Goal: Task Accomplishment & Management: Complete application form

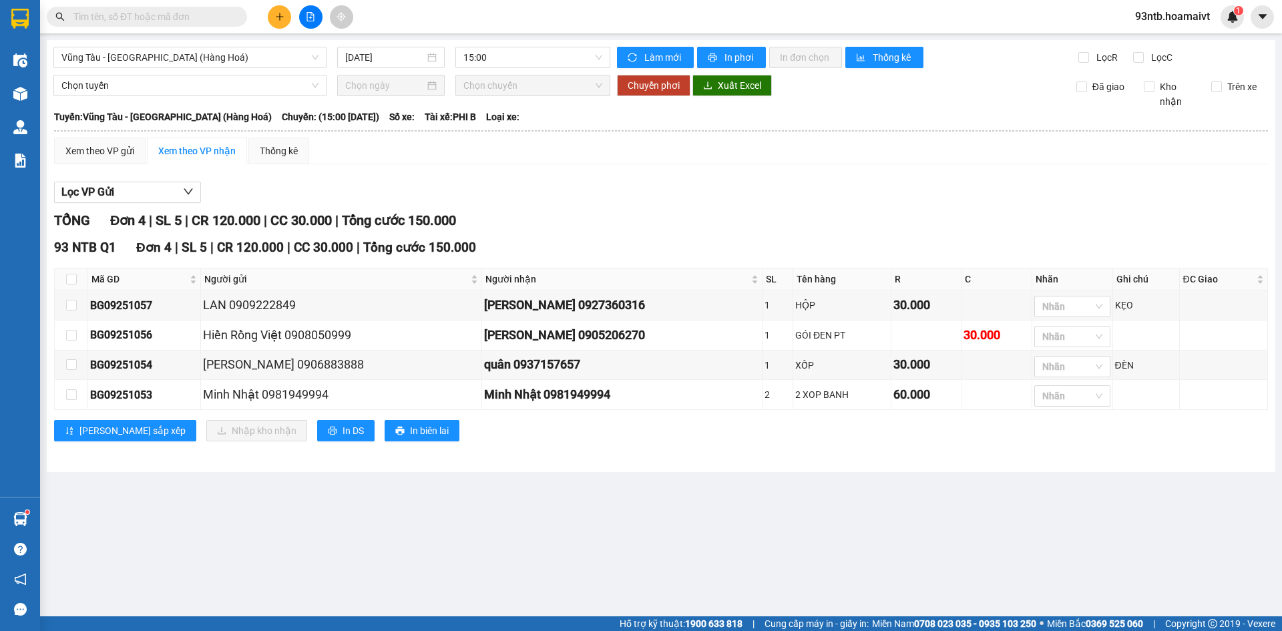
click at [202, 20] on input "text" at bounding box center [152, 16] width 158 height 15
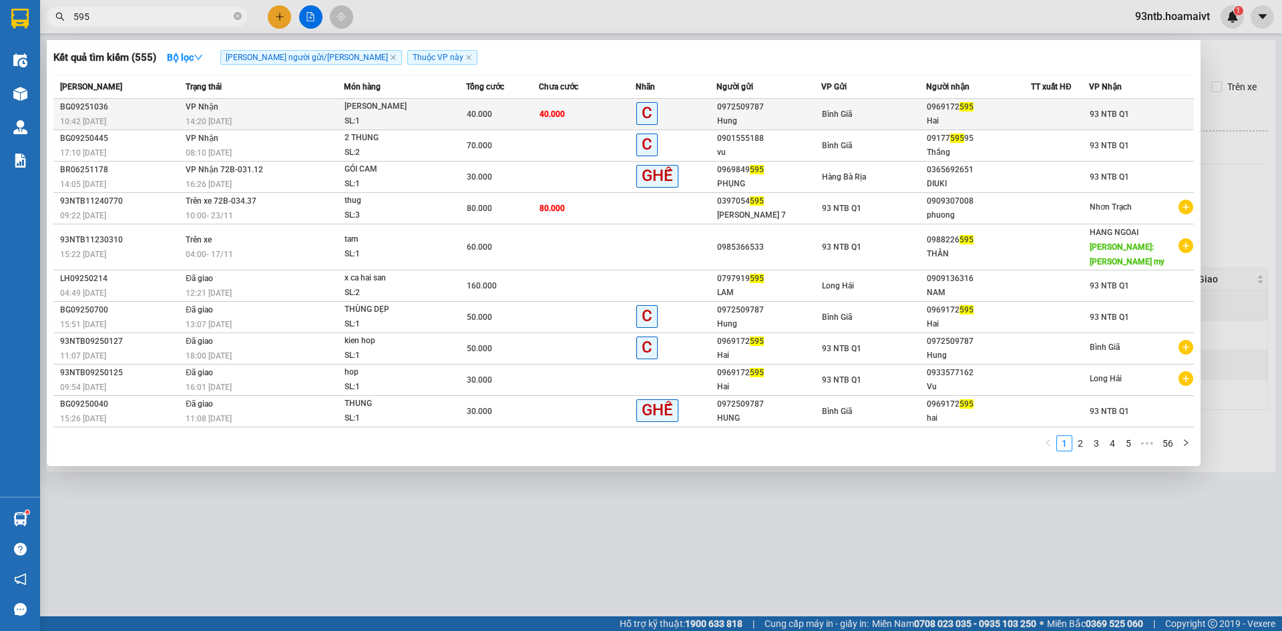
type input "595"
click at [227, 115] on div "14:20 [DATE]" at bounding box center [265, 121] width 158 height 15
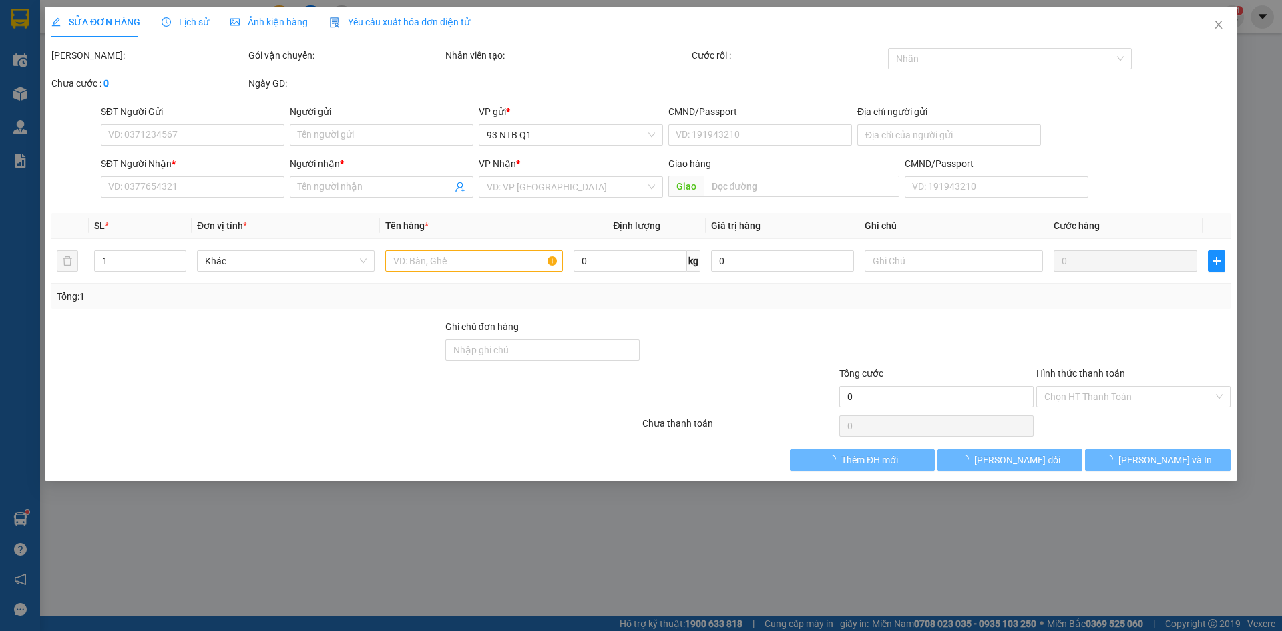
type input "0972509787"
type input "Hung"
type input "0969172595"
type input "Hai"
type input "40.000"
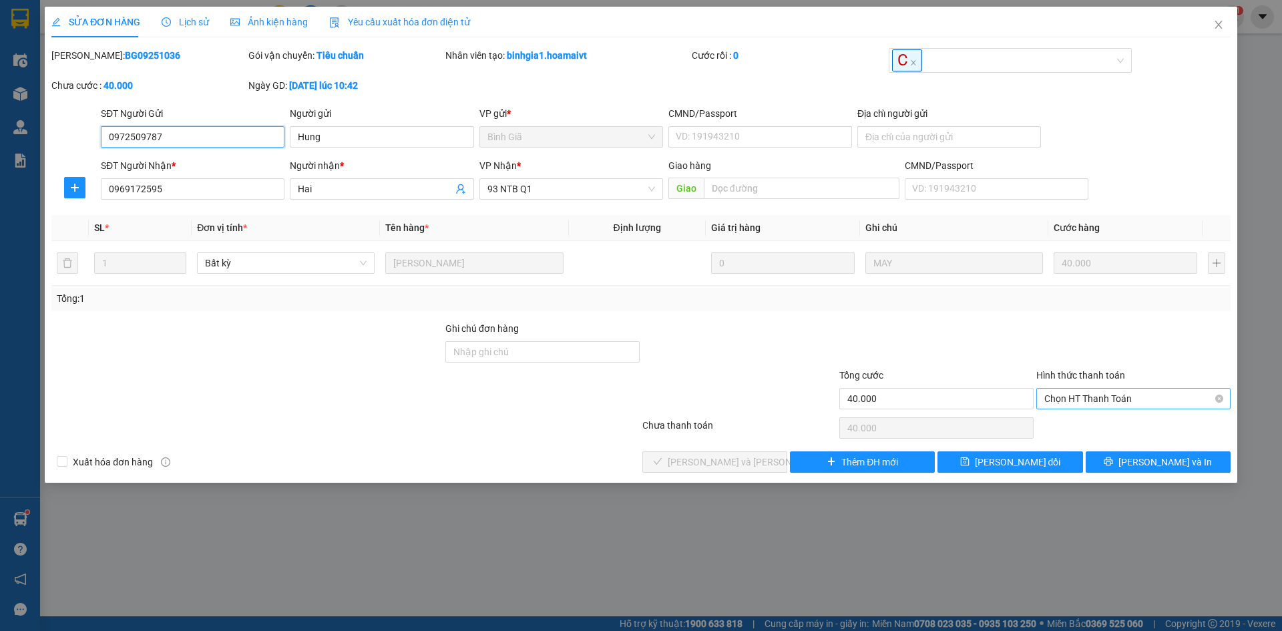
click at [1059, 404] on span "Chọn HT Thanh Toán" at bounding box center [1133, 398] width 178 height 20
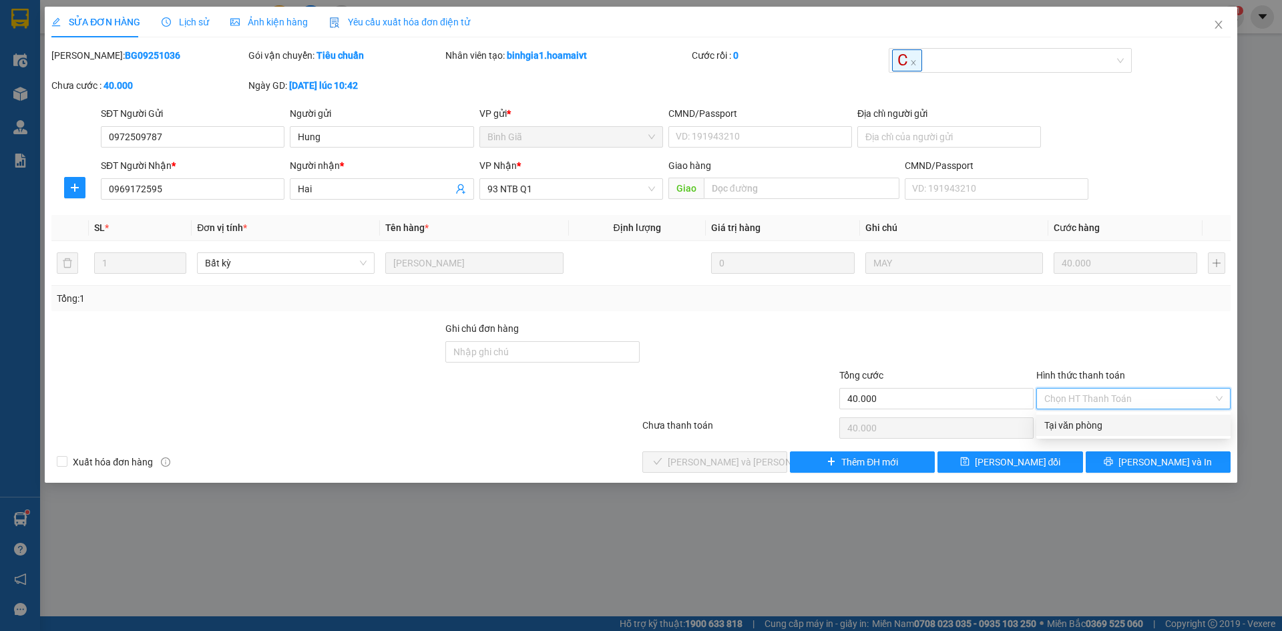
click at [1059, 422] on div "Tại văn phòng" at bounding box center [1133, 425] width 178 height 15
type input "0"
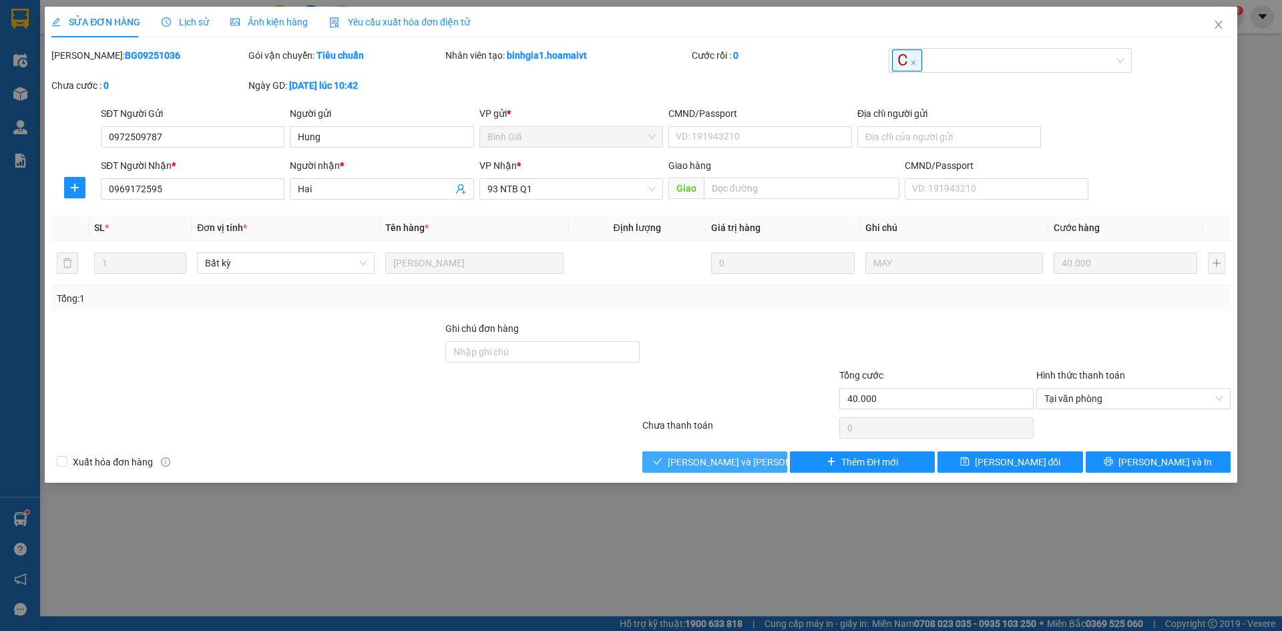
click at [662, 461] on icon "check" at bounding box center [657, 461] width 9 height 9
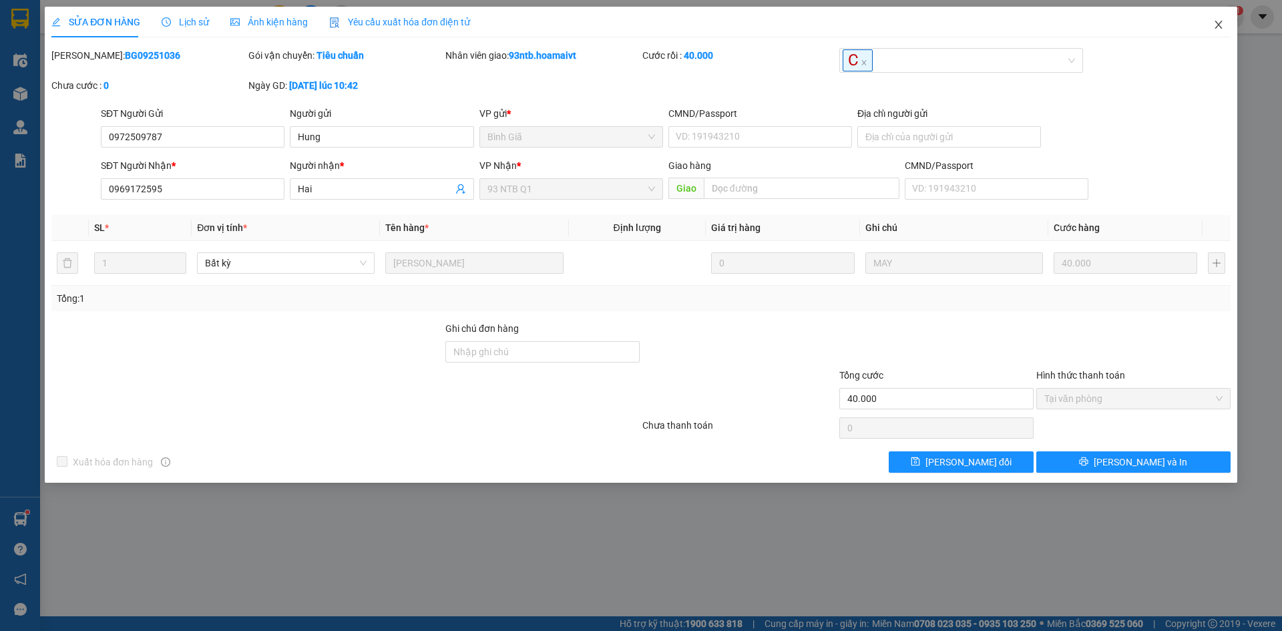
click at [1220, 25] on icon "close" at bounding box center [1218, 24] width 11 height 11
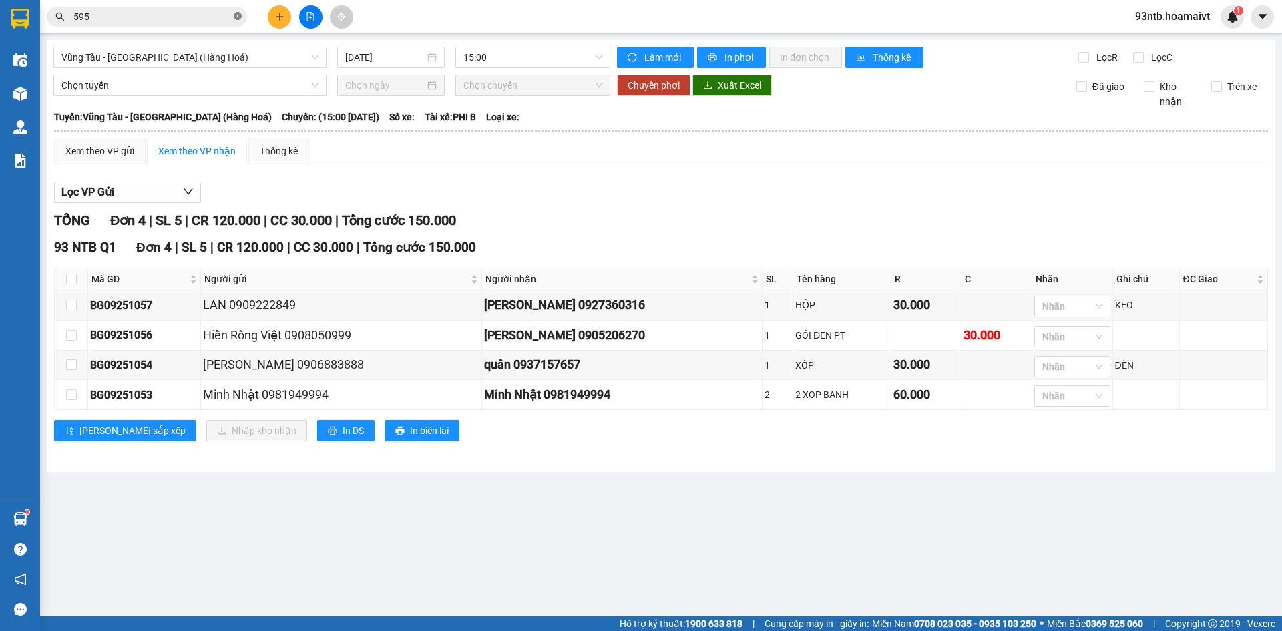
click at [237, 16] on icon "close-circle" at bounding box center [238, 16] width 8 height 8
click at [188, 15] on input "text" at bounding box center [152, 16] width 158 height 15
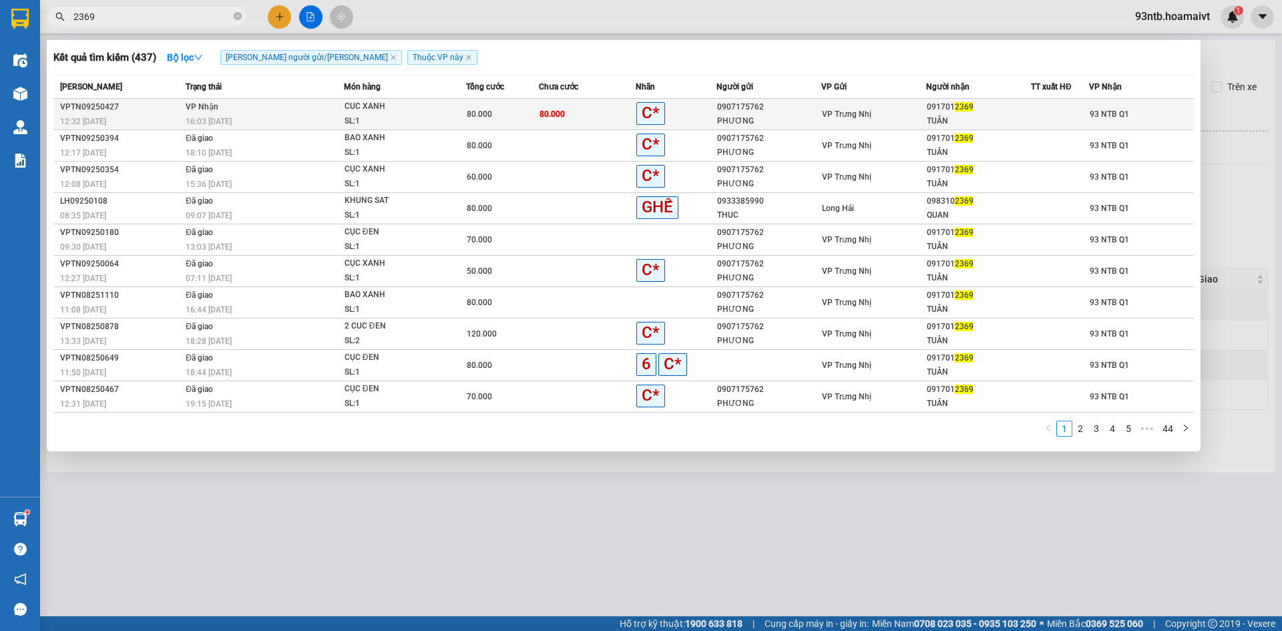
type input "2369"
click at [189, 114] on div "16:03 [DATE]" at bounding box center [265, 121] width 158 height 15
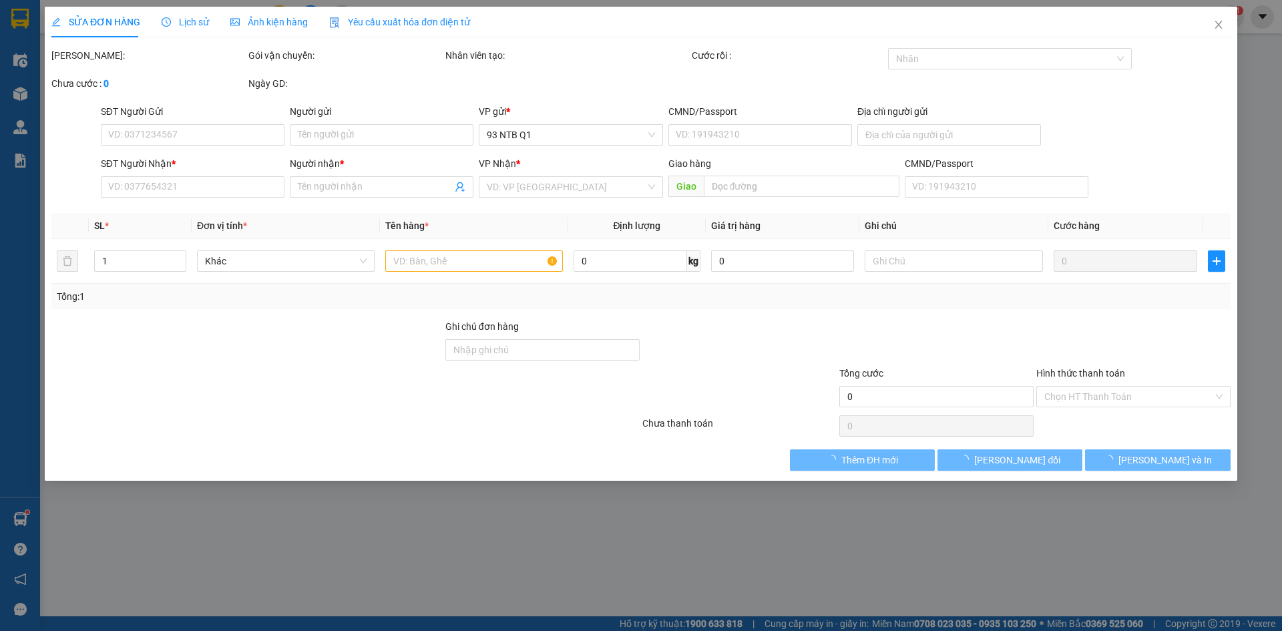
type input "0907175762"
type input "PHƯƠNG"
type input "0917012369"
type input "TUÂN"
type input "80.000"
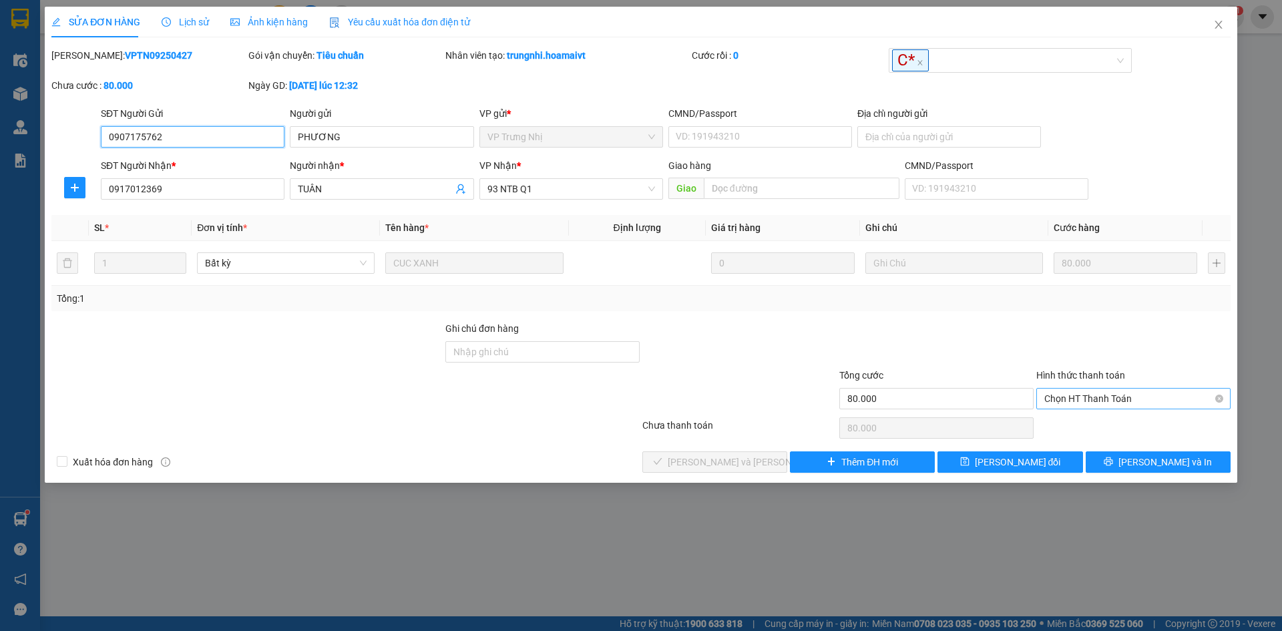
click at [1103, 396] on span "Chọn HT Thanh Toán" at bounding box center [1133, 398] width 178 height 20
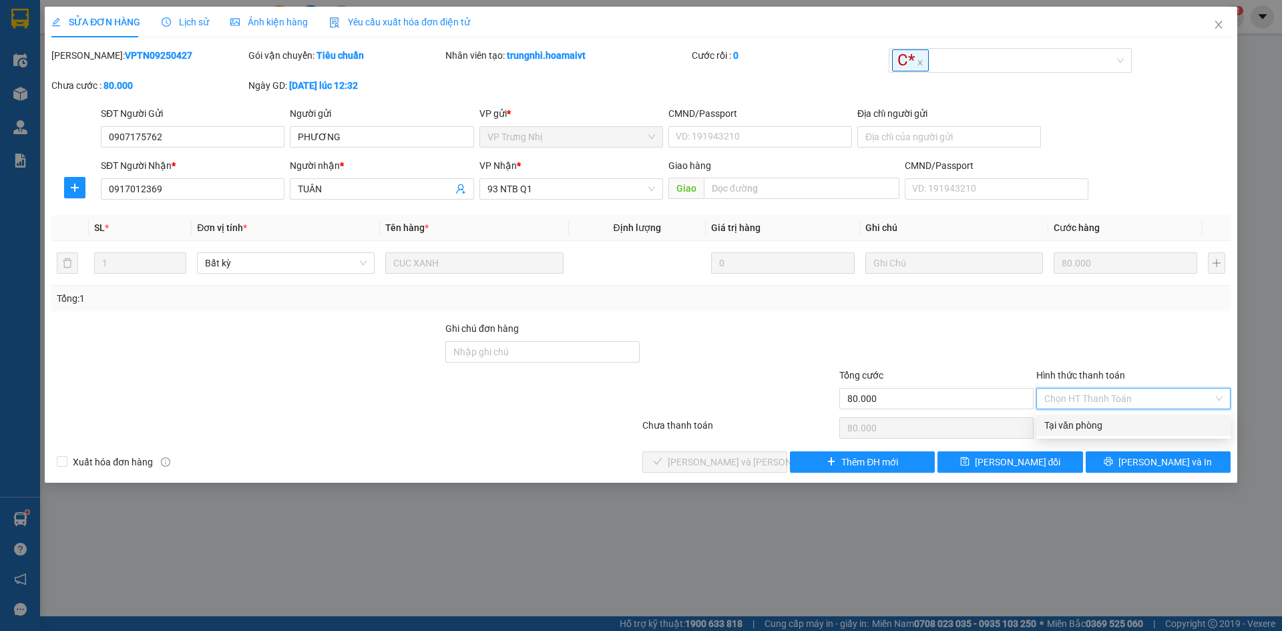
click at [1084, 423] on div "Tại văn phòng" at bounding box center [1133, 425] width 178 height 15
type input "0"
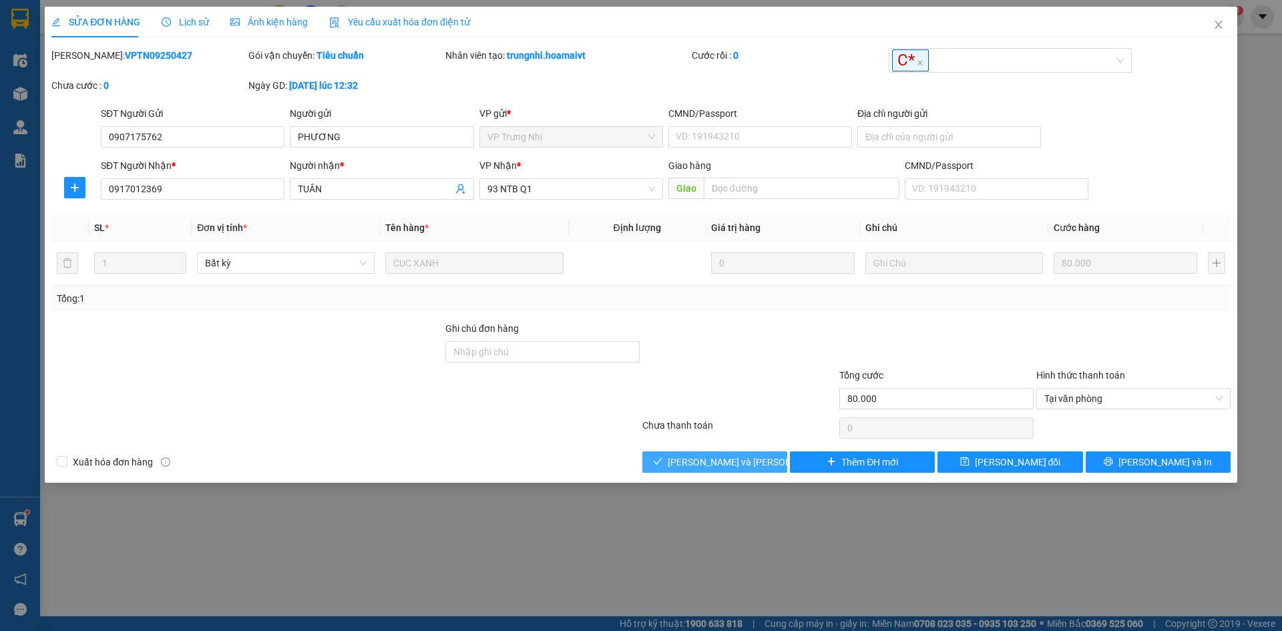
click at [730, 461] on span "[PERSON_NAME] và [PERSON_NAME] hàng" at bounding box center [758, 462] width 180 height 15
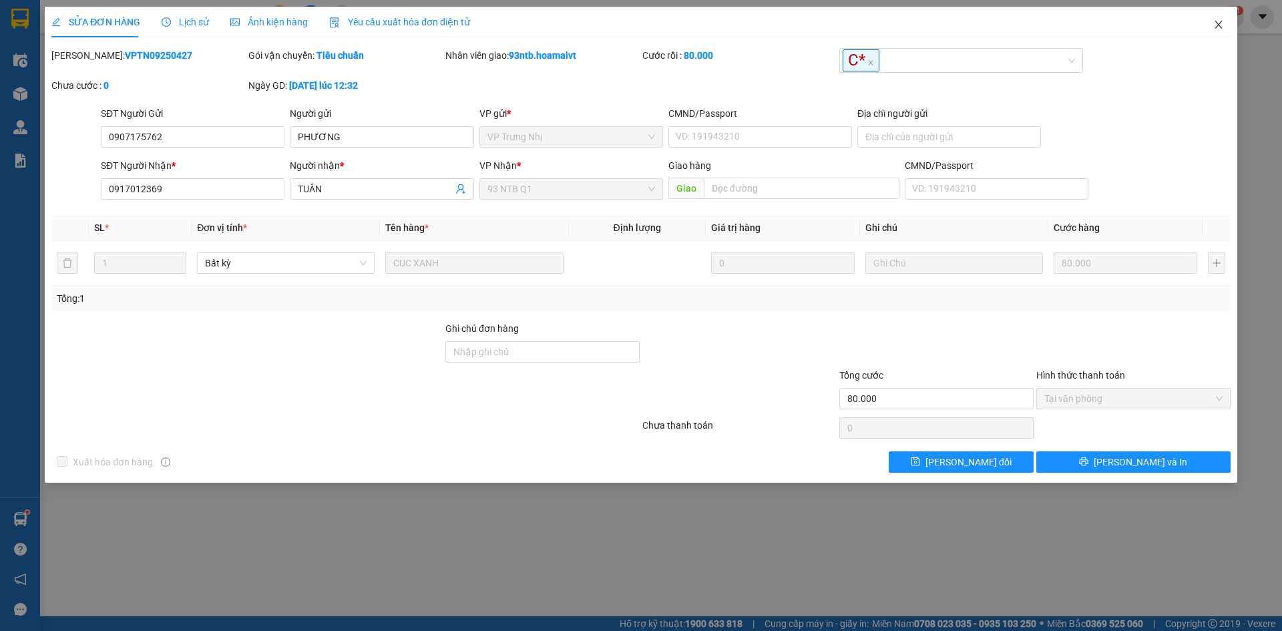
click at [1220, 25] on icon "close" at bounding box center [1218, 24] width 11 height 11
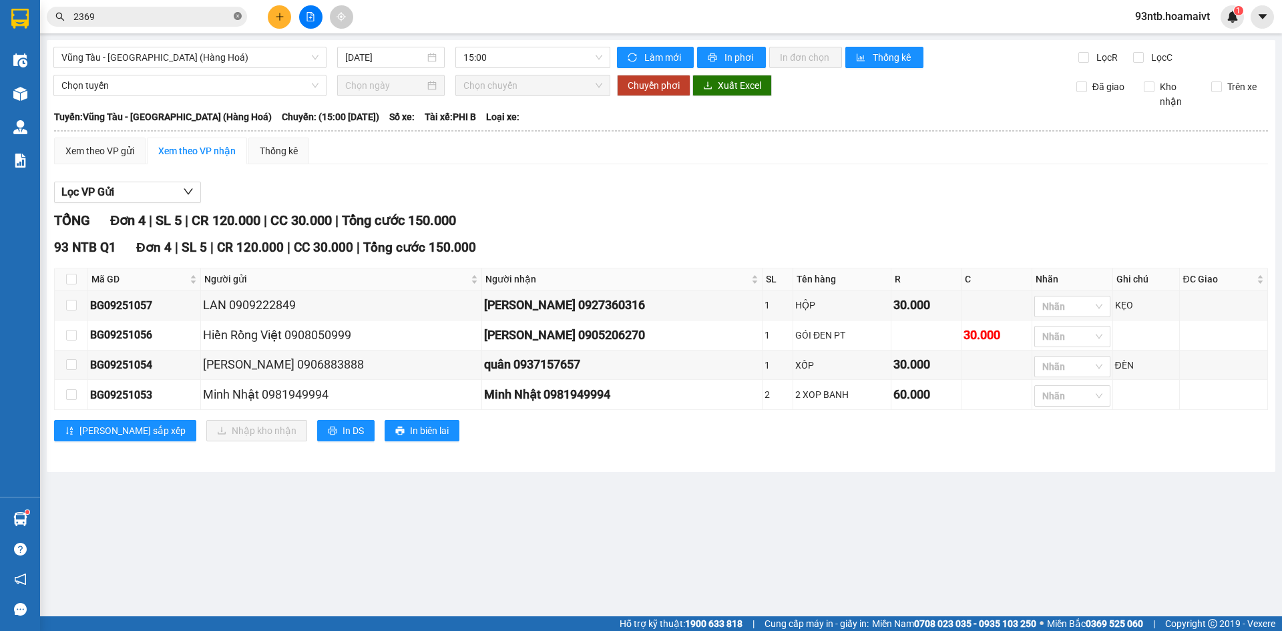
click at [241, 15] on icon "close-circle" at bounding box center [238, 16] width 8 height 8
click at [172, 13] on input "text" at bounding box center [152, 16] width 158 height 15
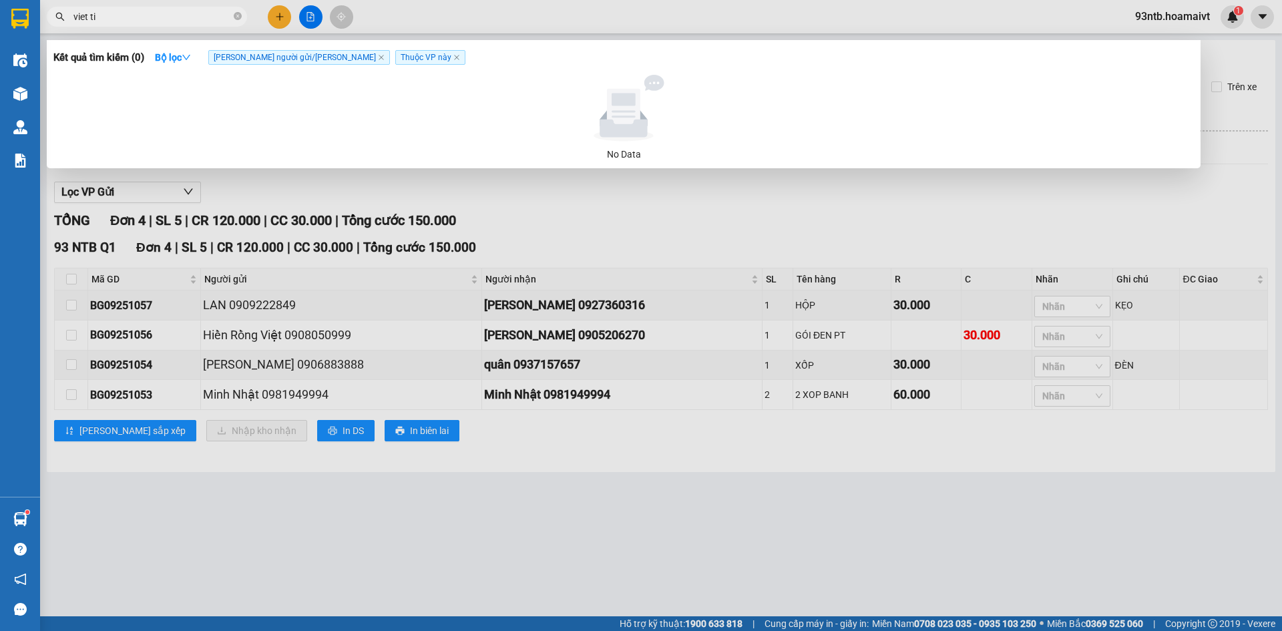
type input "viet tin"
click at [239, 18] on icon "close-circle" at bounding box center [238, 16] width 8 height 8
type input "869"
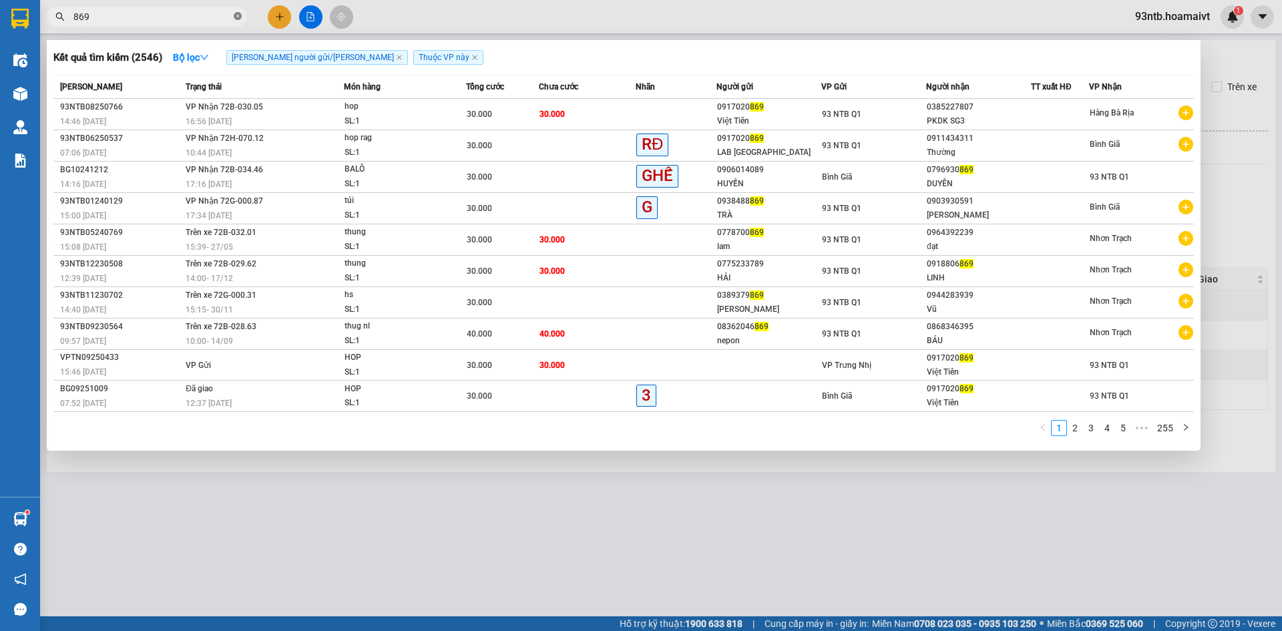
click at [240, 18] on icon "close-circle" at bounding box center [238, 16] width 8 height 8
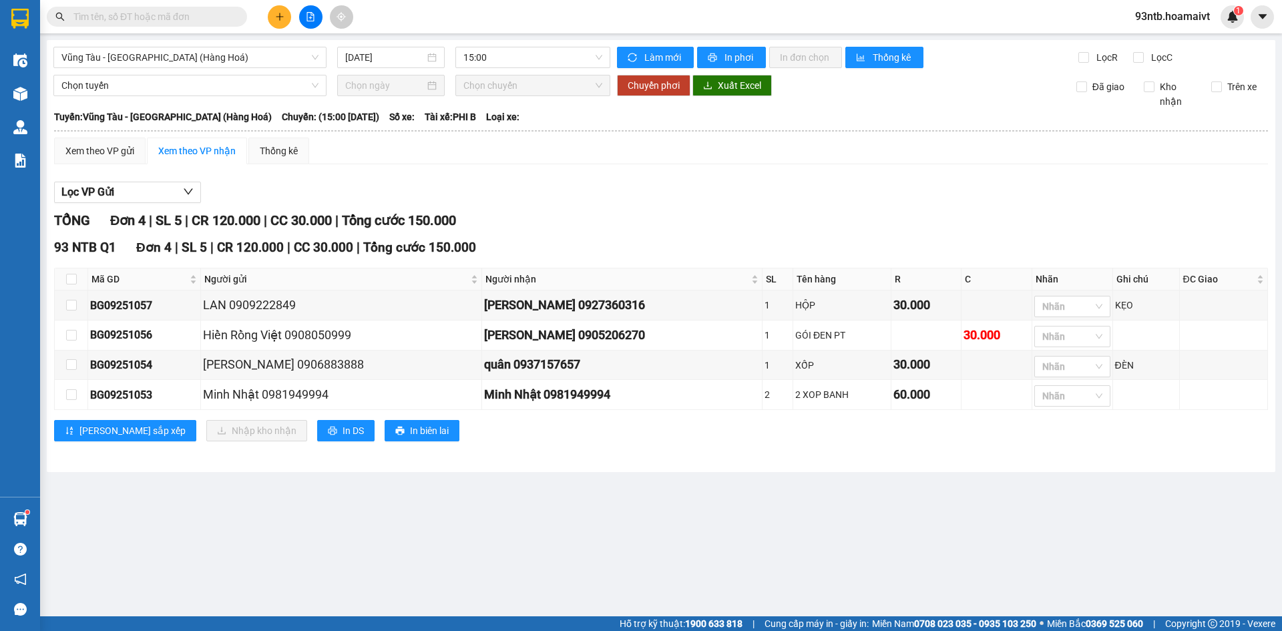
click at [176, 14] on input "text" at bounding box center [152, 16] width 158 height 15
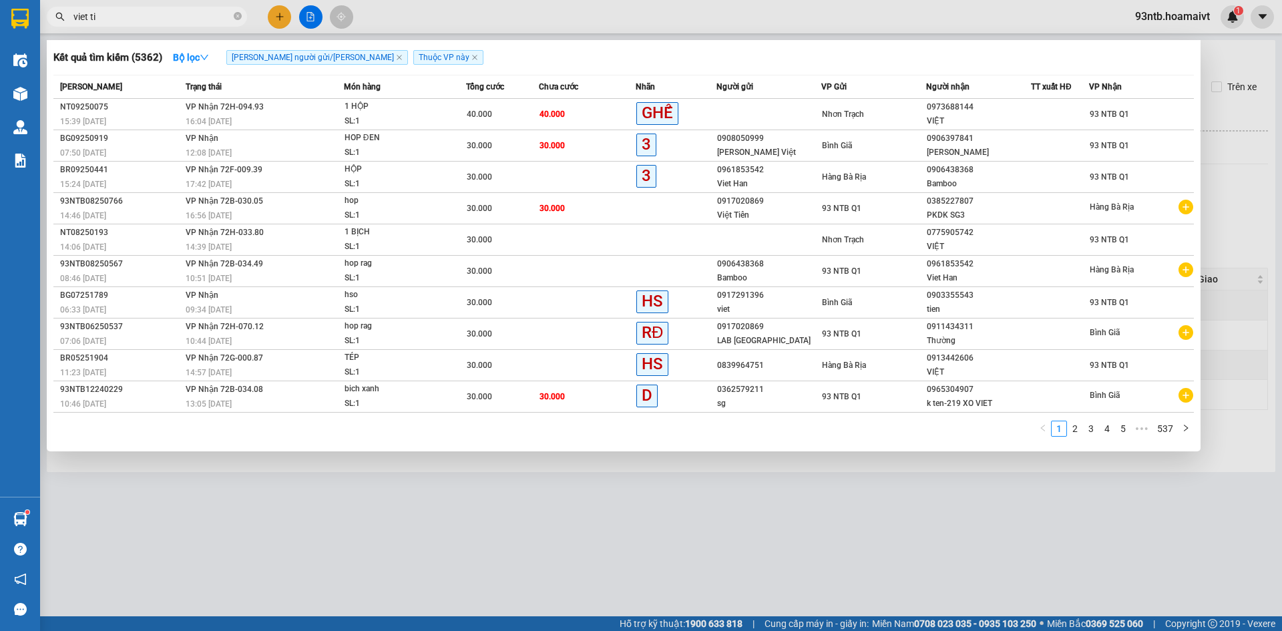
type input "viet tin"
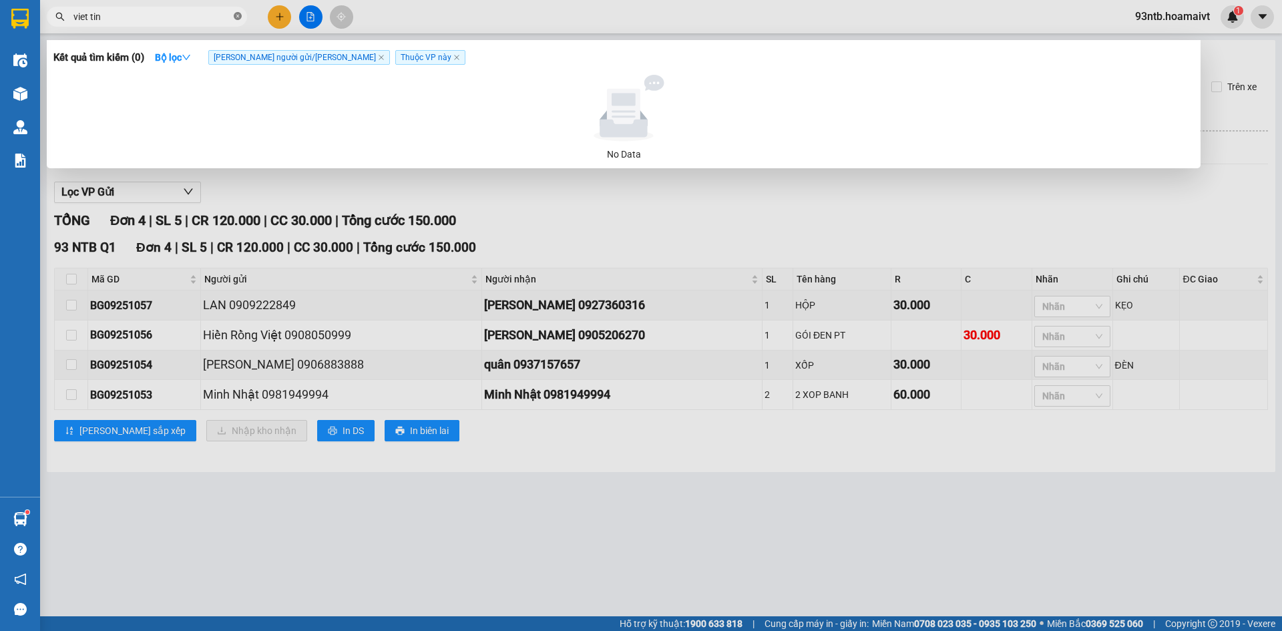
click at [234, 17] on icon "close-circle" at bounding box center [238, 16] width 8 height 8
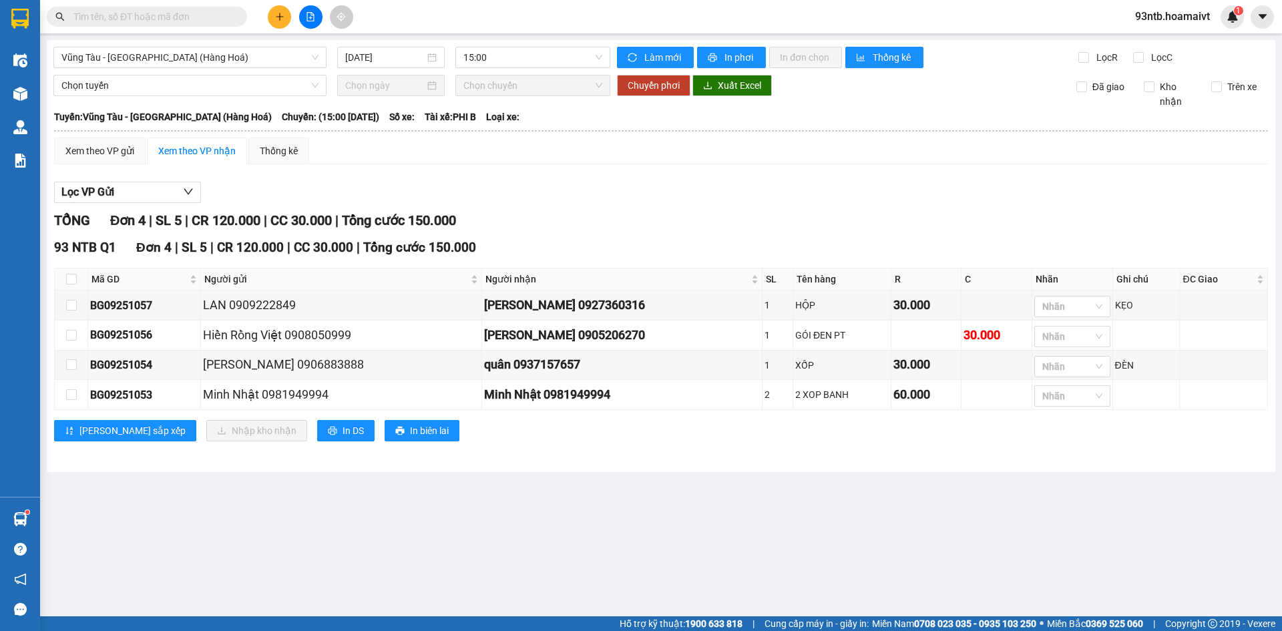
click at [234, 17] on span at bounding box center [238, 16] width 8 height 15
click at [181, 15] on input "text" at bounding box center [152, 16] width 158 height 15
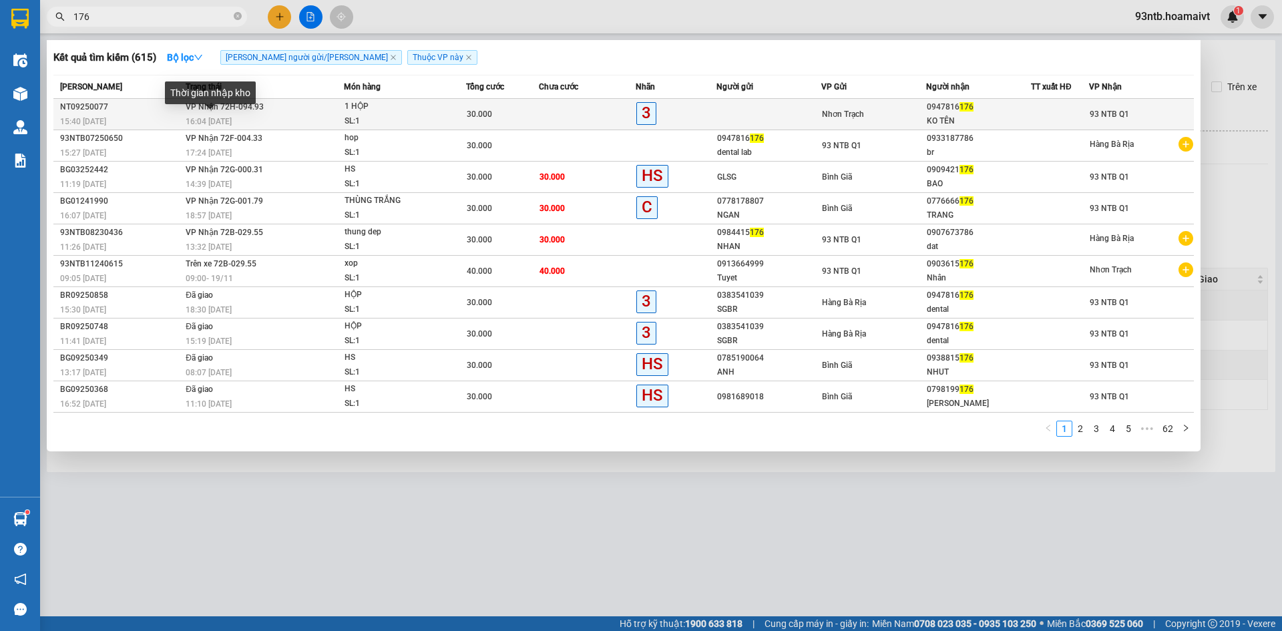
type input "176"
click at [203, 117] on span "16:04 [DATE]" at bounding box center [209, 121] width 46 height 9
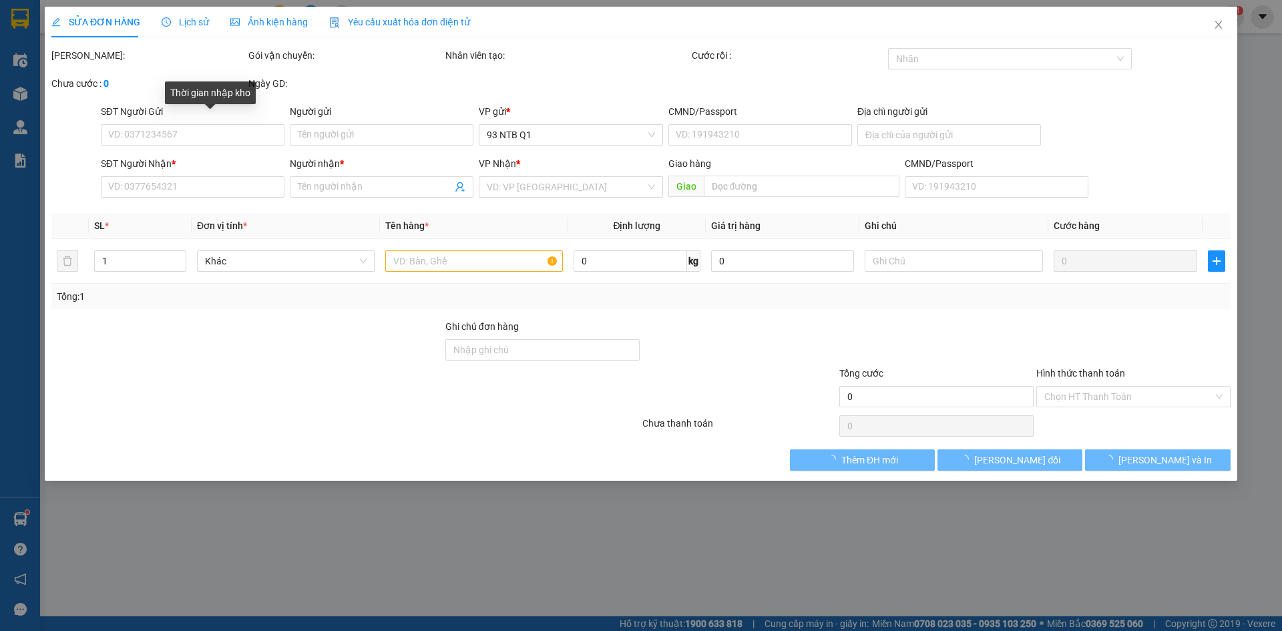
type input "0947816176"
type input "KO TÊN"
type input "30.000"
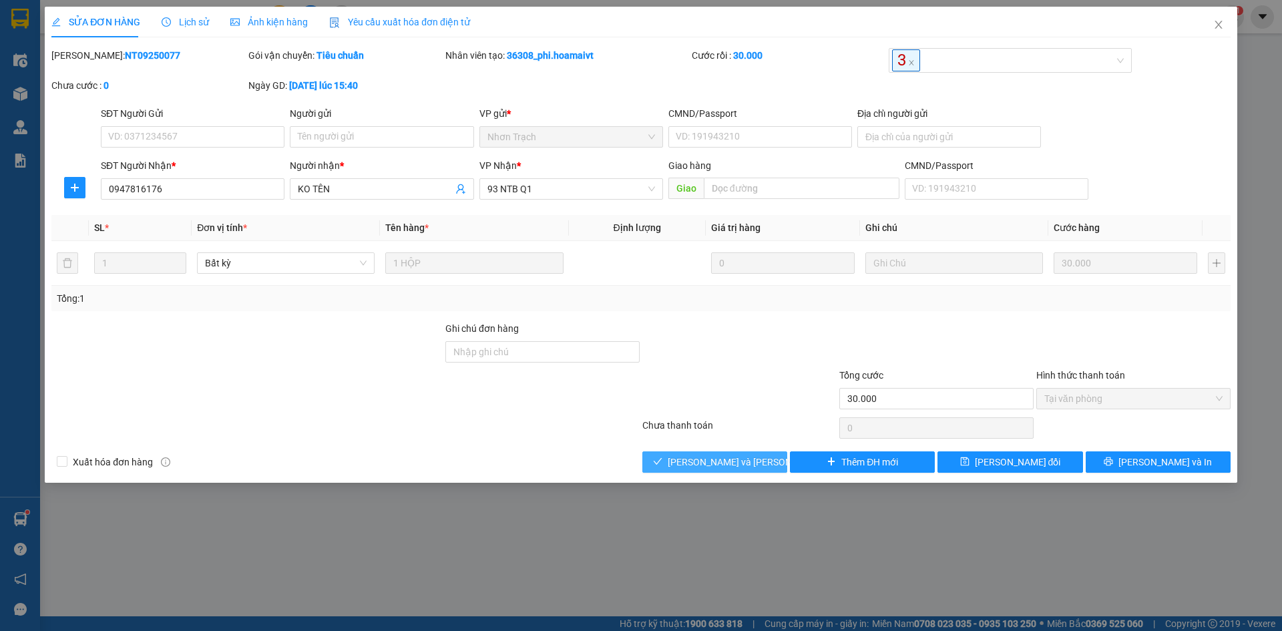
click at [746, 457] on span "[PERSON_NAME] và [PERSON_NAME] hàng" at bounding box center [758, 462] width 180 height 15
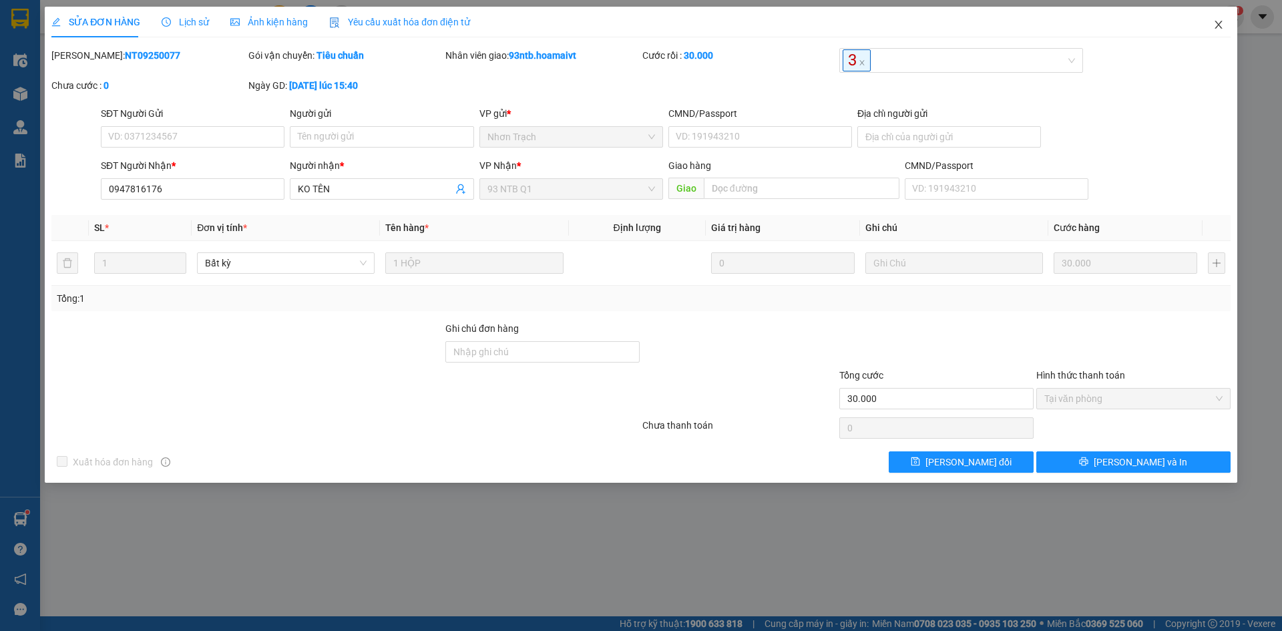
click at [1224, 27] on span "Close" at bounding box center [1218, 25] width 37 height 37
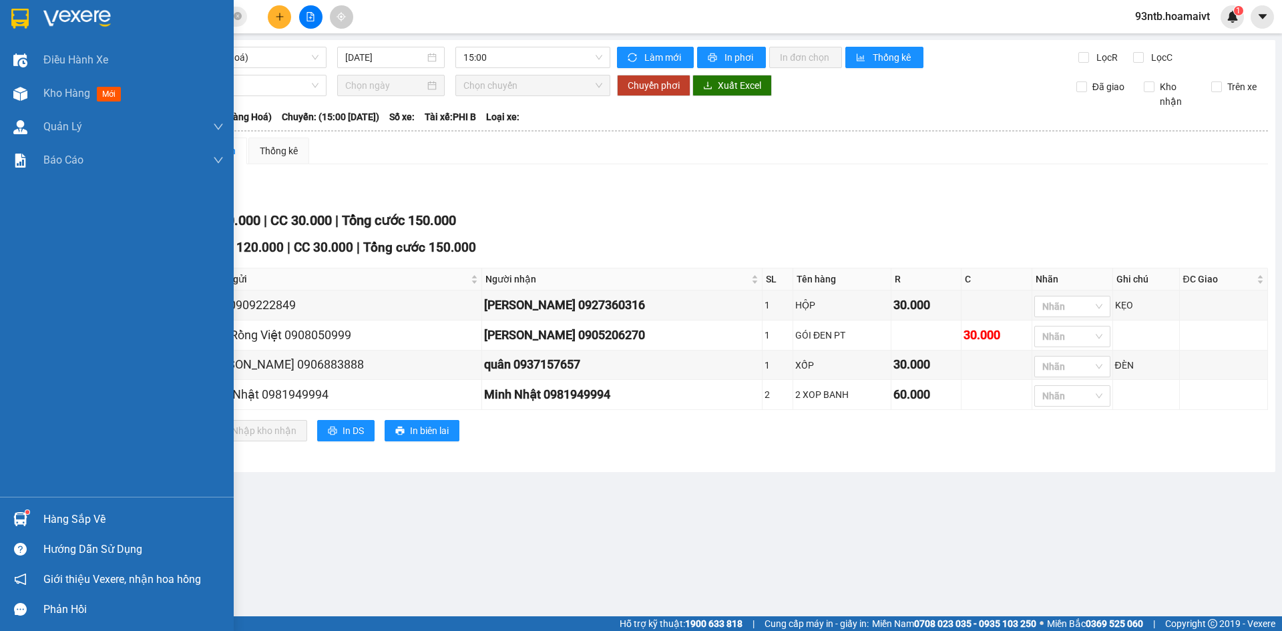
click at [57, 513] on div "Hàng sắp về" at bounding box center [133, 519] width 180 height 20
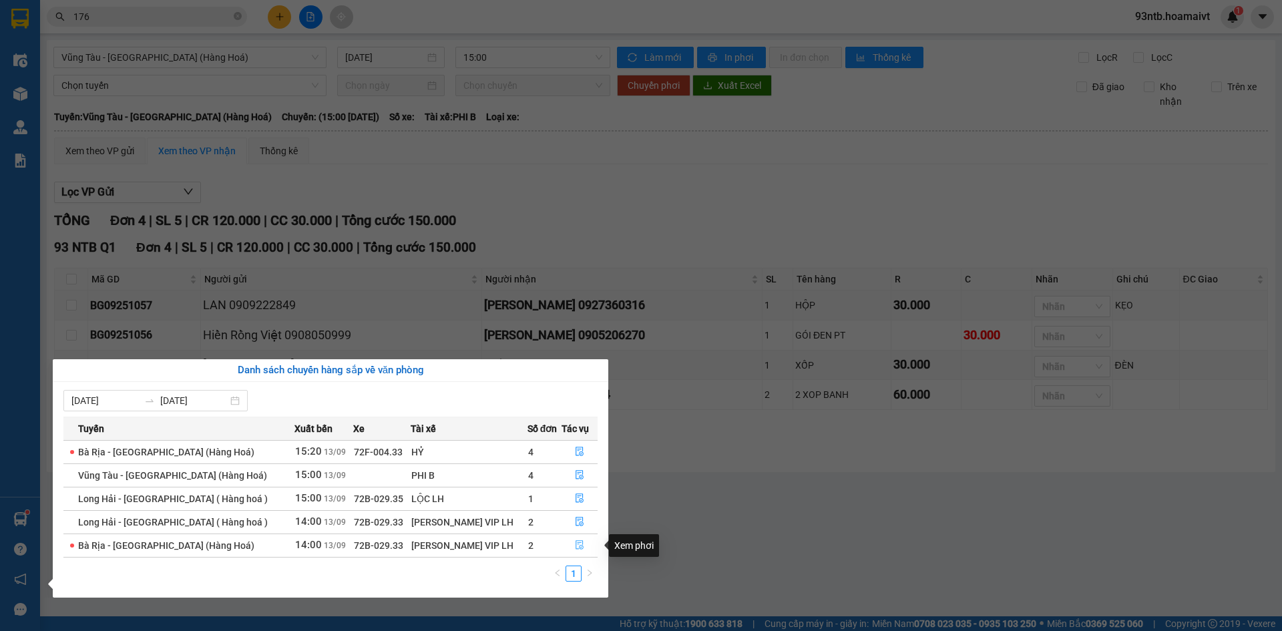
click at [568, 548] on button "button" at bounding box center [579, 545] width 35 height 21
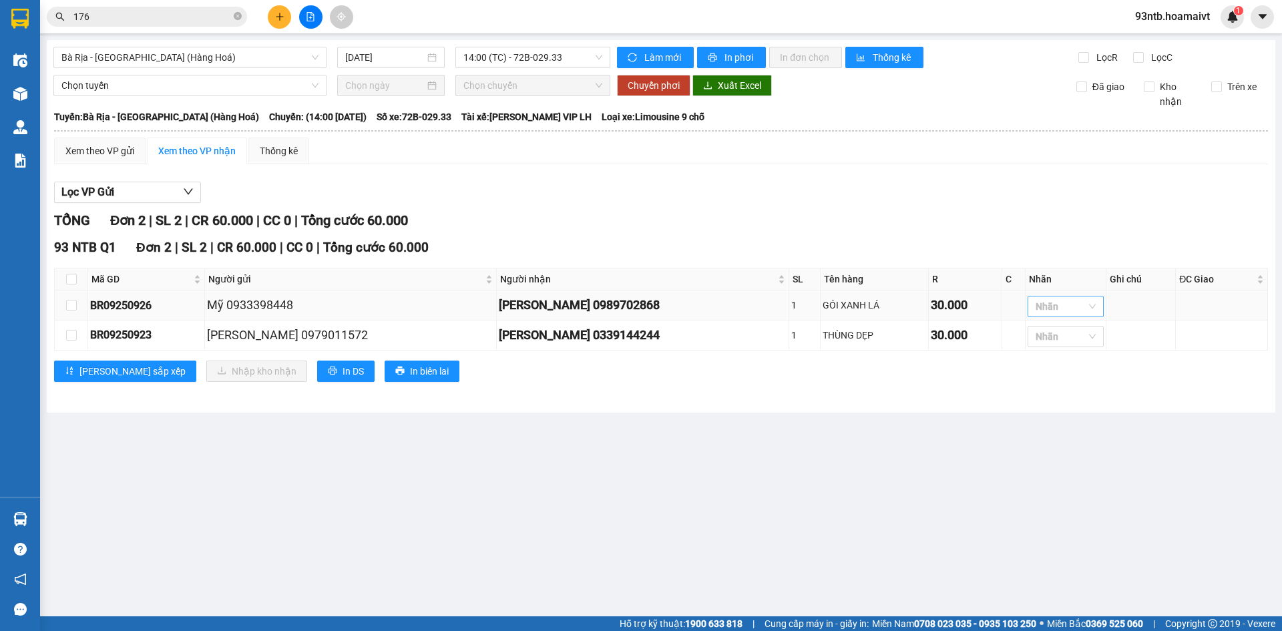
click at [1031, 311] on div at bounding box center [1059, 306] width 56 height 16
click at [1015, 421] on div "G" at bounding box center [1034, 420] width 60 height 15
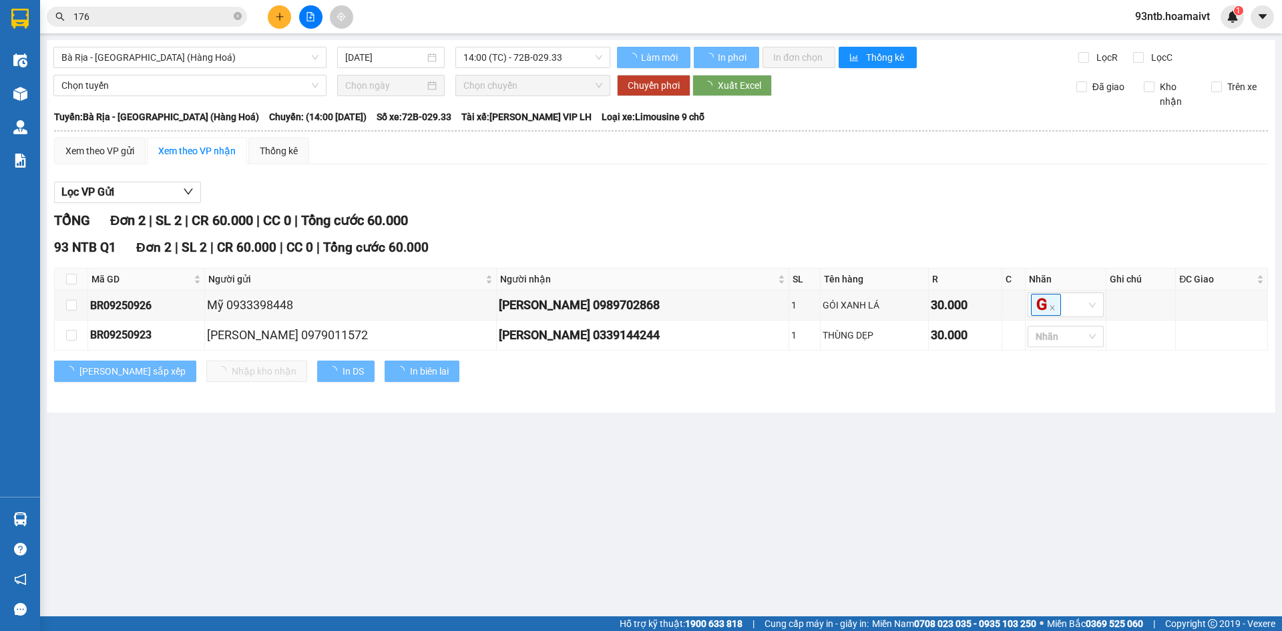
click at [967, 399] on div "[PERSON_NAME] 2 | SL 2 | CR 60.000 | CC 0 | [PERSON_NAME] 60.000 93 NTB Q1 Đơn …" at bounding box center [661, 304] width 1214 height 188
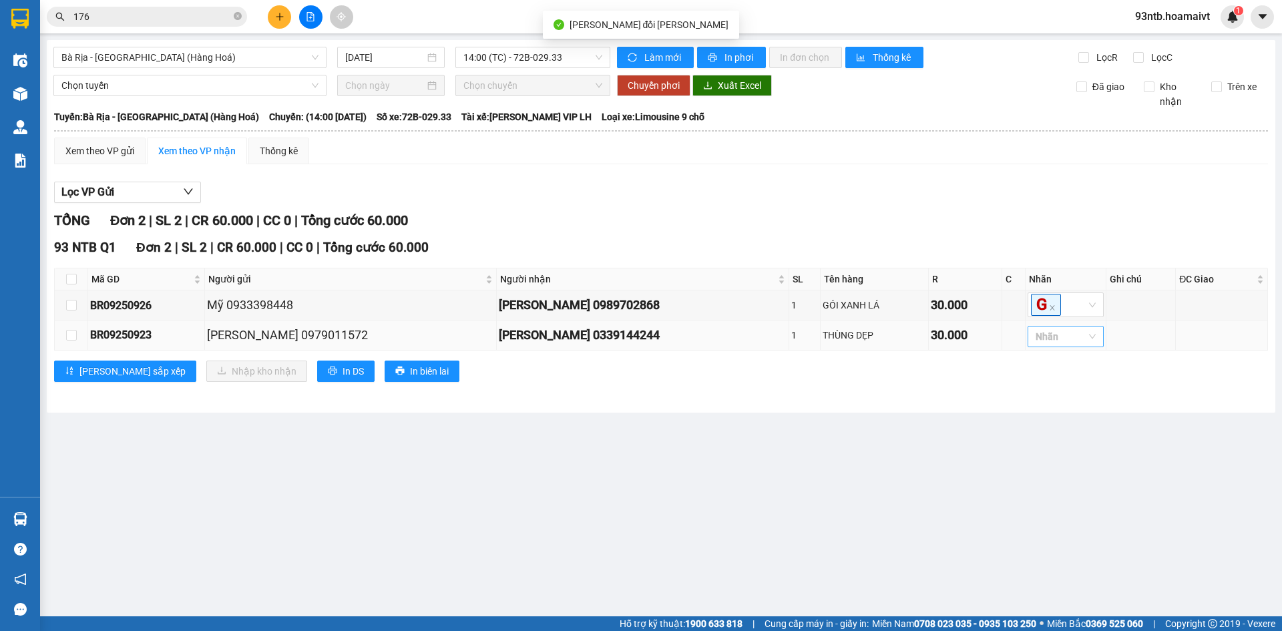
click at [1031, 335] on div at bounding box center [1059, 336] width 56 height 16
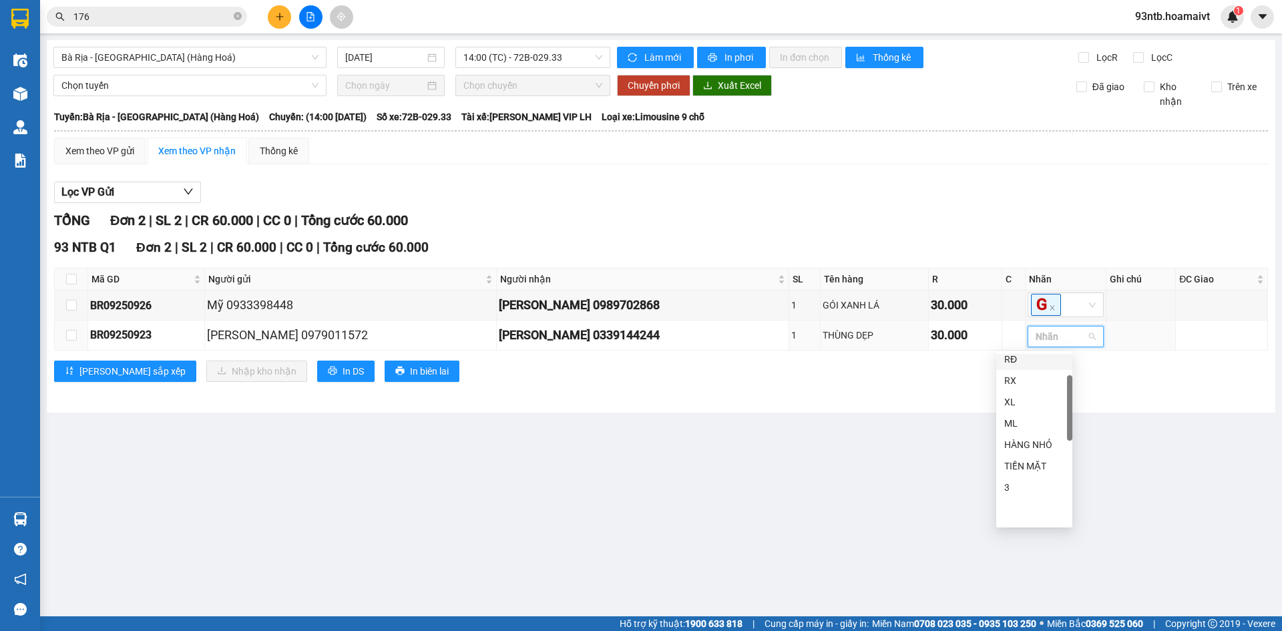
scroll to position [67, 0]
click at [1015, 382] on div "G" at bounding box center [1034, 383] width 60 height 15
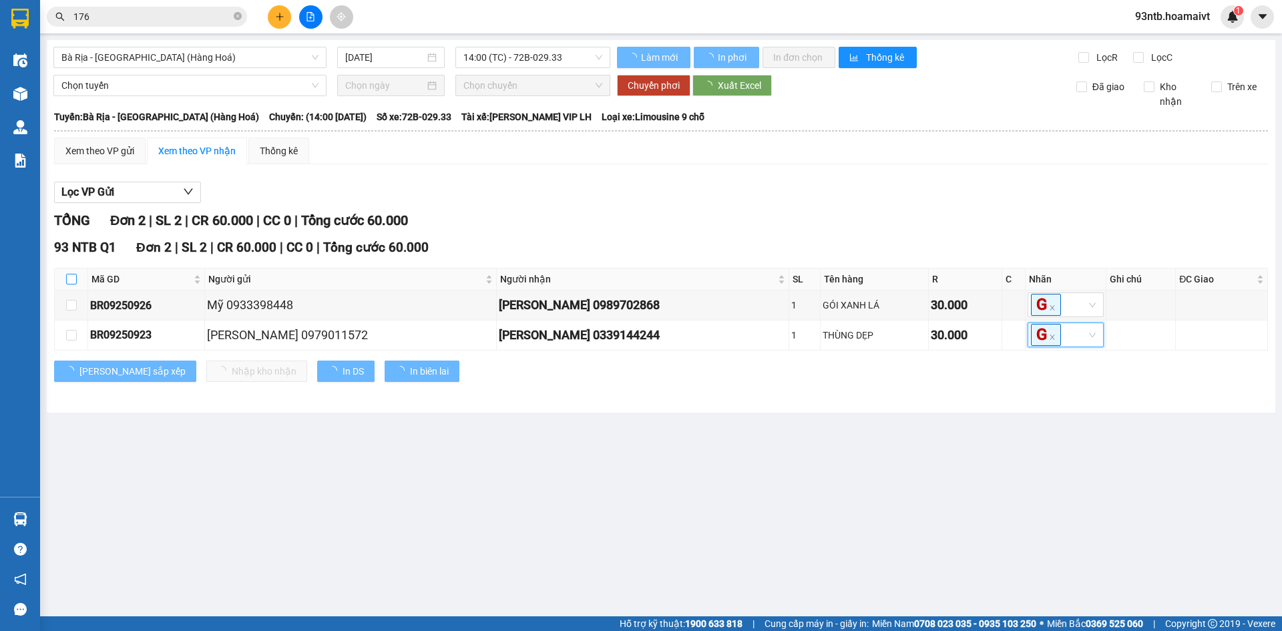
click at [72, 276] on input "checkbox" at bounding box center [71, 279] width 11 height 11
checkbox input "true"
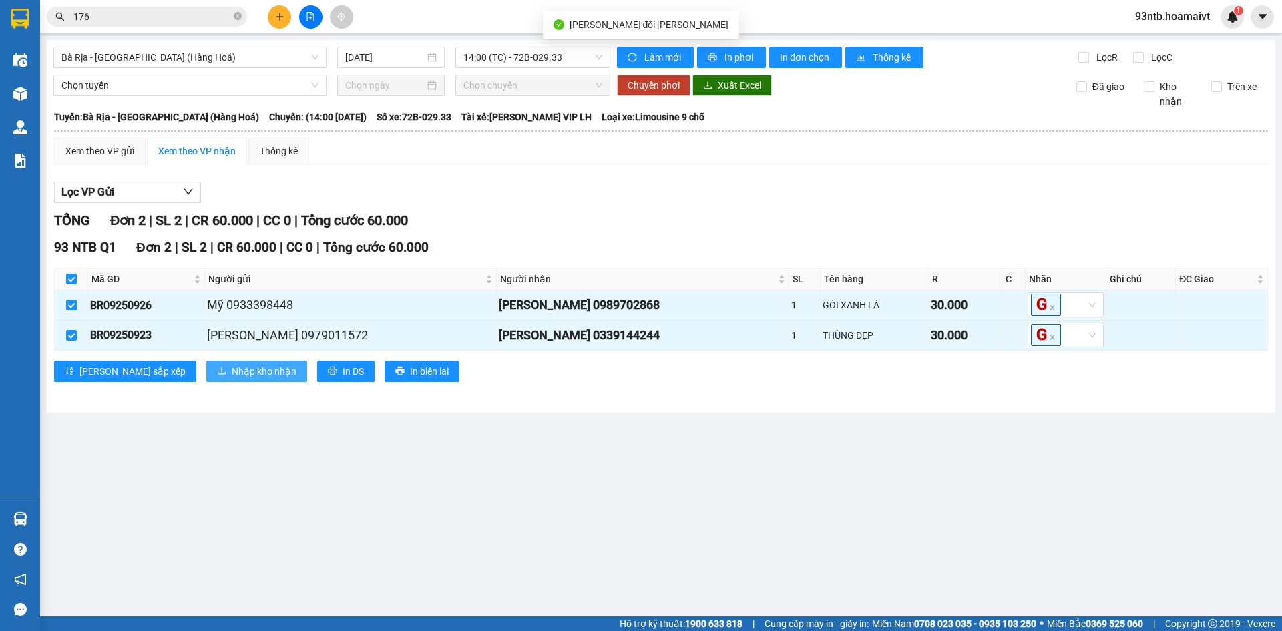
click at [232, 376] on span "Nhập kho nhận" at bounding box center [264, 371] width 65 height 15
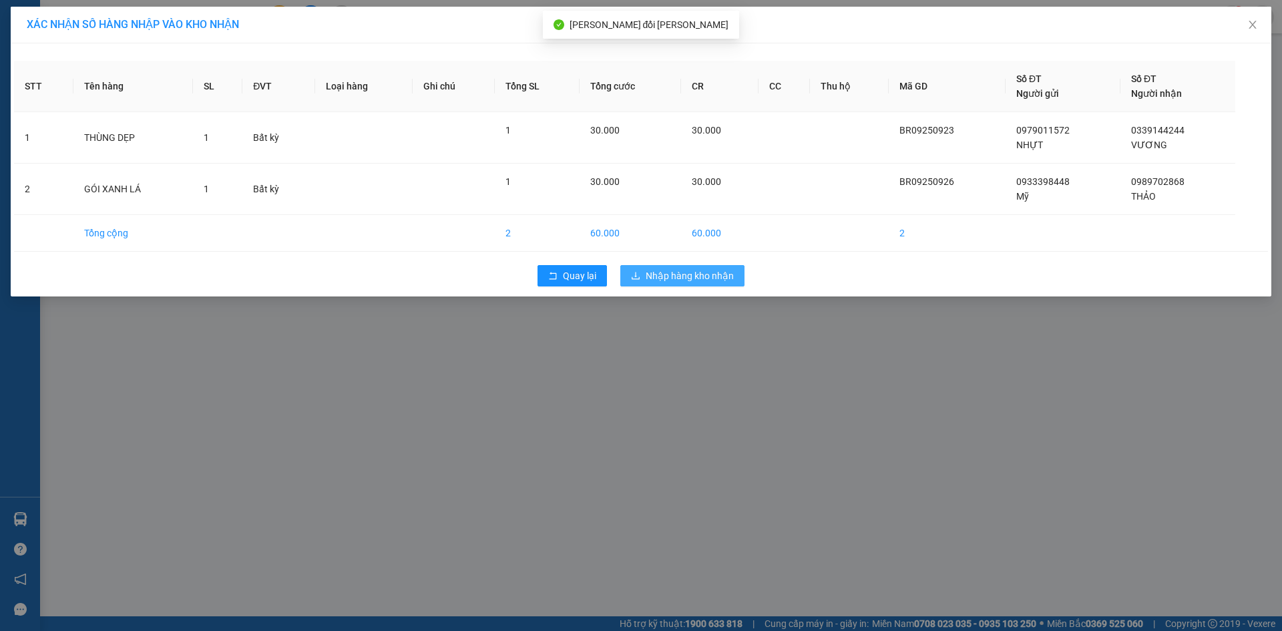
click at [659, 272] on span "Nhập hàng kho nhận" at bounding box center [689, 275] width 88 height 15
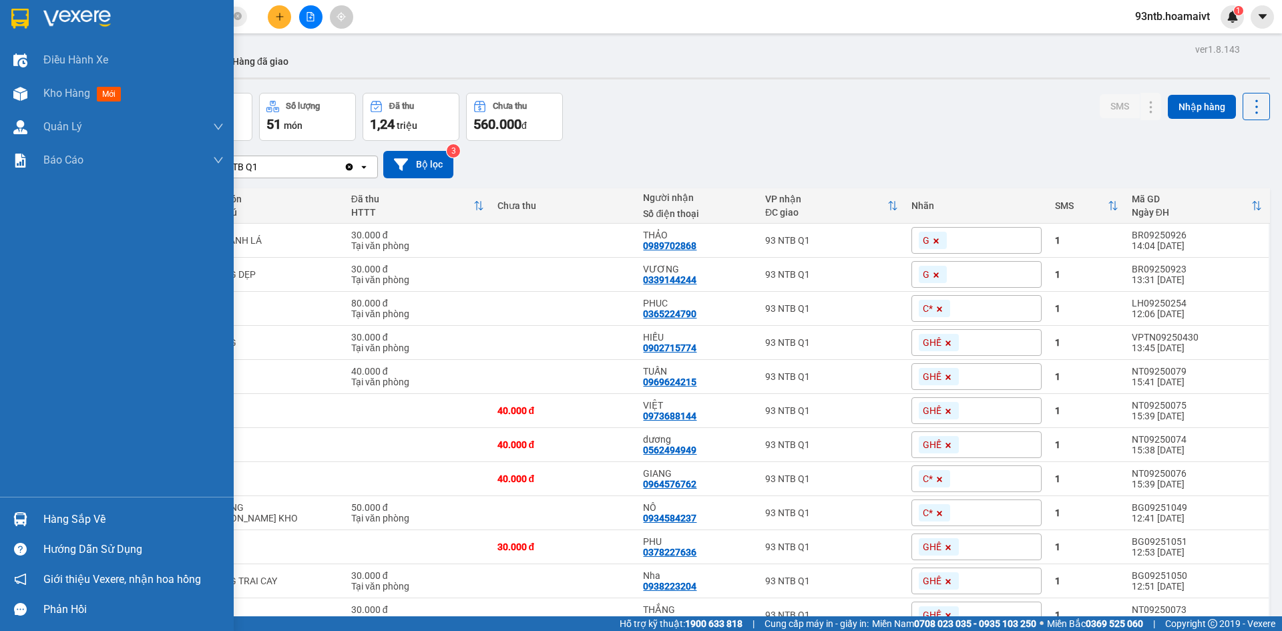
click at [63, 513] on div "Hàng sắp về" at bounding box center [133, 519] width 180 height 20
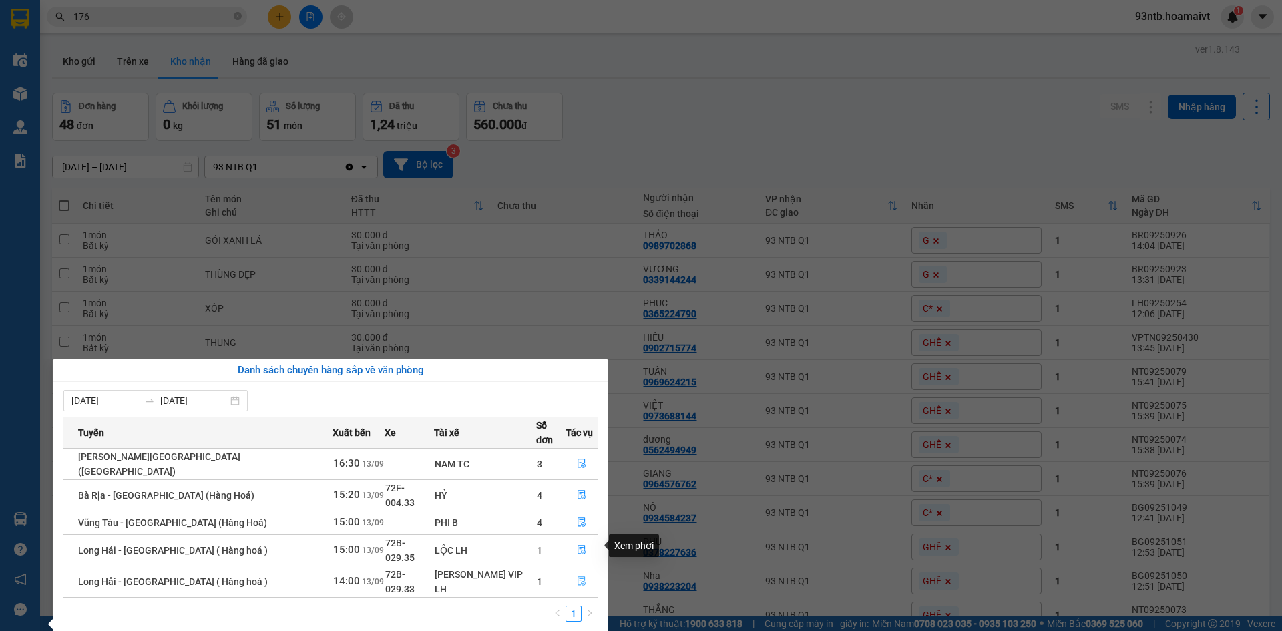
click at [577, 577] on icon "file-done" at bounding box center [581, 581] width 8 height 9
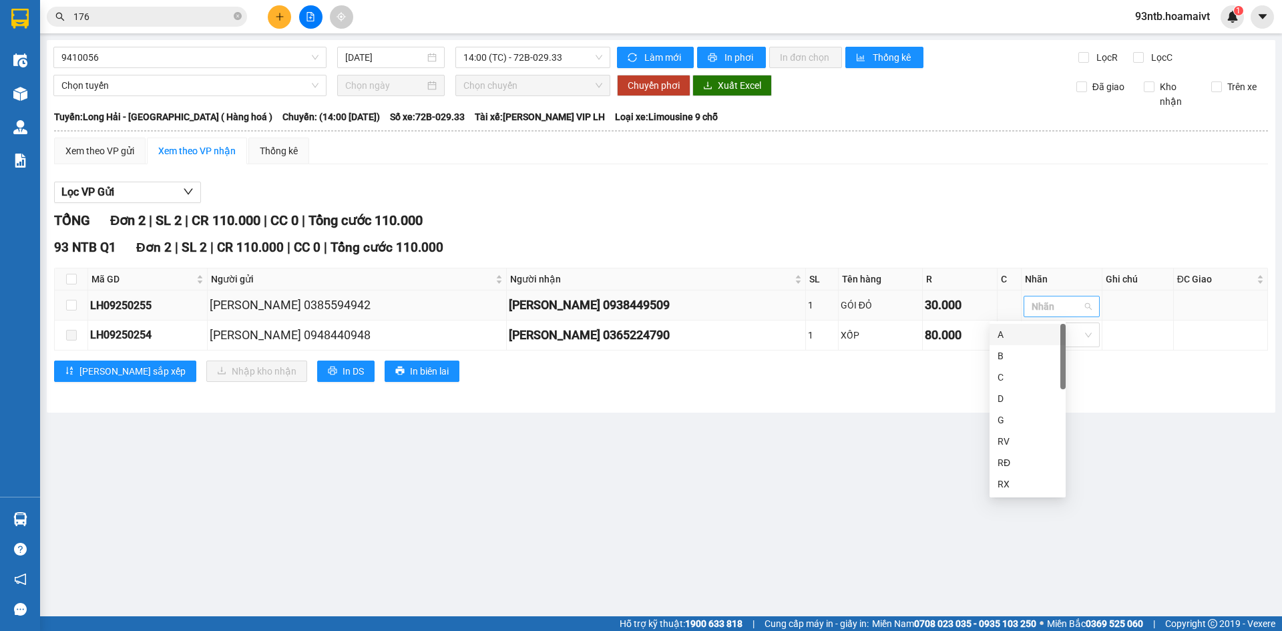
click at [1027, 300] on div at bounding box center [1055, 306] width 56 height 16
click at [1013, 423] on div "G" at bounding box center [1027, 420] width 60 height 15
click at [72, 305] on input "checkbox" at bounding box center [71, 305] width 11 height 11
checkbox input "false"
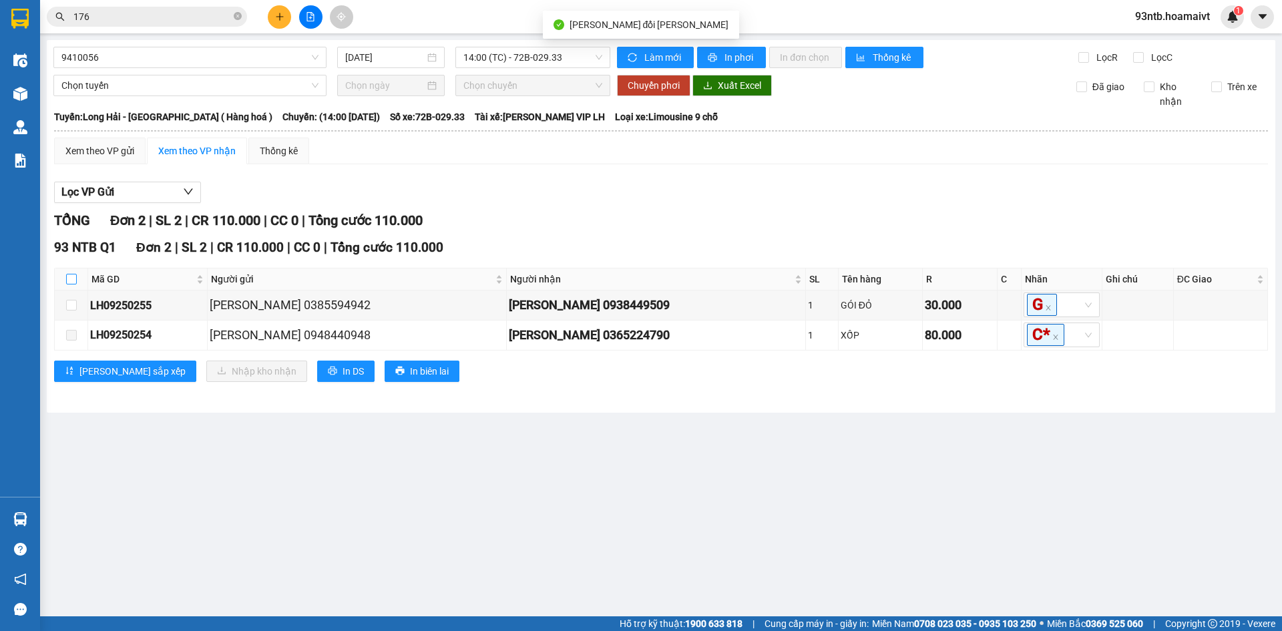
click at [72, 282] on input "checkbox" at bounding box center [71, 279] width 11 height 11
checkbox input "true"
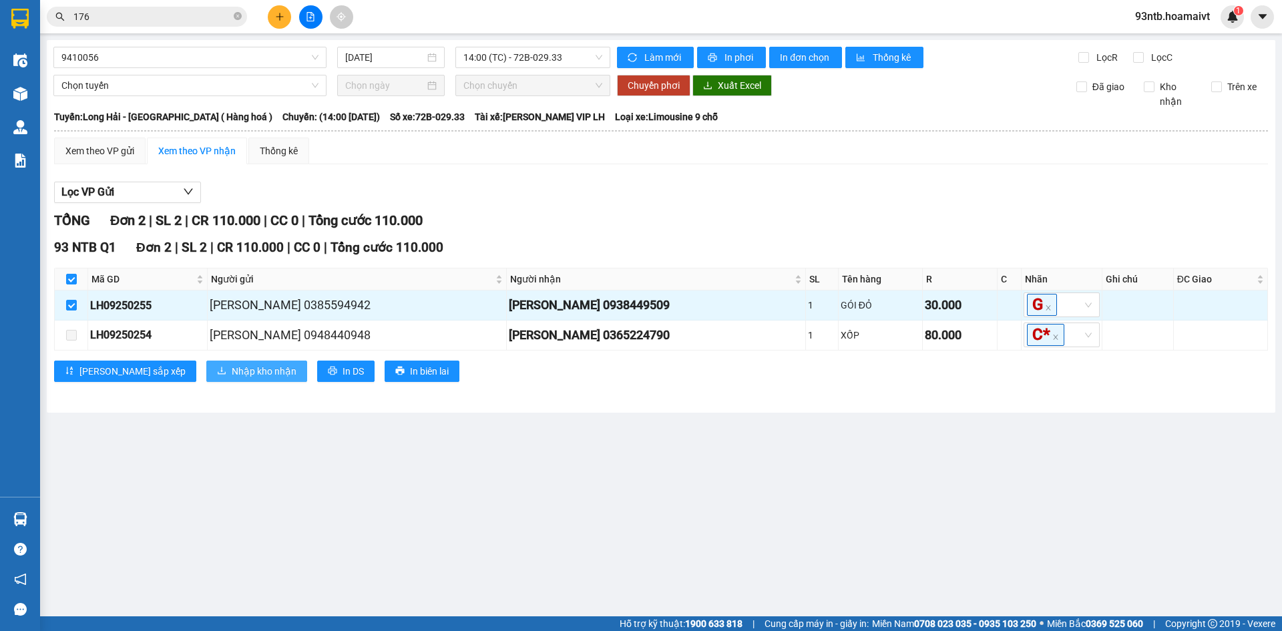
click at [206, 368] on button "Nhập kho nhận" at bounding box center [256, 370] width 101 height 21
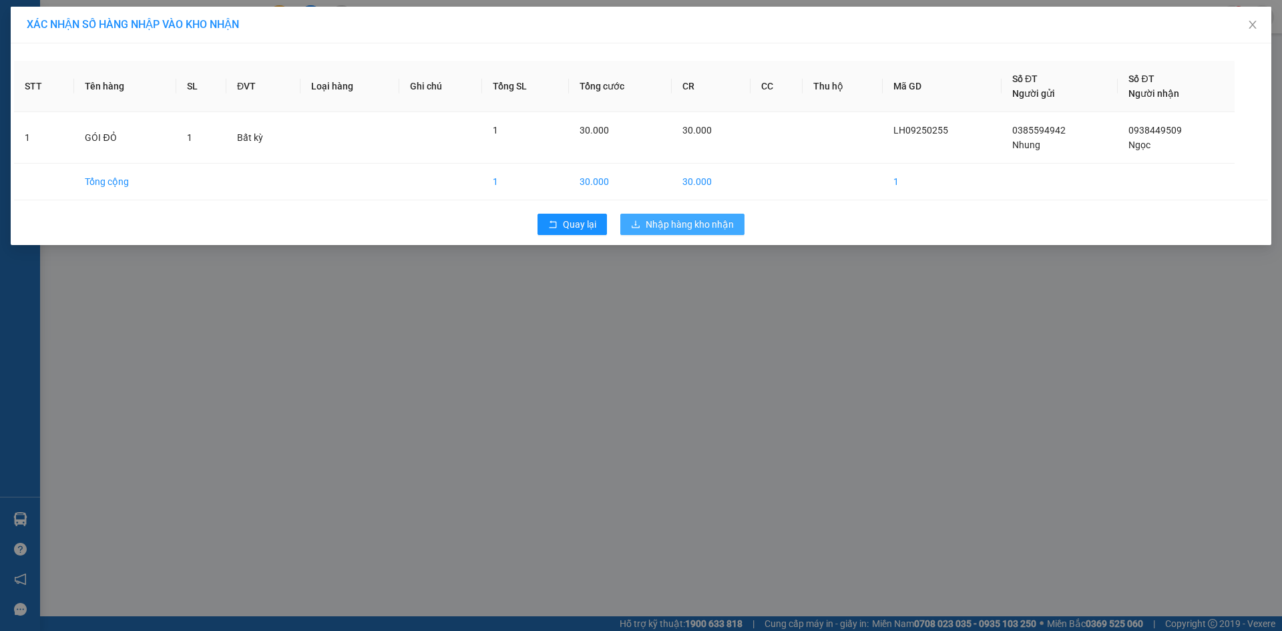
click at [657, 227] on span "Nhập hàng kho nhận" at bounding box center [689, 224] width 88 height 15
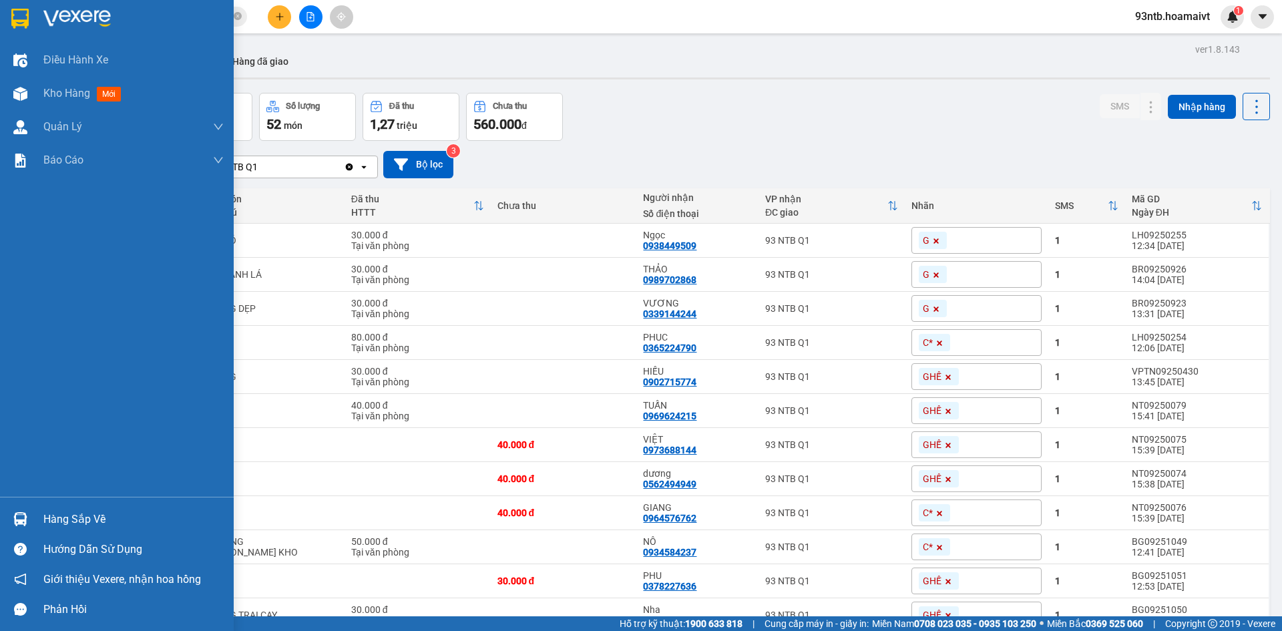
click at [47, 514] on div "Hàng sắp về" at bounding box center [133, 519] width 180 height 20
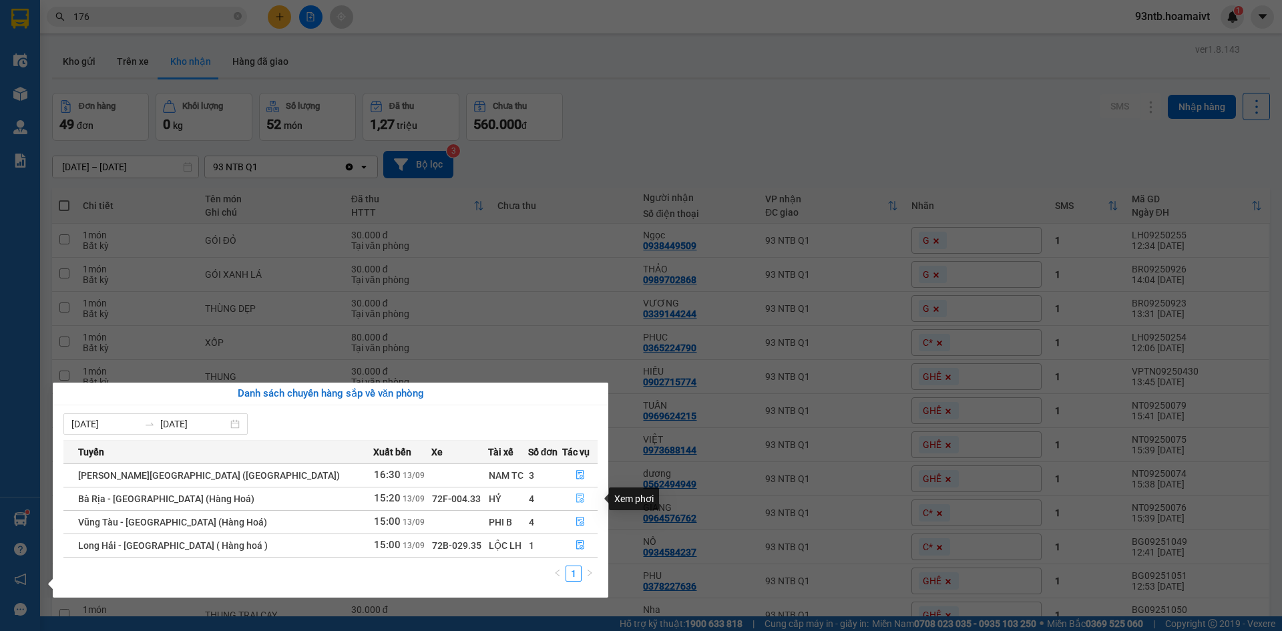
click at [567, 497] on button "button" at bounding box center [580, 498] width 35 height 21
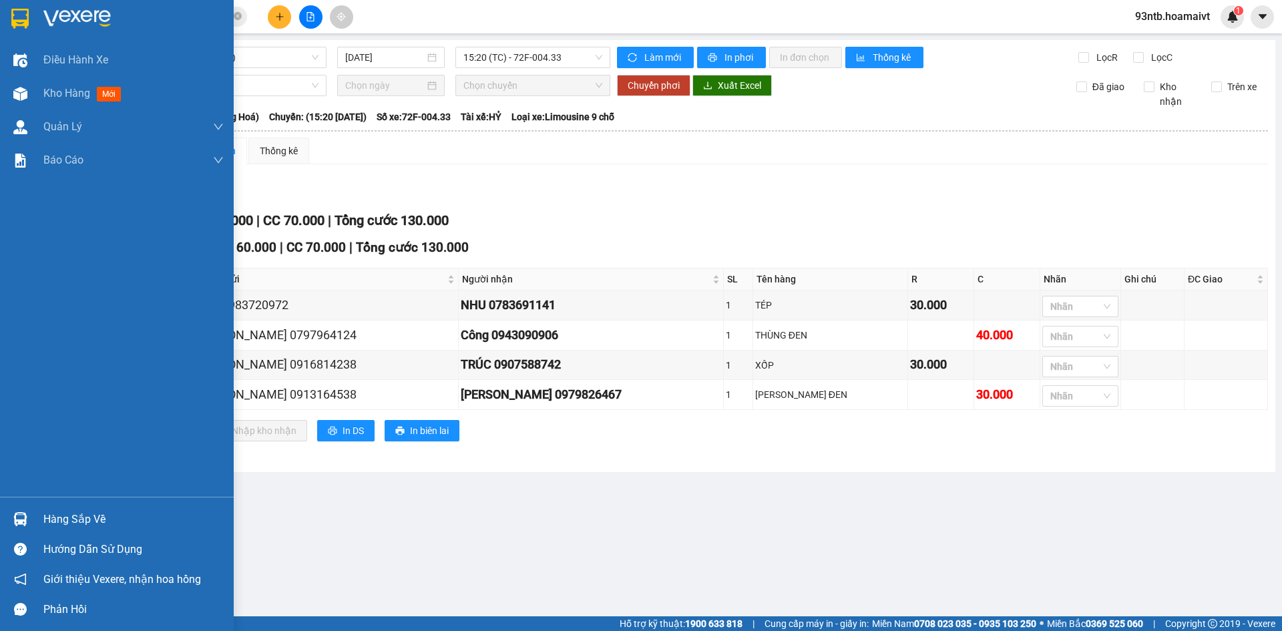
click at [83, 521] on div "Hàng sắp về" at bounding box center [133, 519] width 180 height 20
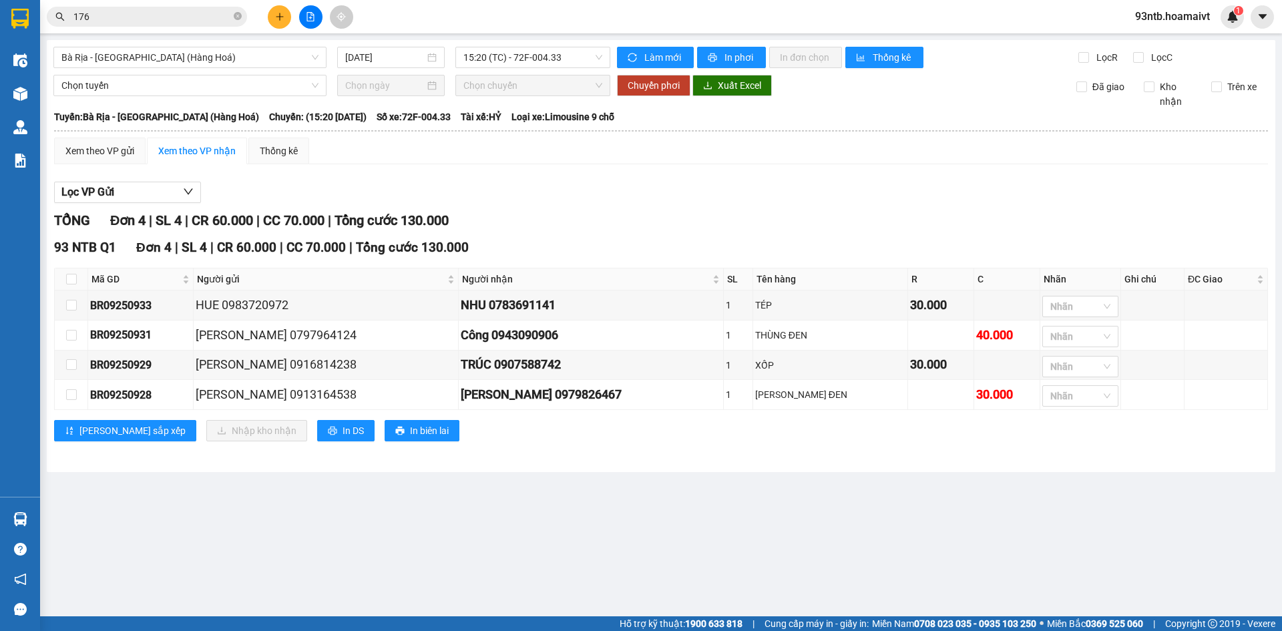
click at [627, 213] on section "Kết quả [PERSON_NAME] ( 615 ) Bộ lọc [PERSON_NAME] người gửi/[PERSON_NAME] [PER…" at bounding box center [641, 315] width 1282 height 631
click at [237, 19] on icon "close-circle" at bounding box center [238, 16] width 8 height 8
click at [218, 17] on input "text" at bounding box center [152, 16] width 158 height 15
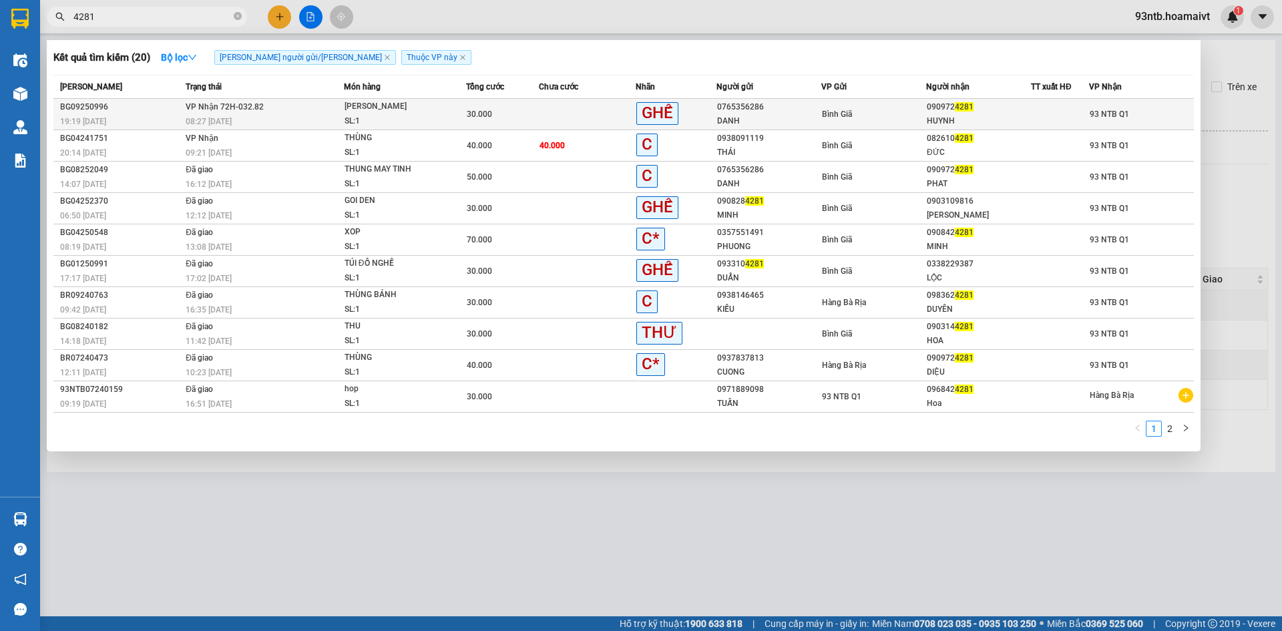
type input "4281"
click at [234, 117] on div "08:27 [DATE]" at bounding box center [265, 121] width 158 height 15
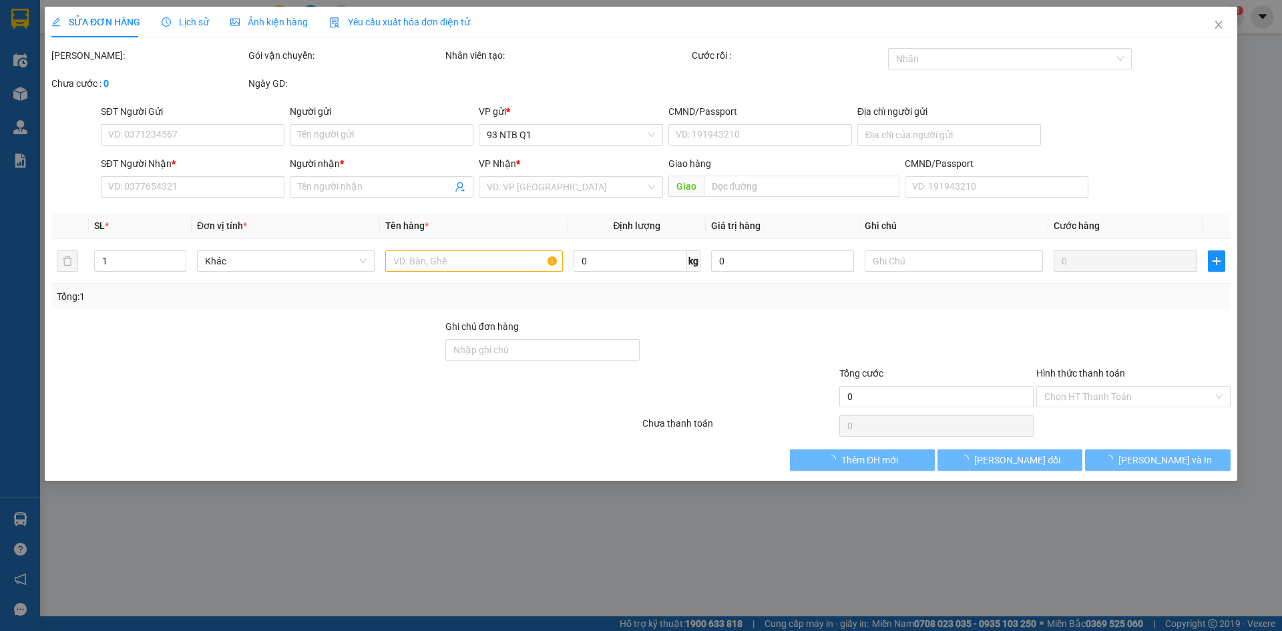
type input "0765356286"
type input "DANH"
type input "0909724281"
type input "HUYNH"
type input "30.000"
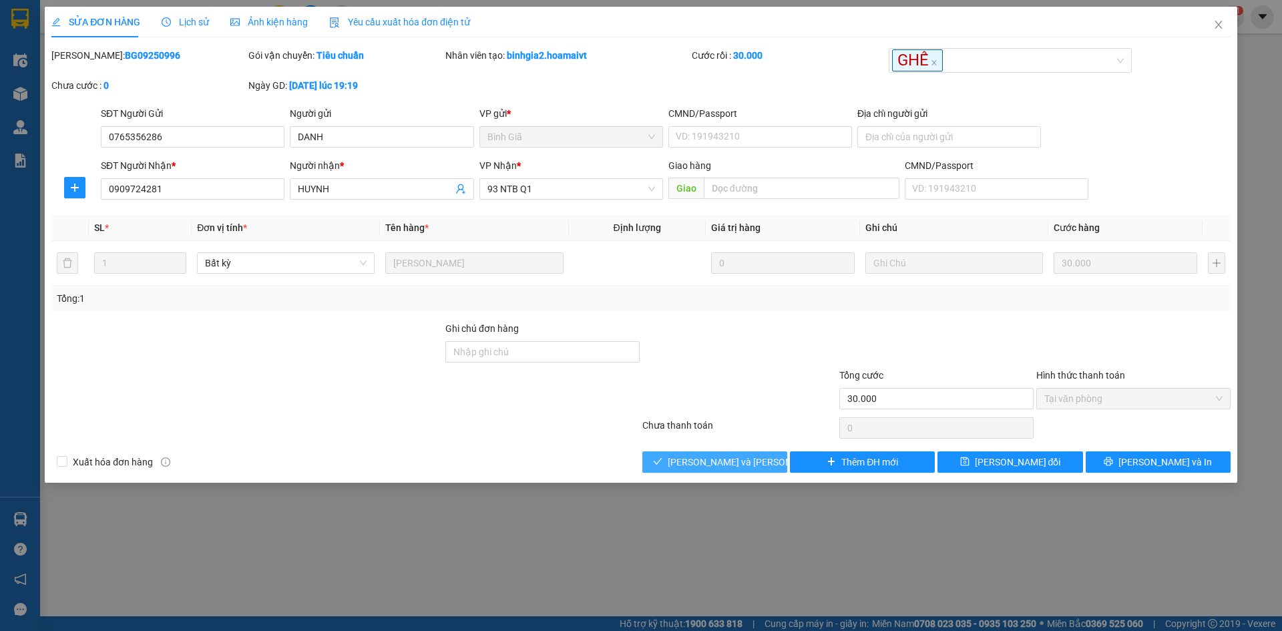
click at [724, 459] on span "[PERSON_NAME] và [PERSON_NAME] hàng" at bounding box center [758, 462] width 180 height 15
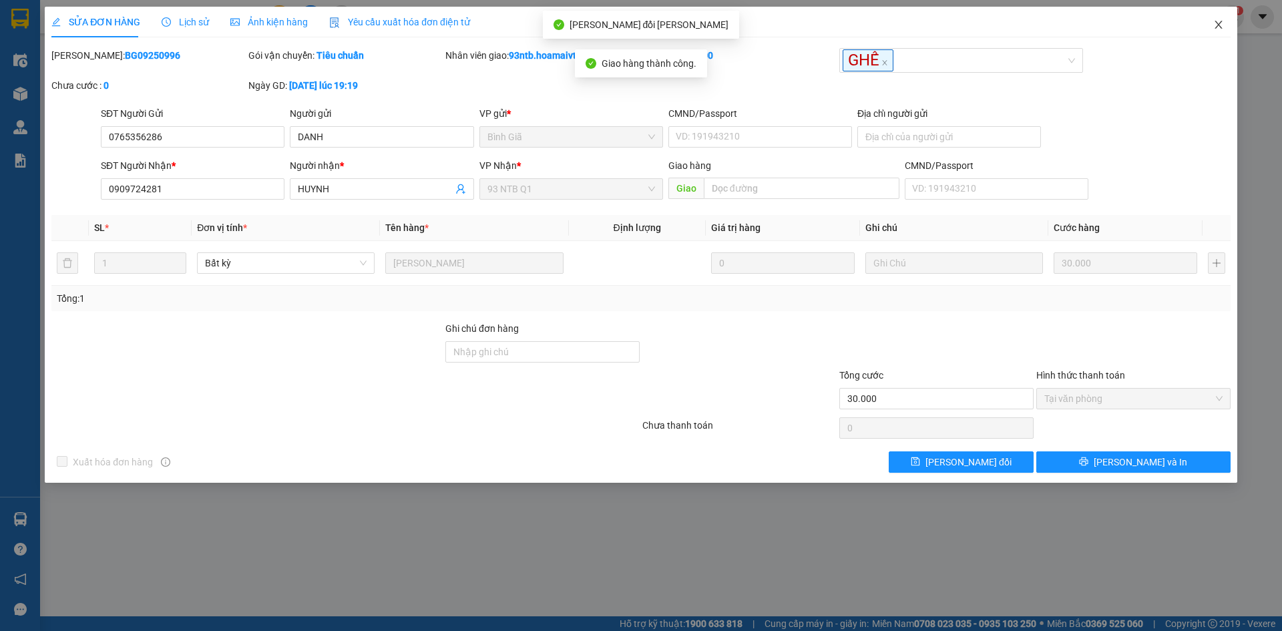
click at [1219, 22] on icon "close" at bounding box center [1218, 24] width 11 height 11
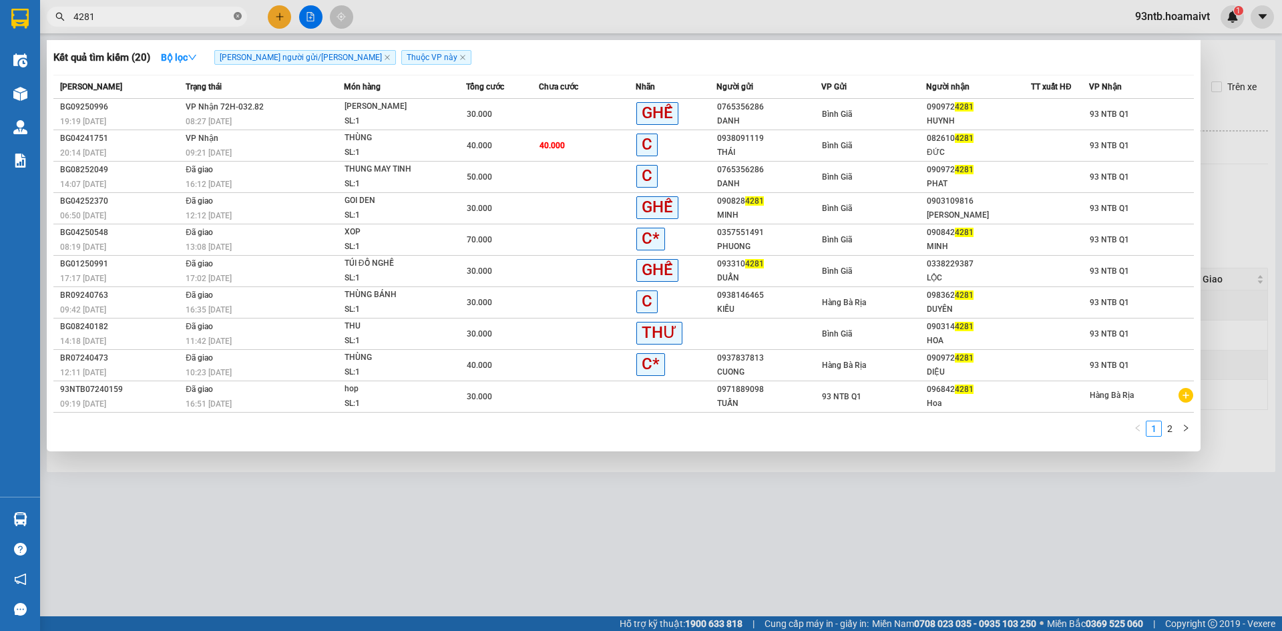
click at [238, 13] on icon "close-circle" at bounding box center [238, 16] width 8 height 8
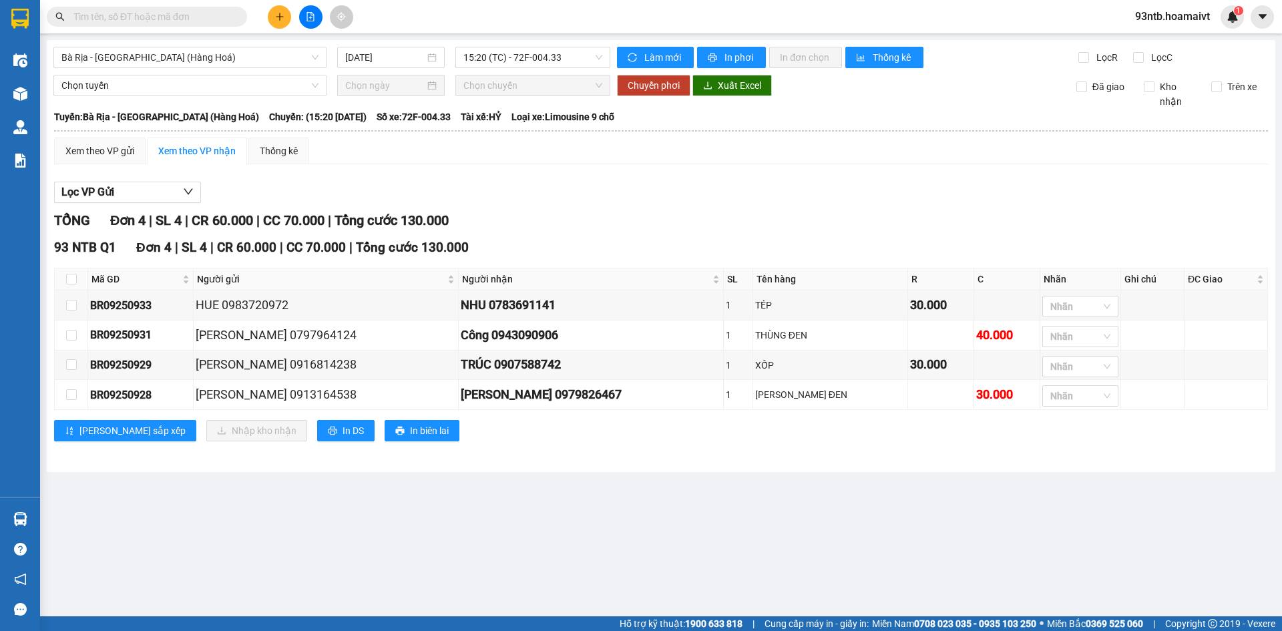
click at [164, 13] on input "text" at bounding box center [152, 16] width 158 height 15
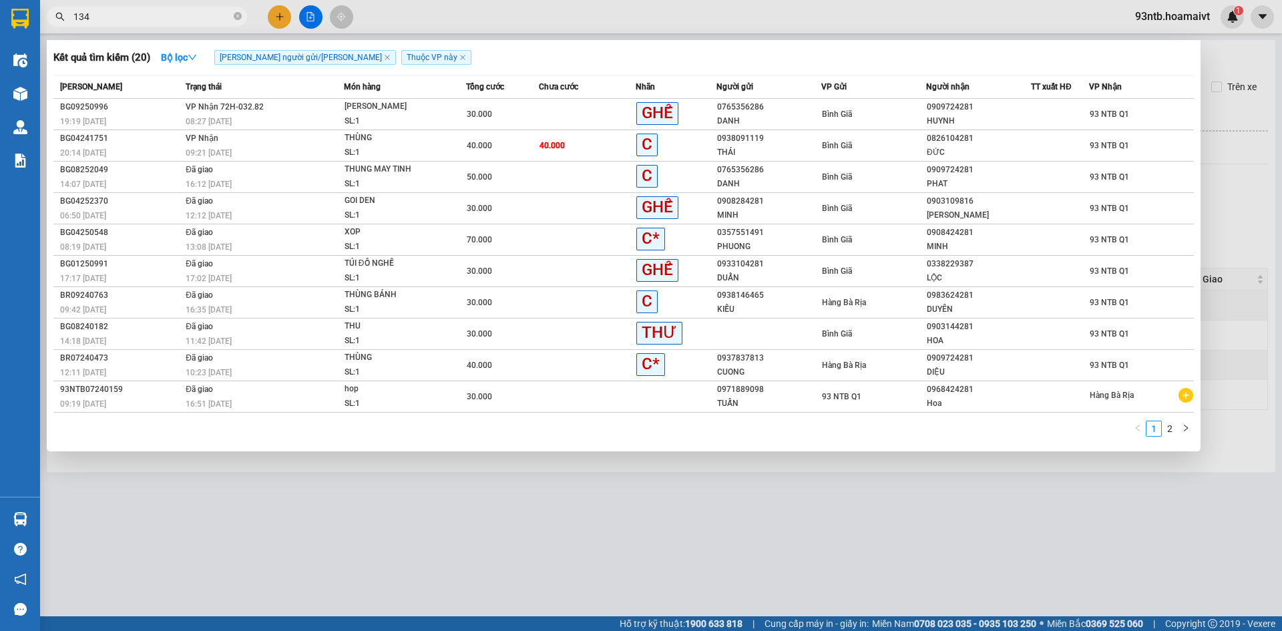
type input "1349"
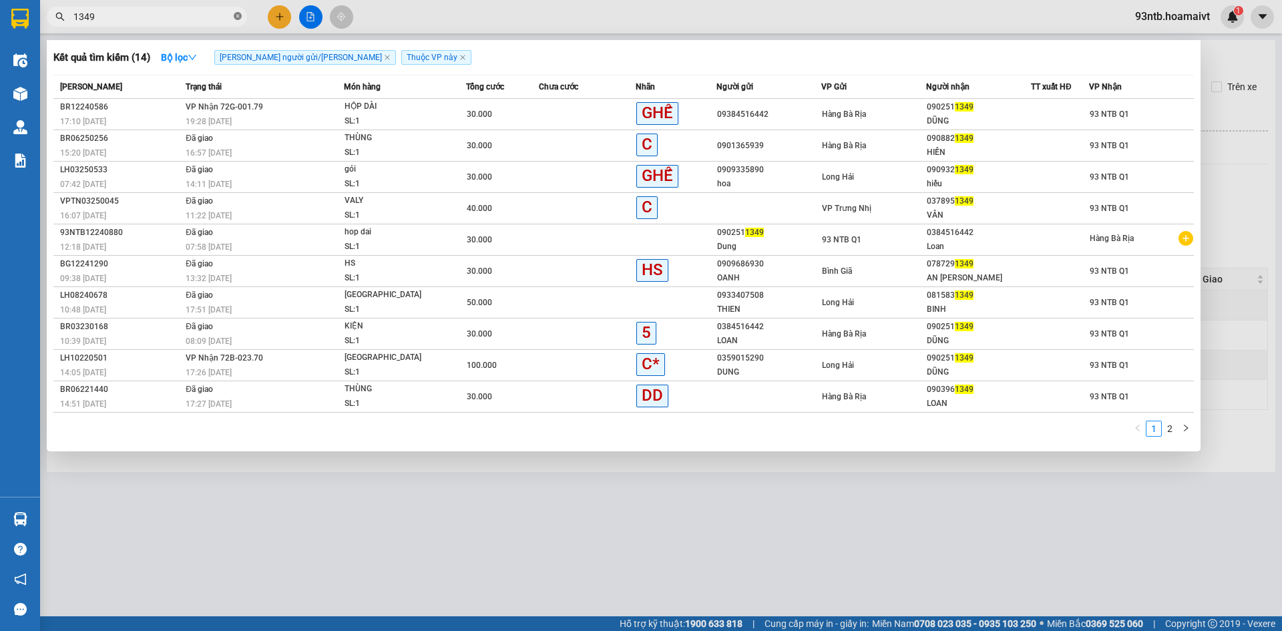
click at [236, 15] on icon "close-circle" at bounding box center [238, 16] width 8 height 8
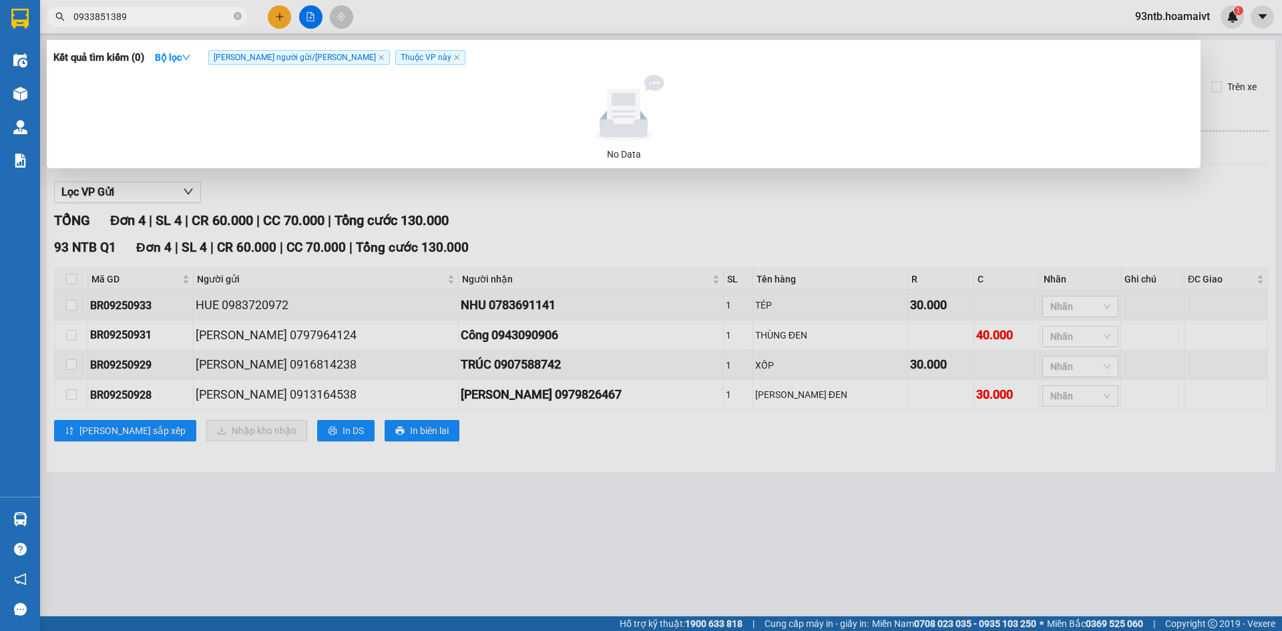
click at [83, 17] on input "0933851389" at bounding box center [152, 16] width 158 height 15
click at [93, 17] on input "09033851389" at bounding box center [152, 16] width 158 height 15
click at [88, 17] on input "093851389" at bounding box center [152, 16] width 158 height 15
click at [119, 17] on input "0933851389" at bounding box center [152, 16] width 158 height 15
click at [134, 15] on input "0933851349" at bounding box center [152, 16] width 158 height 15
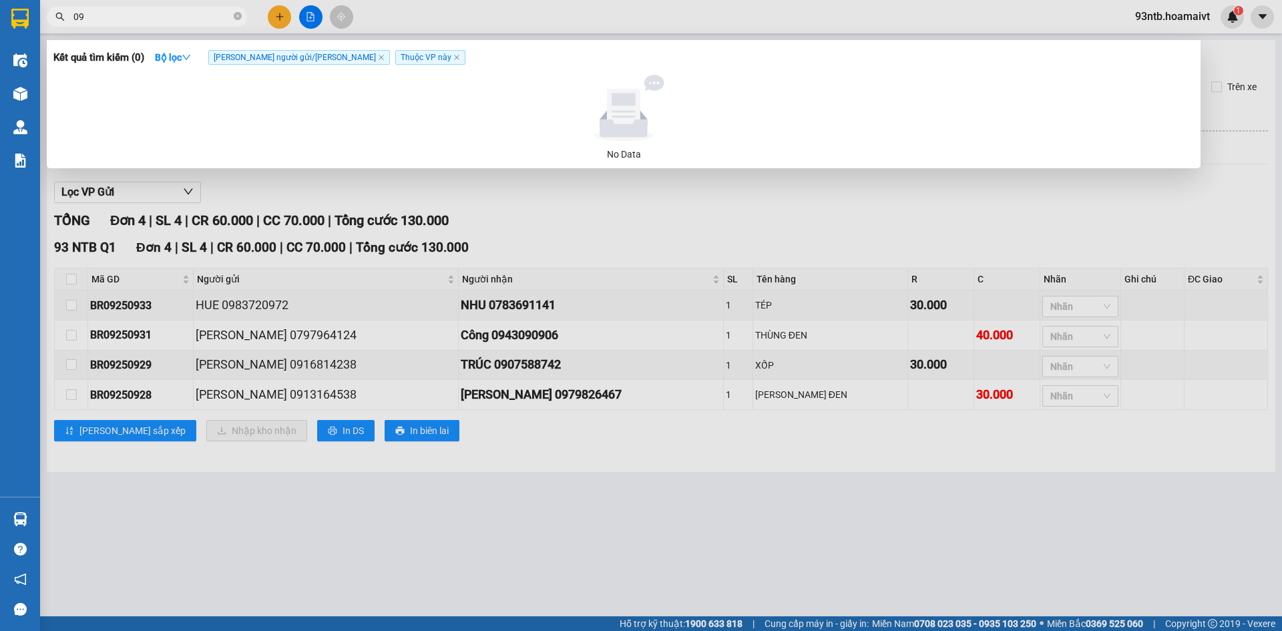
type input "0"
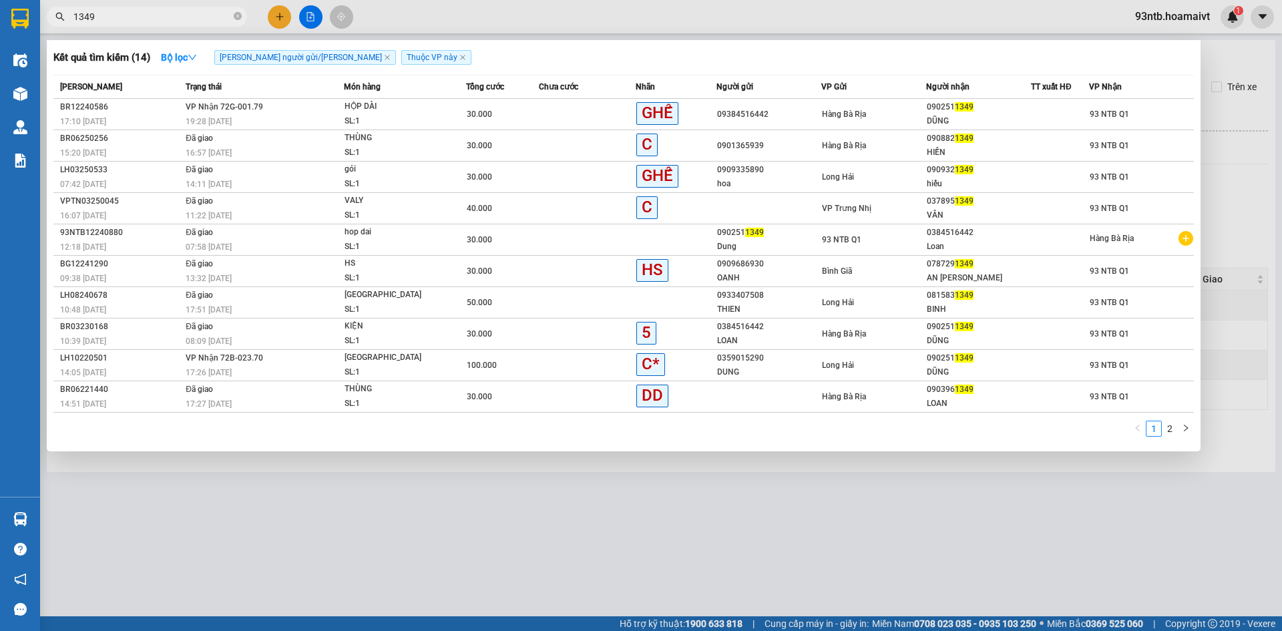
type input "1349"
click at [236, 16] on icon "close-circle" at bounding box center [238, 16] width 8 height 8
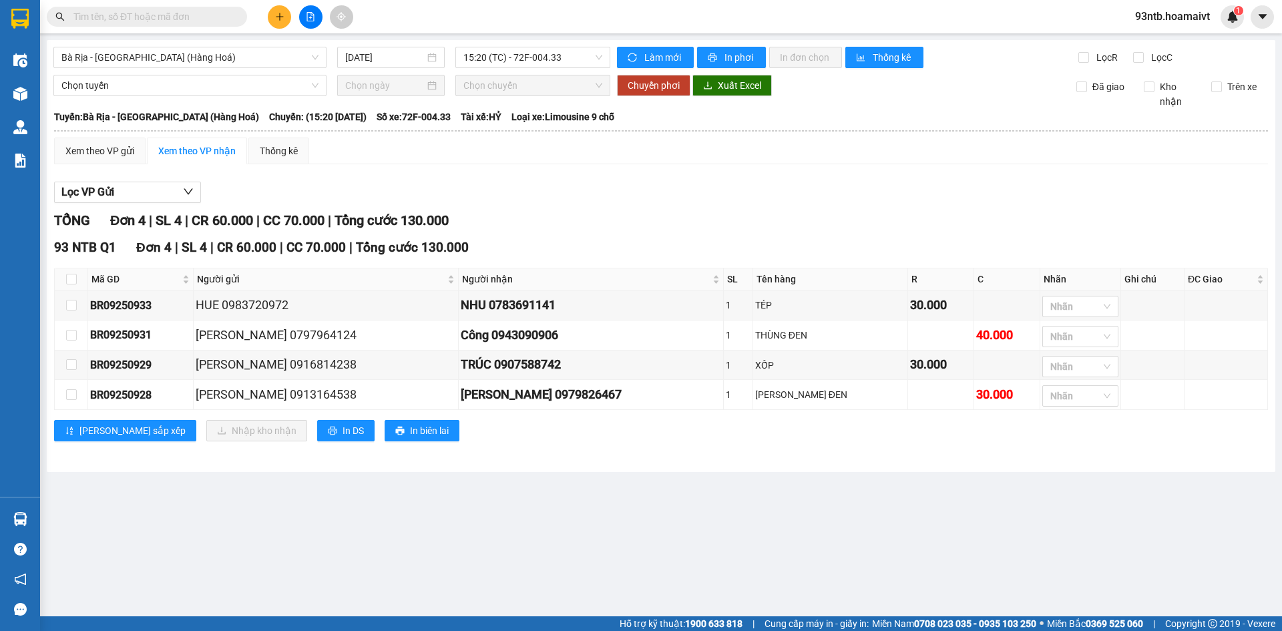
click at [215, 15] on input "text" at bounding box center [152, 16] width 158 height 15
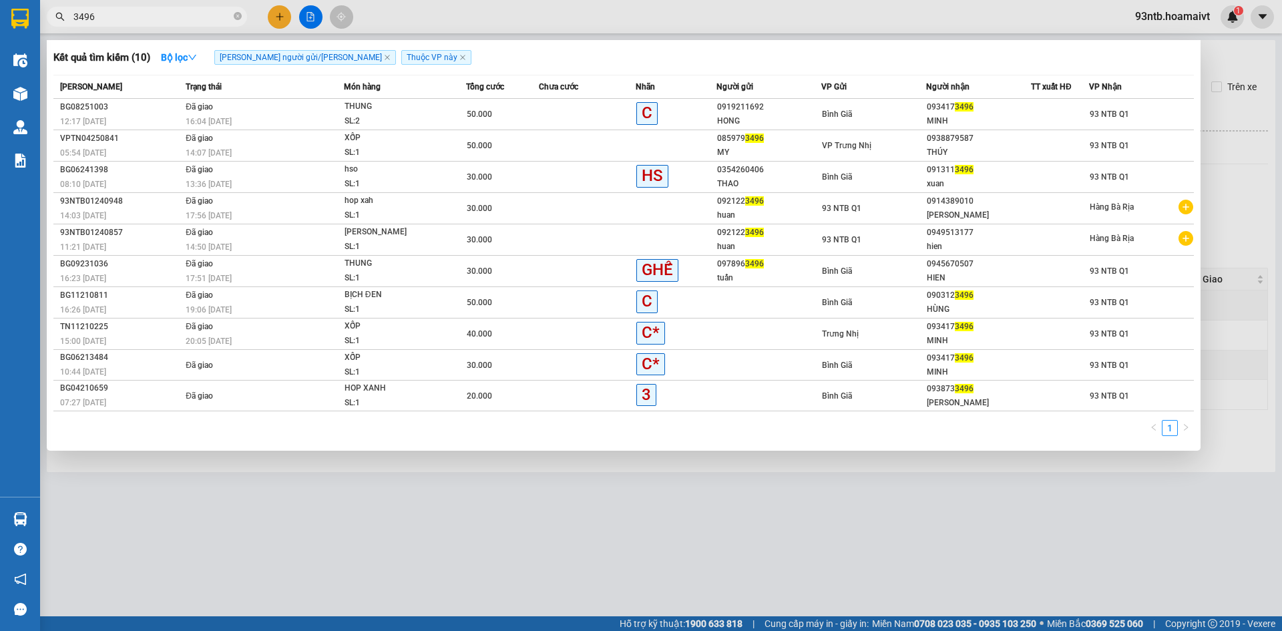
type input "3496"
click at [236, 15] on icon "close-circle" at bounding box center [238, 16] width 8 height 8
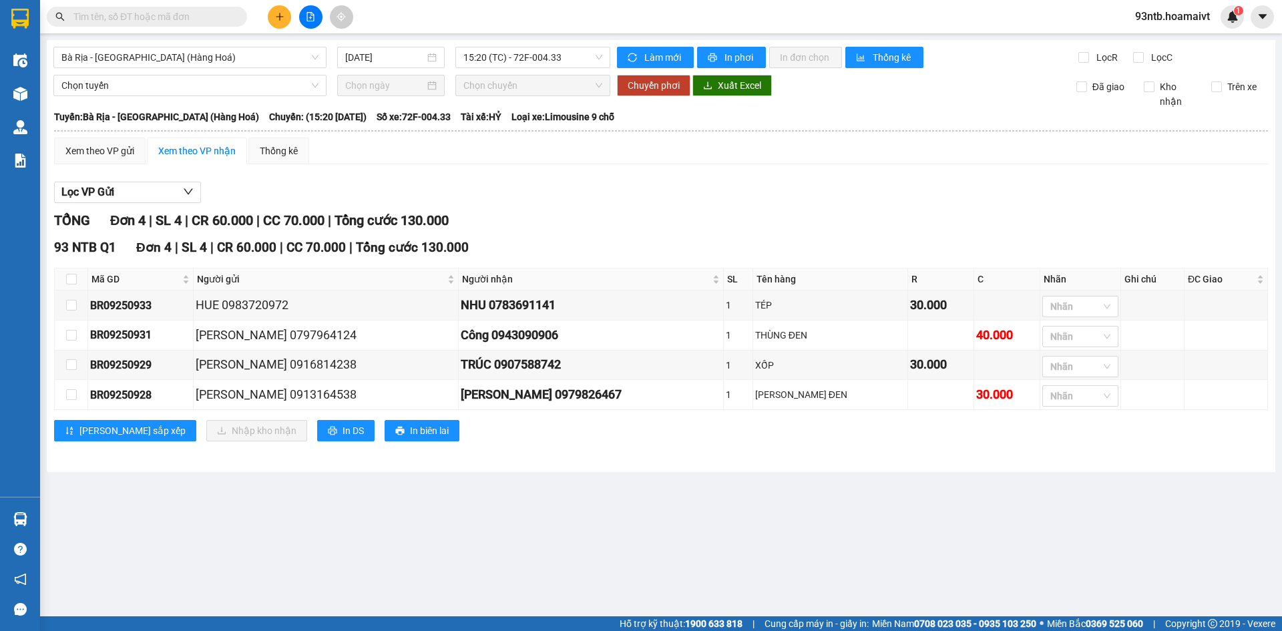
click at [180, 19] on input "text" at bounding box center [152, 16] width 158 height 15
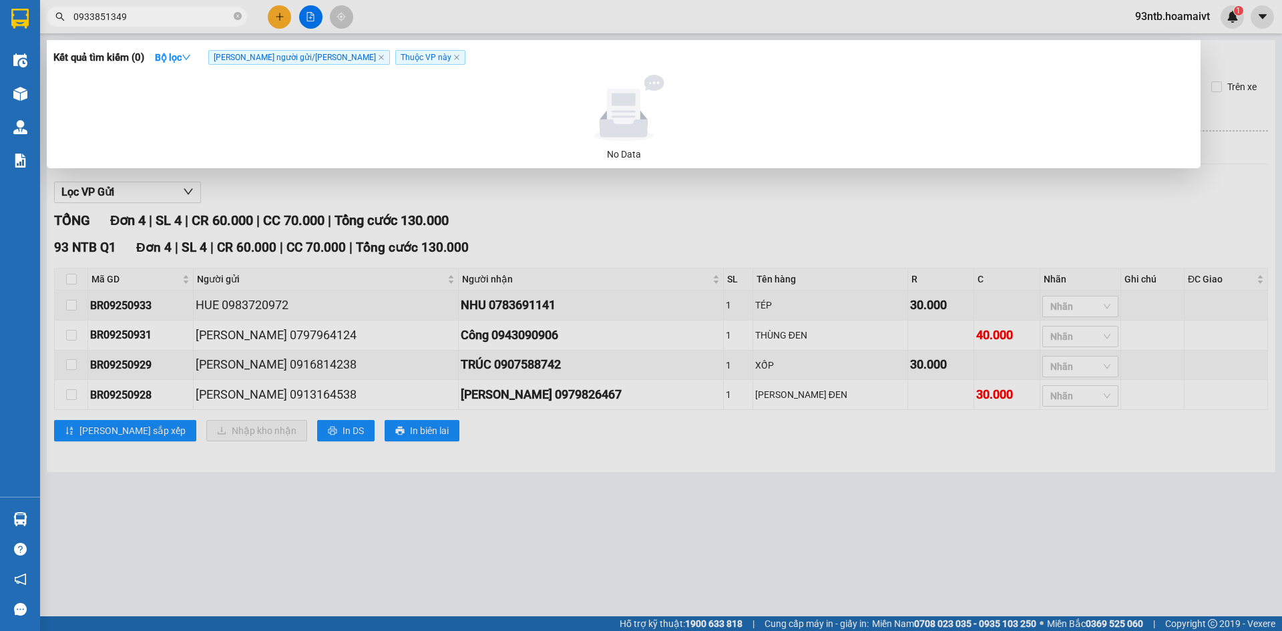
type input "0933851349"
click at [234, 19] on icon "close-circle" at bounding box center [238, 16] width 8 height 8
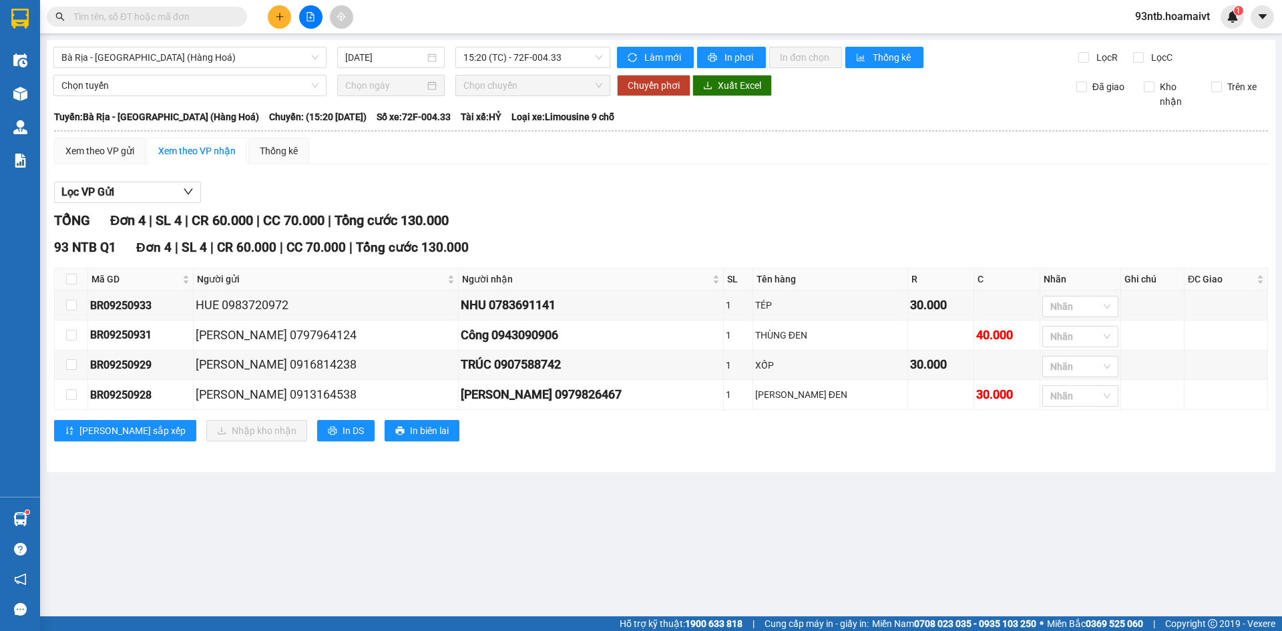
click at [226, 19] on input "text" at bounding box center [152, 16] width 158 height 15
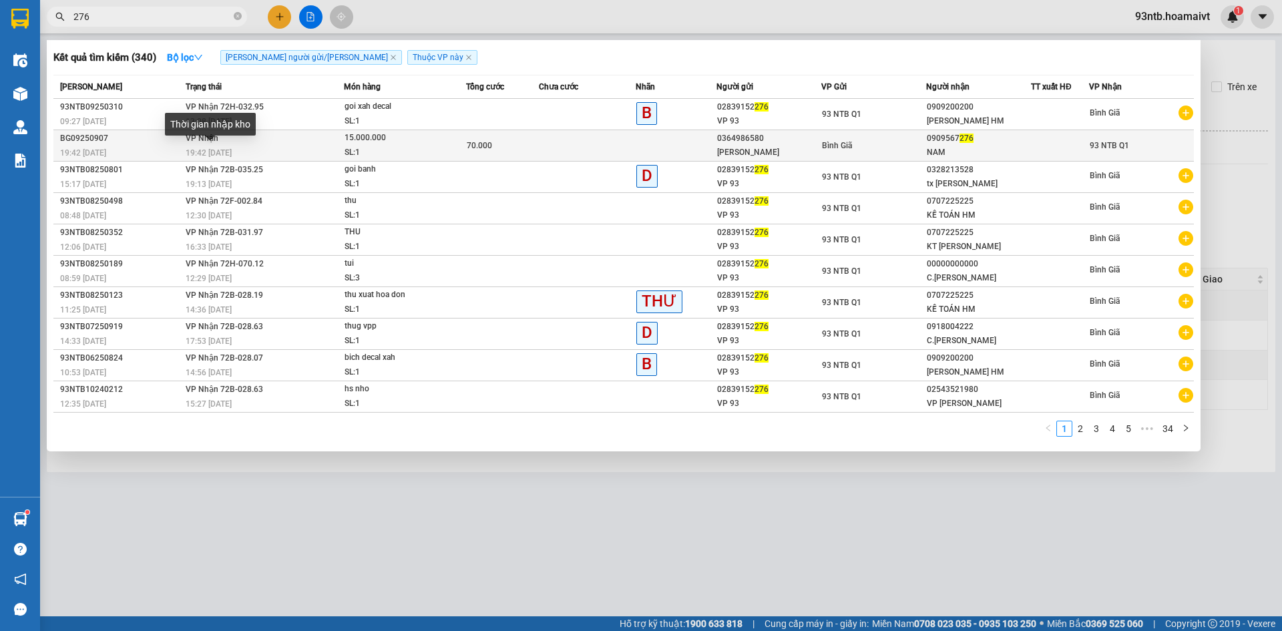
type input "276"
click at [225, 155] on span "19:42 [DATE]" at bounding box center [209, 152] width 46 height 9
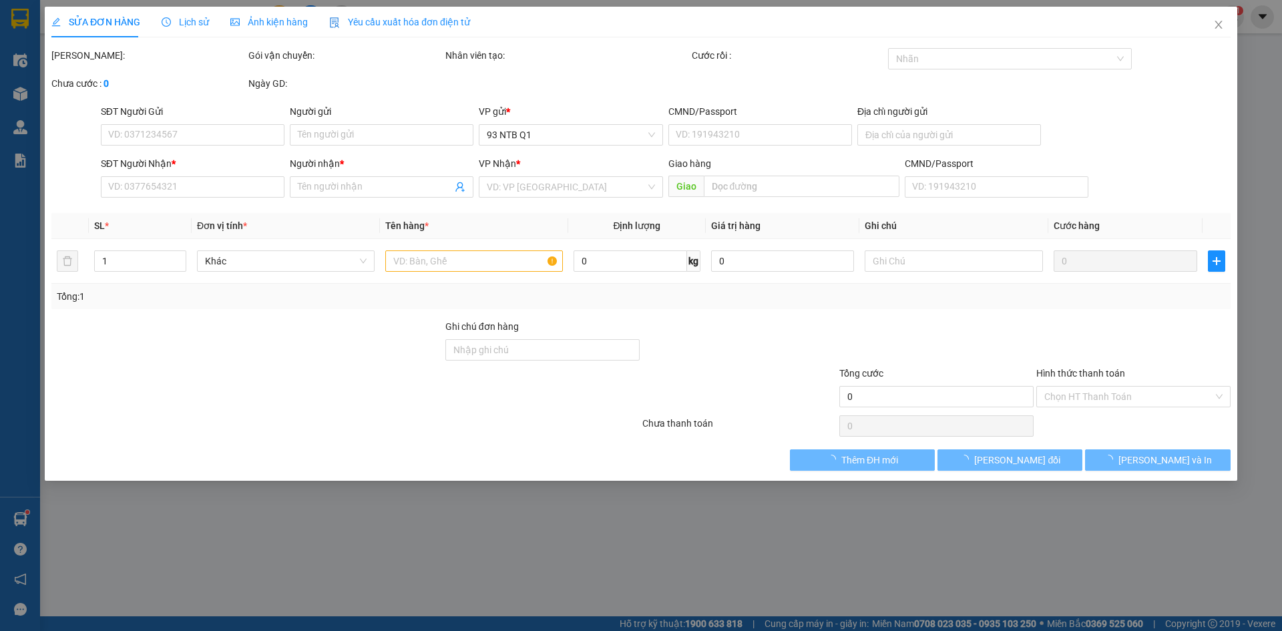
type input "0364986580"
type input "[PERSON_NAME]"
type input "0909567276"
type input "NAM"
type input "70.000"
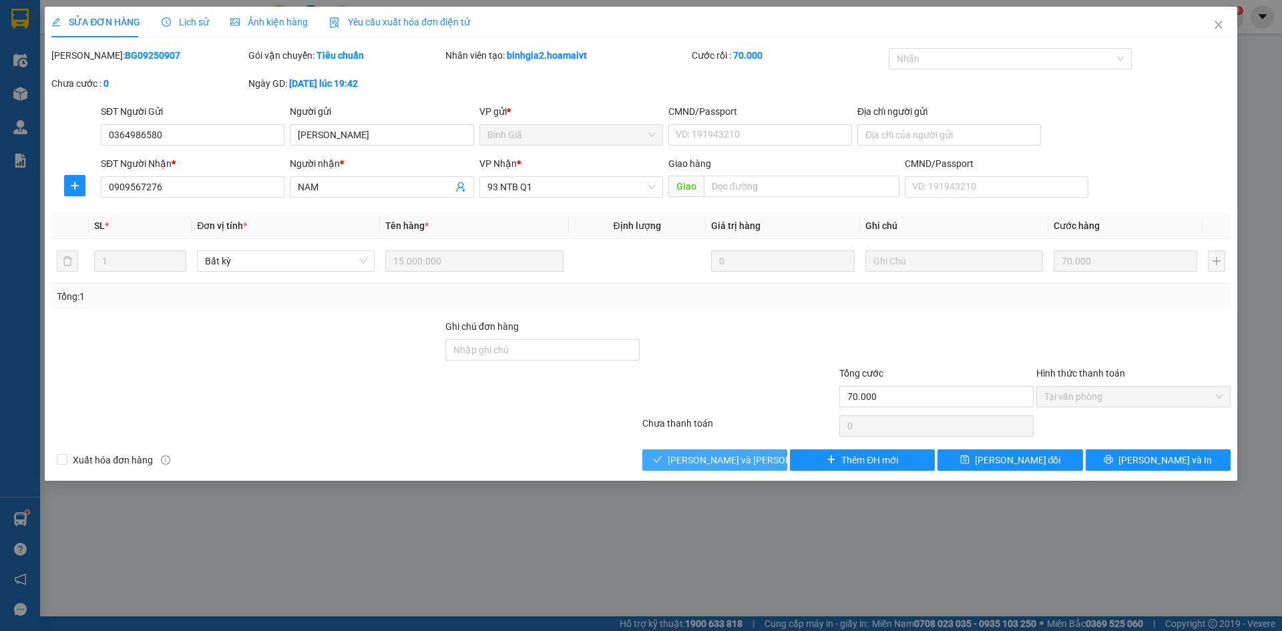
click at [736, 457] on span "[PERSON_NAME] và [PERSON_NAME] hàng" at bounding box center [758, 460] width 180 height 15
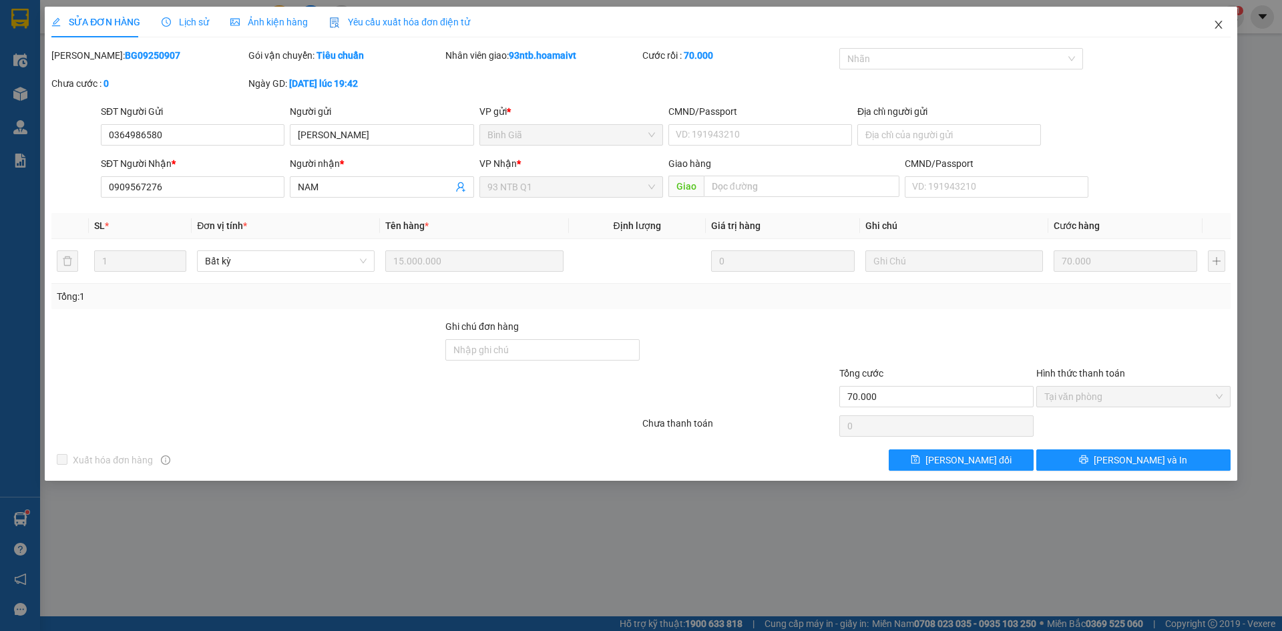
click at [1221, 25] on icon "close" at bounding box center [1218, 24] width 11 height 11
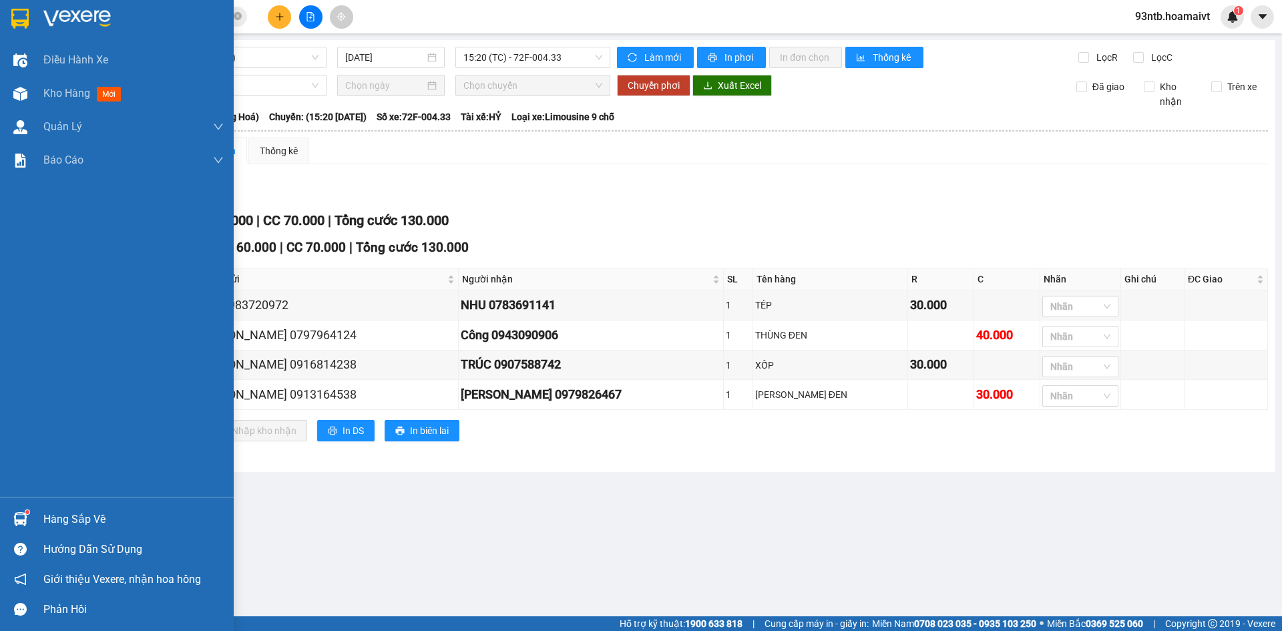
click at [57, 517] on div "Hàng sắp về" at bounding box center [133, 519] width 180 height 20
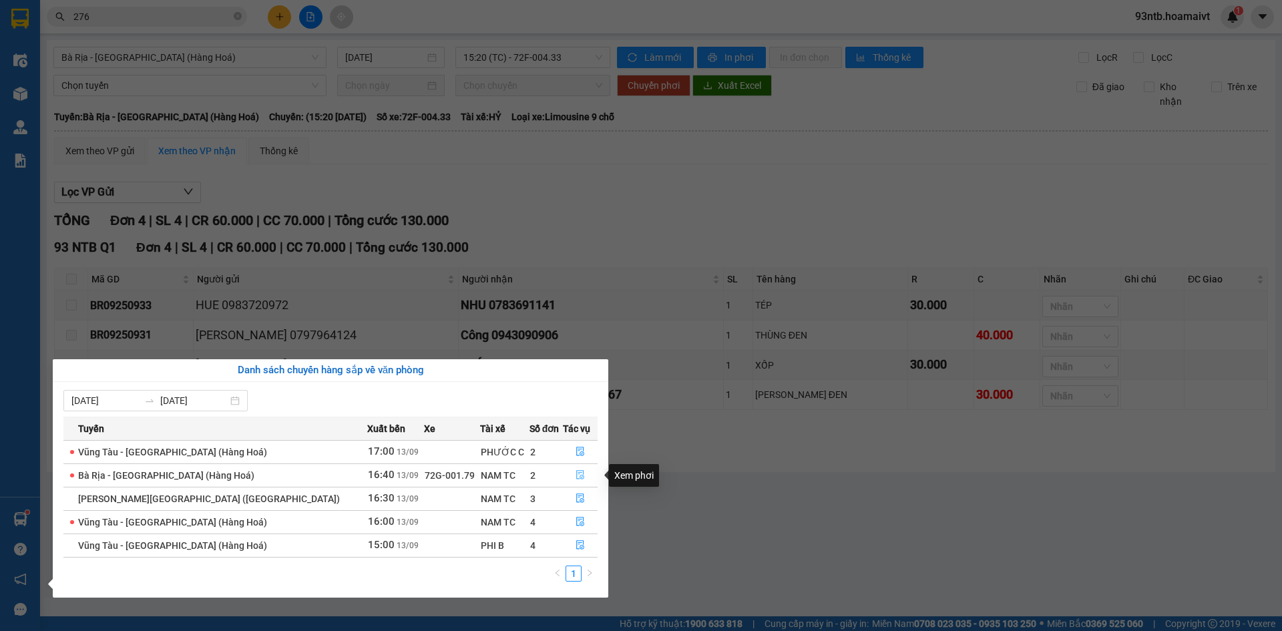
click at [576, 478] on icon "file-done" at bounding box center [579, 474] width 9 height 9
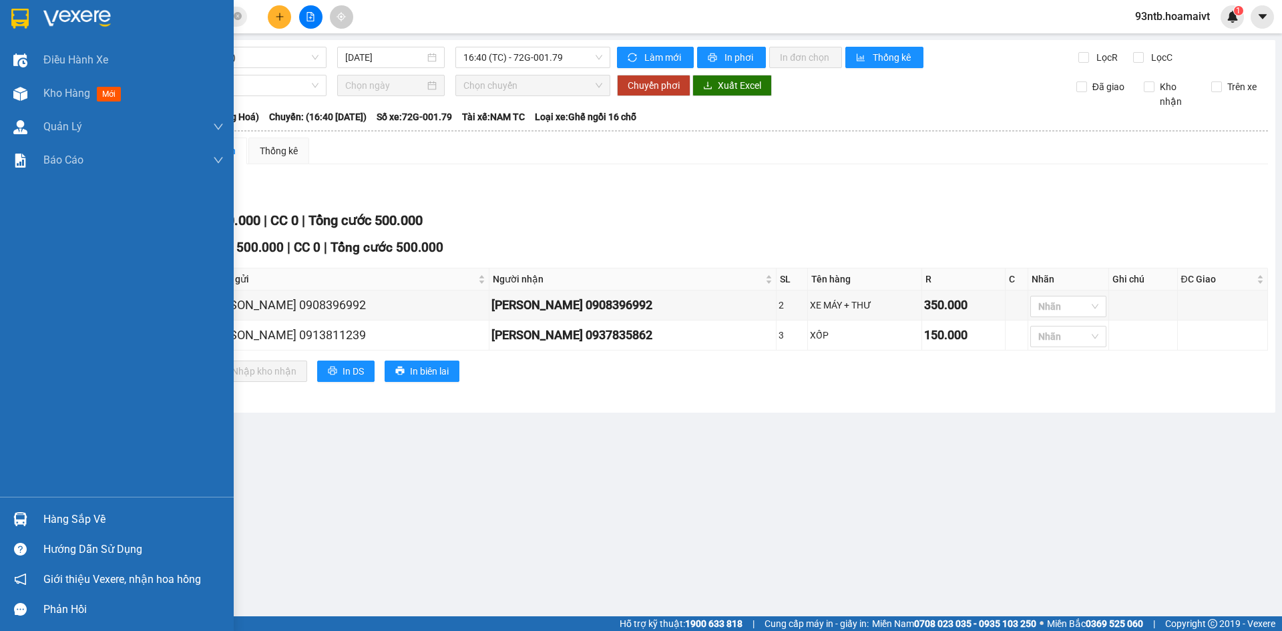
click at [64, 516] on div "Hàng sắp về" at bounding box center [133, 519] width 180 height 20
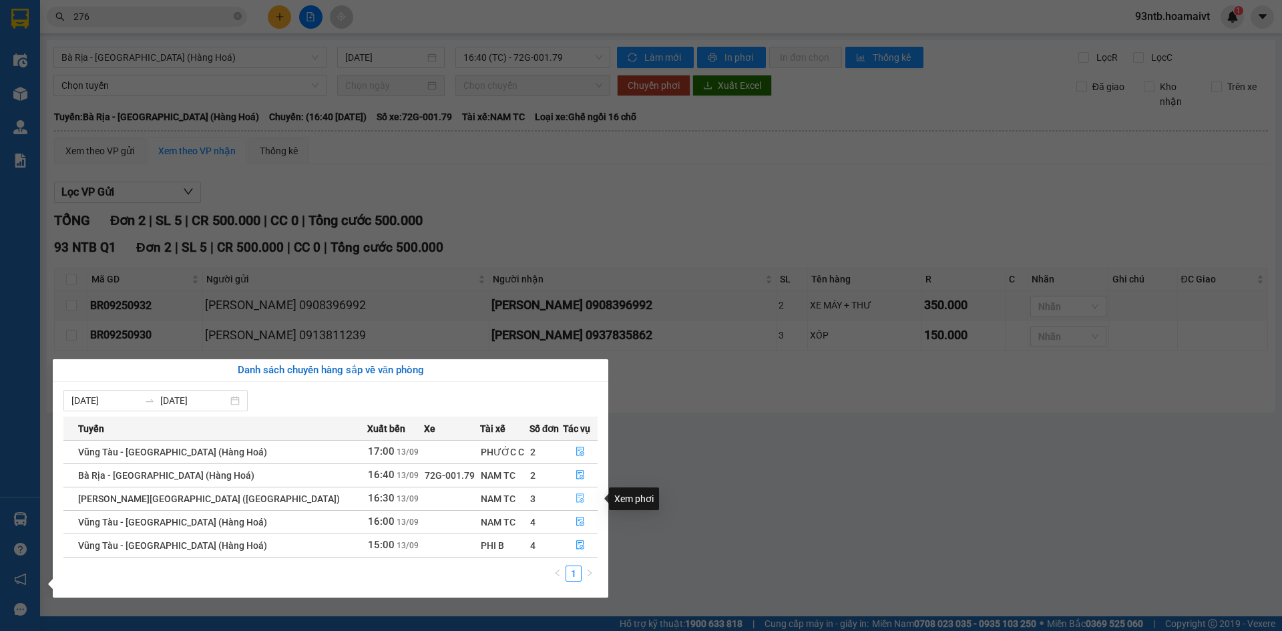
click at [576, 499] on icon "file-done" at bounding box center [580, 498] width 8 height 9
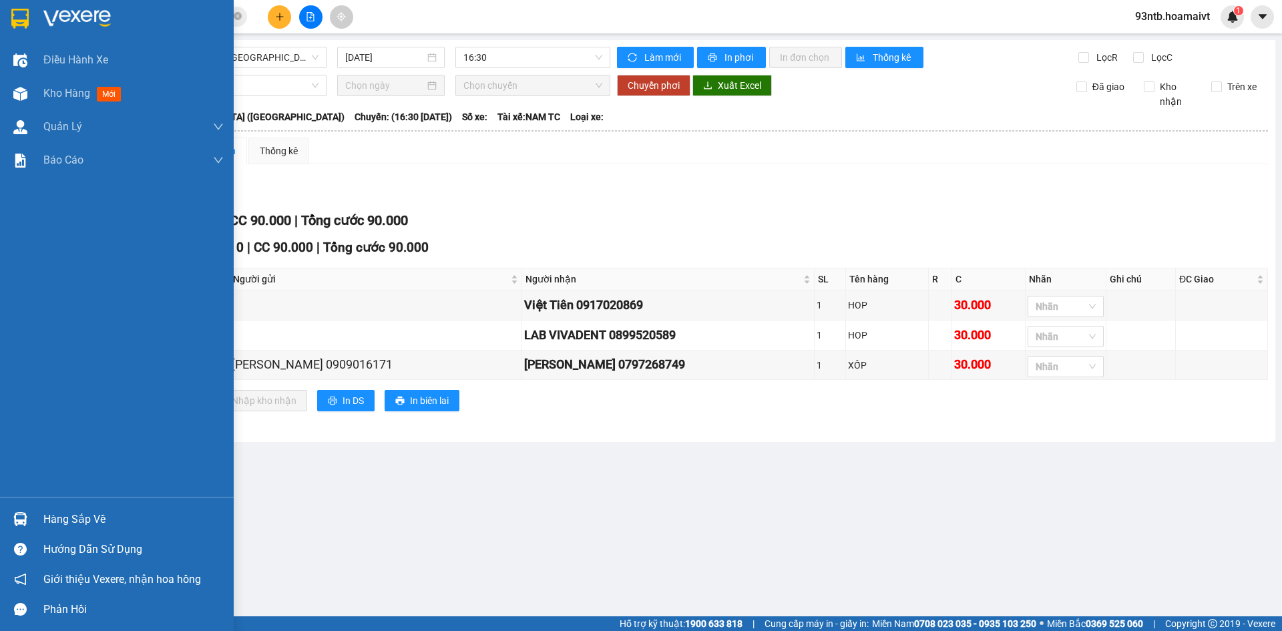
click at [67, 521] on div "Hàng sắp về" at bounding box center [133, 519] width 180 height 20
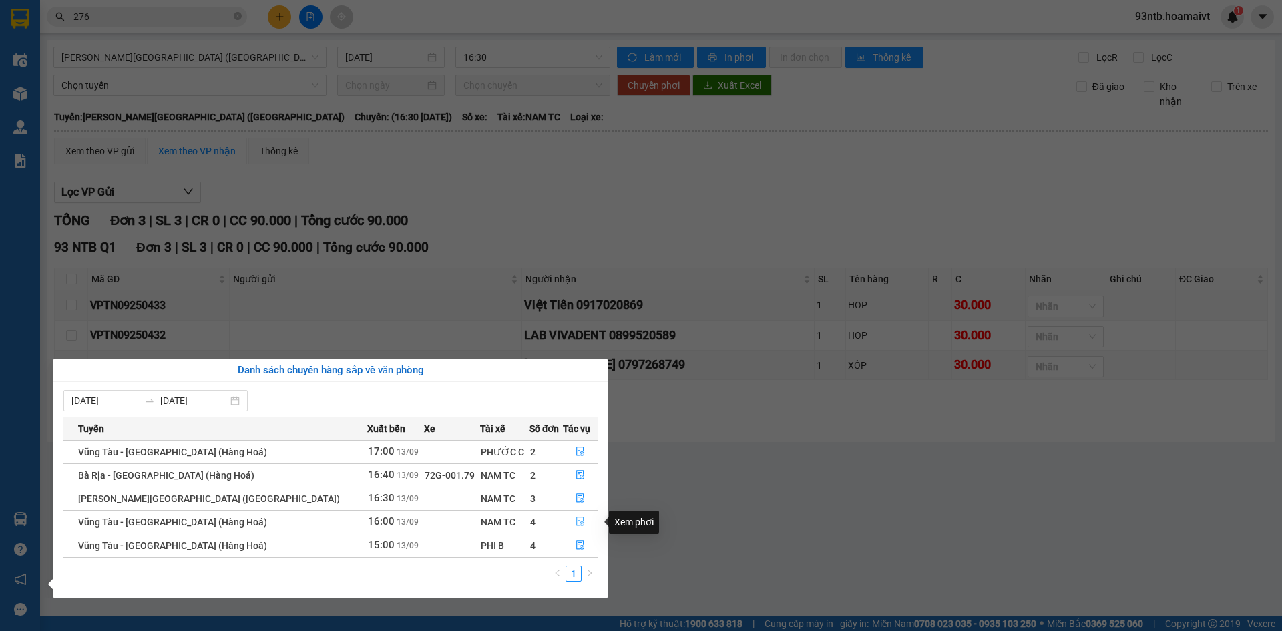
click at [579, 521] on button "button" at bounding box center [580, 521] width 34 height 21
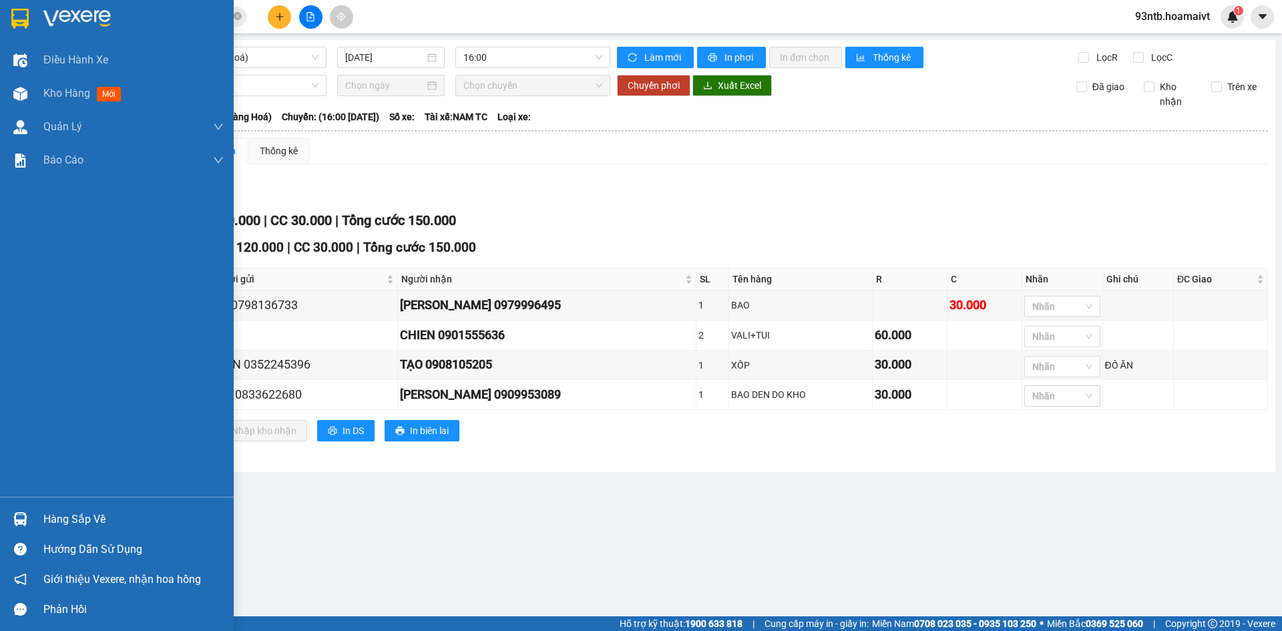
click at [59, 520] on div "Hàng sắp về" at bounding box center [133, 519] width 180 height 20
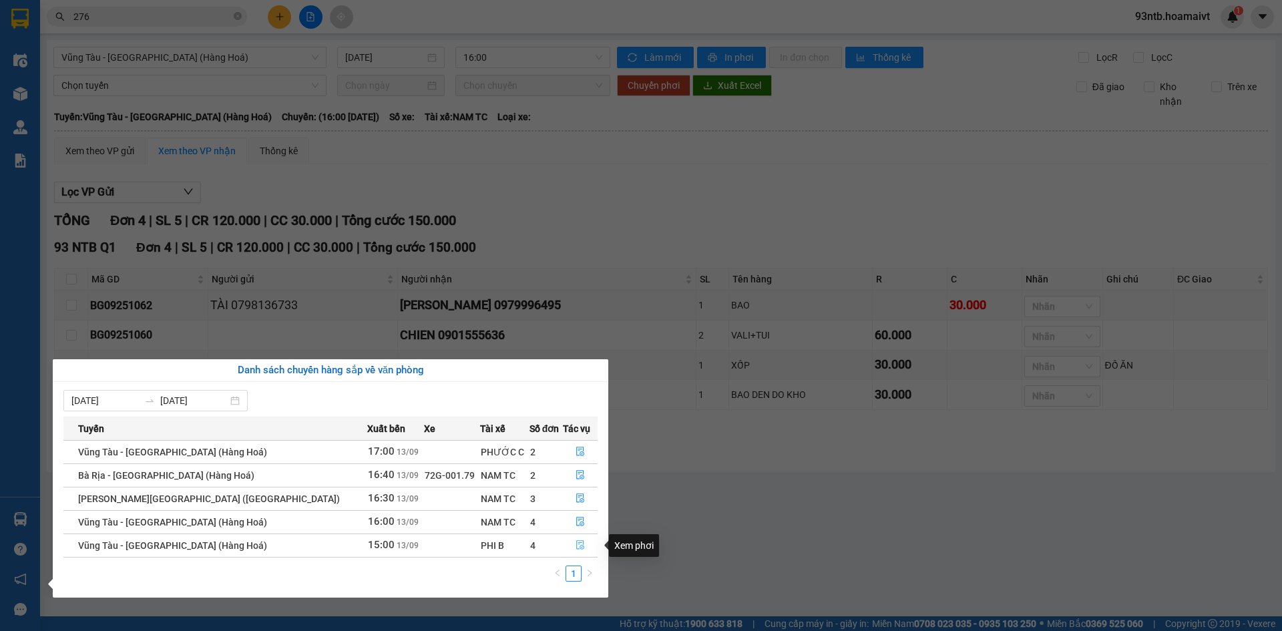
click at [576, 545] on icon "file-done" at bounding box center [579, 544] width 9 height 9
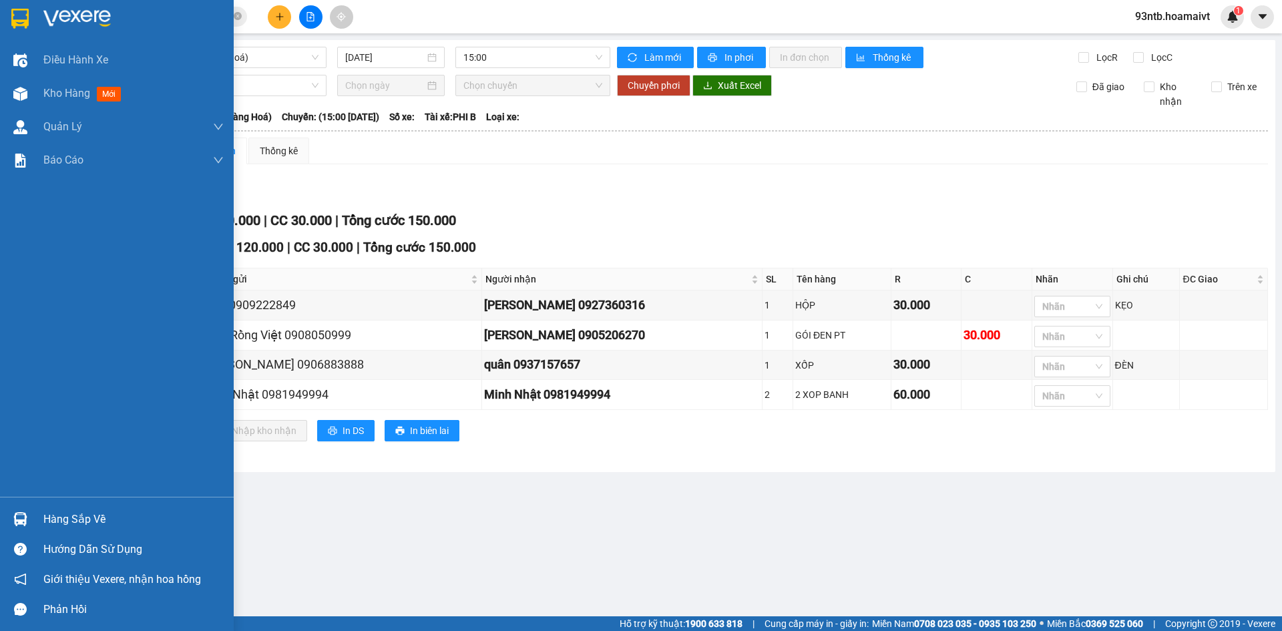
click at [77, 518] on div "Hàng sắp về" at bounding box center [133, 519] width 180 height 20
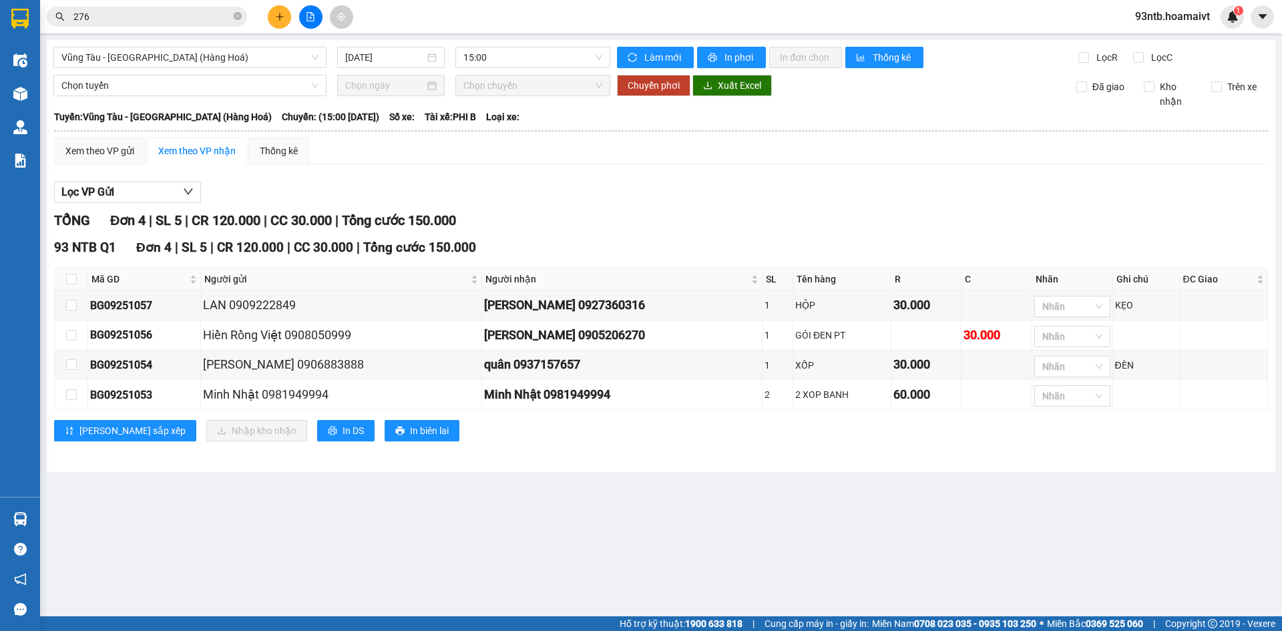
click at [611, 219] on section "Kết quả [PERSON_NAME] ( 340 ) Bộ lọc [PERSON_NAME] người gửi/[PERSON_NAME] [PER…" at bounding box center [641, 315] width 1282 height 631
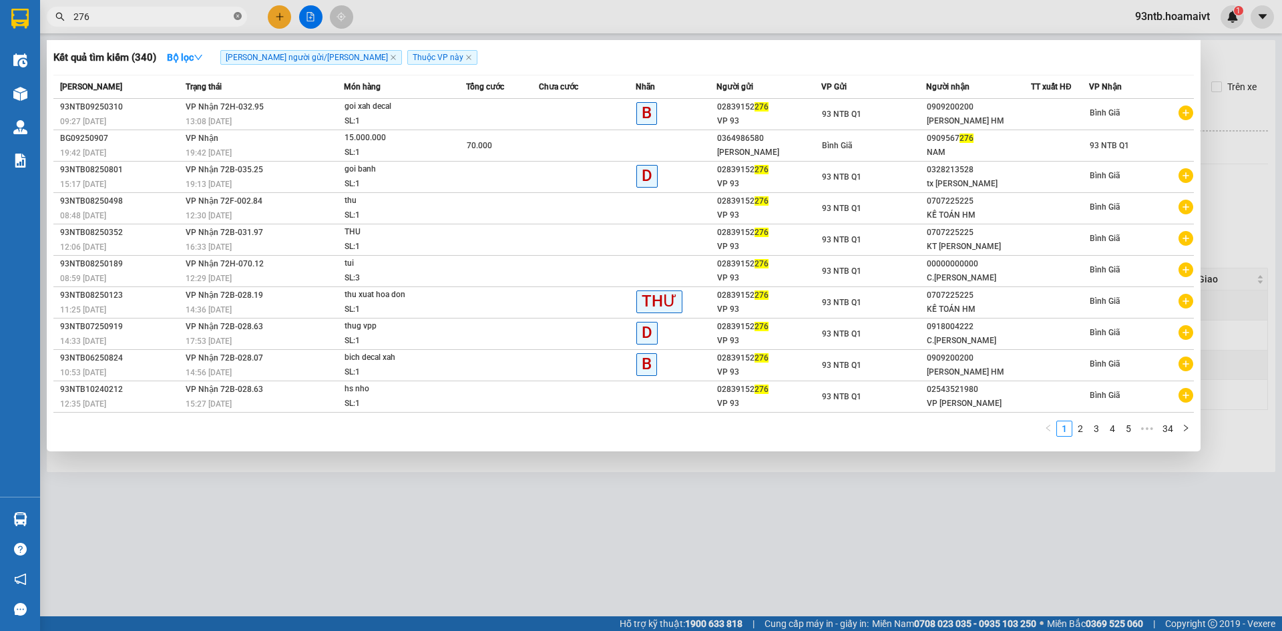
click at [241, 16] on icon "close-circle" at bounding box center [238, 16] width 8 height 8
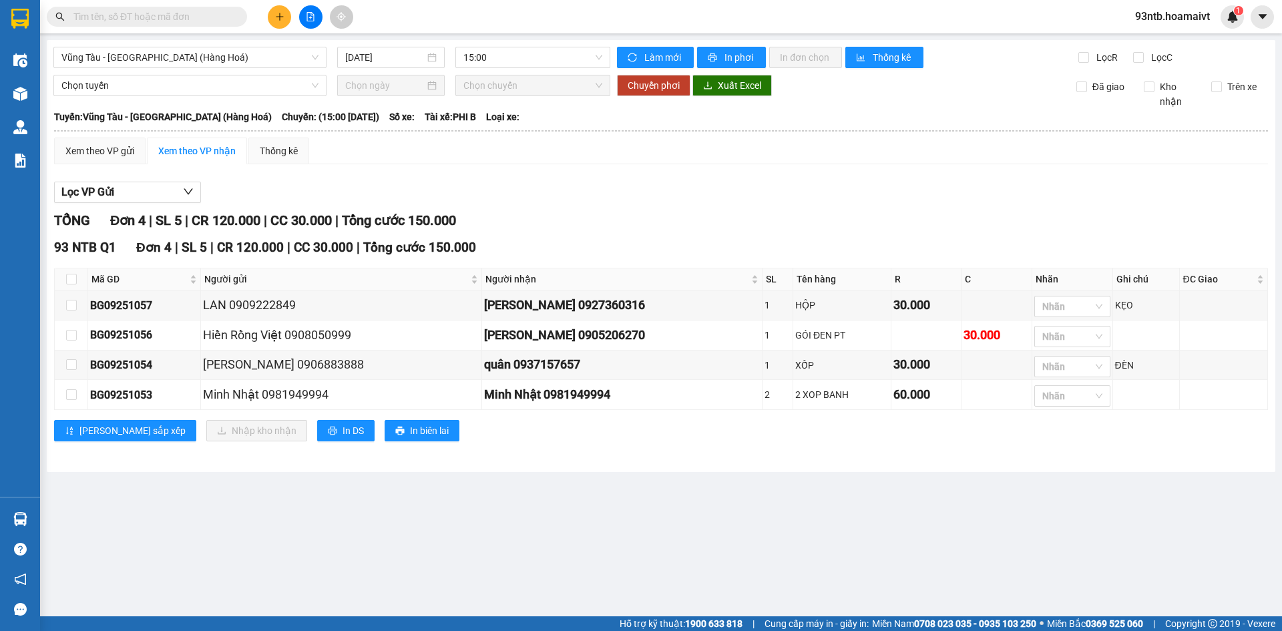
click at [207, 18] on input "text" at bounding box center [152, 16] width 158 height 15
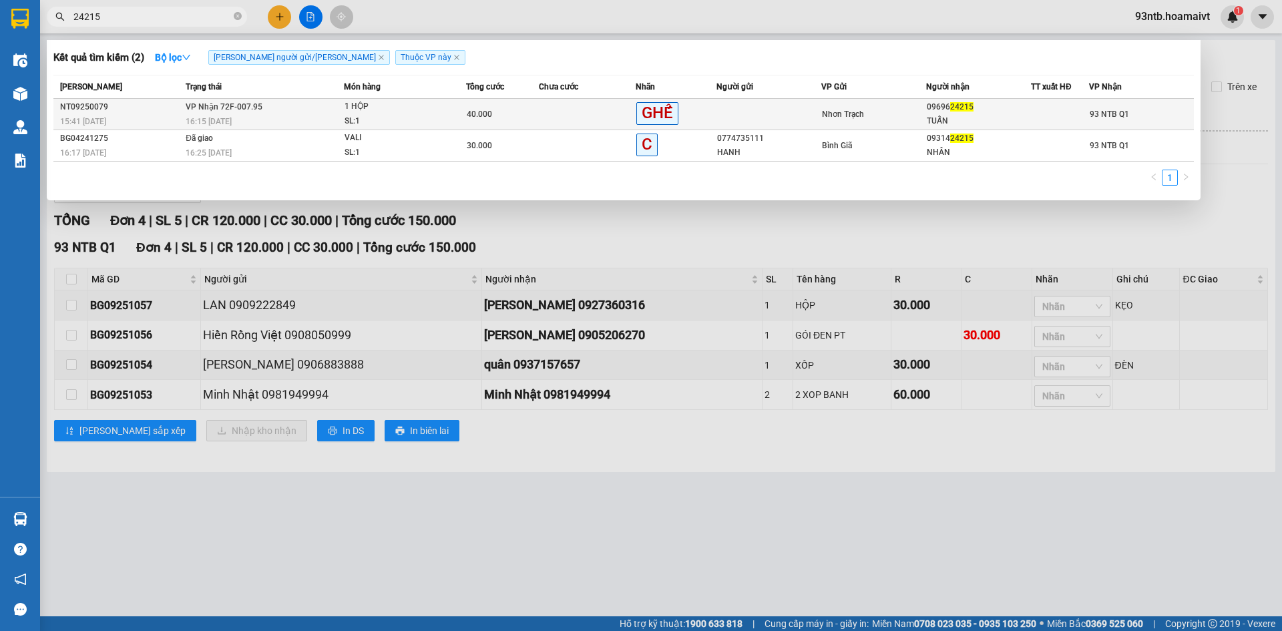
type input "24215"
click at [226, 111] on span "[PERSON_NAME] 72F-007.95" at bounding box center [224, 106] width 77 height 9
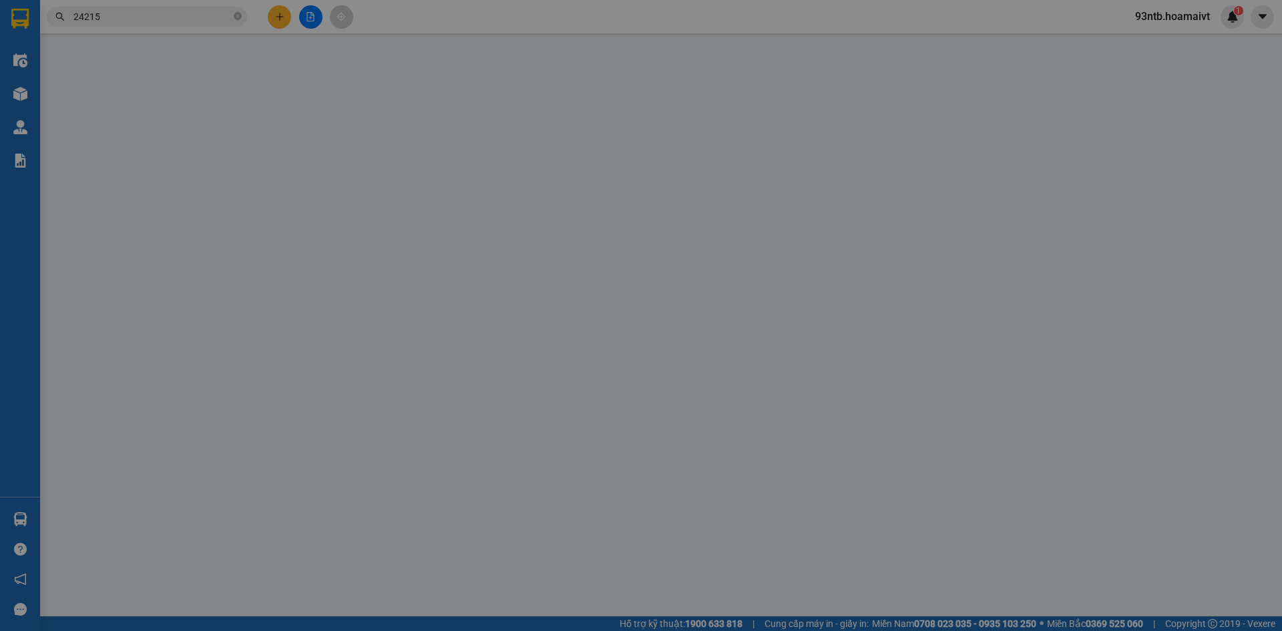
type input "0969624215"
type input "TUẤN"
type input "40.000"
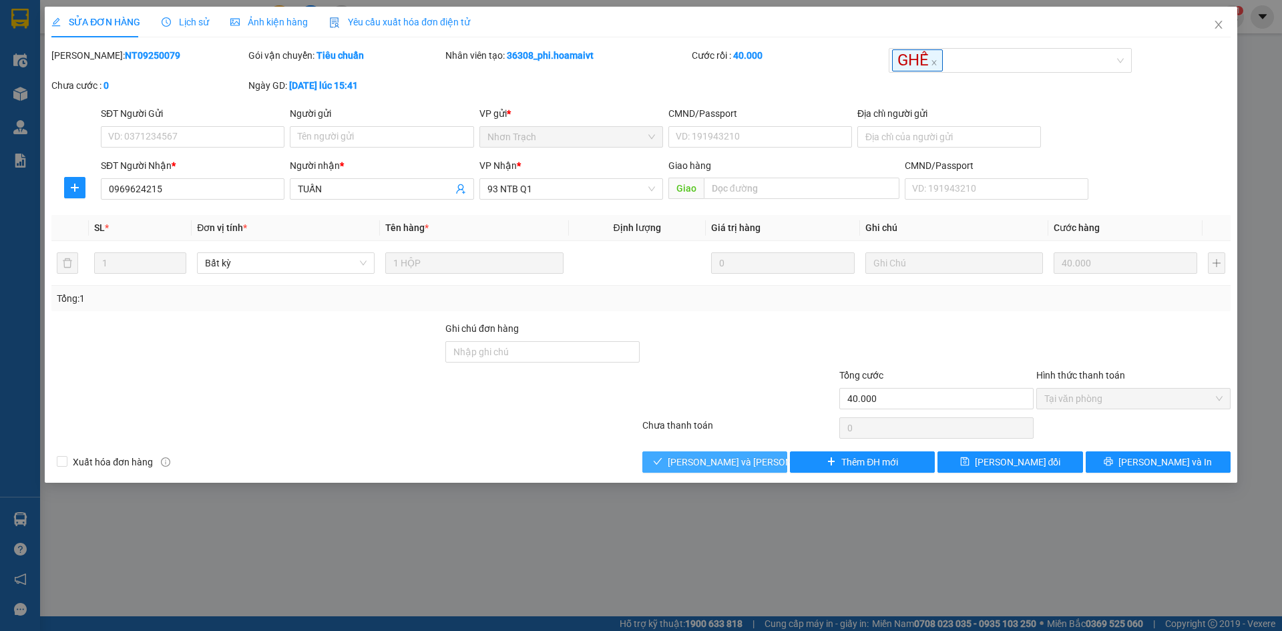
click at [716, 459] on span "[PERSON_NAME] và [PERSON_NAME] hàng" at bounding box center [758, 462] width 180 height 15
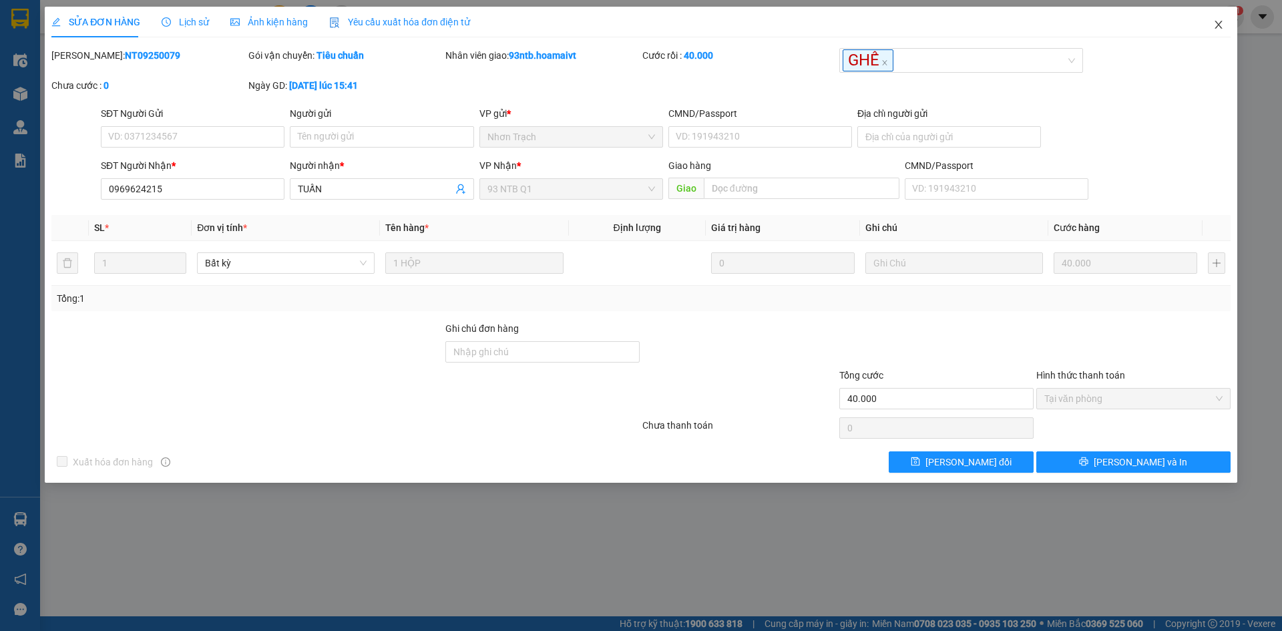
click at [1215, 30] on icon "close" at bounding box center [1218, 24] width 11 height 11
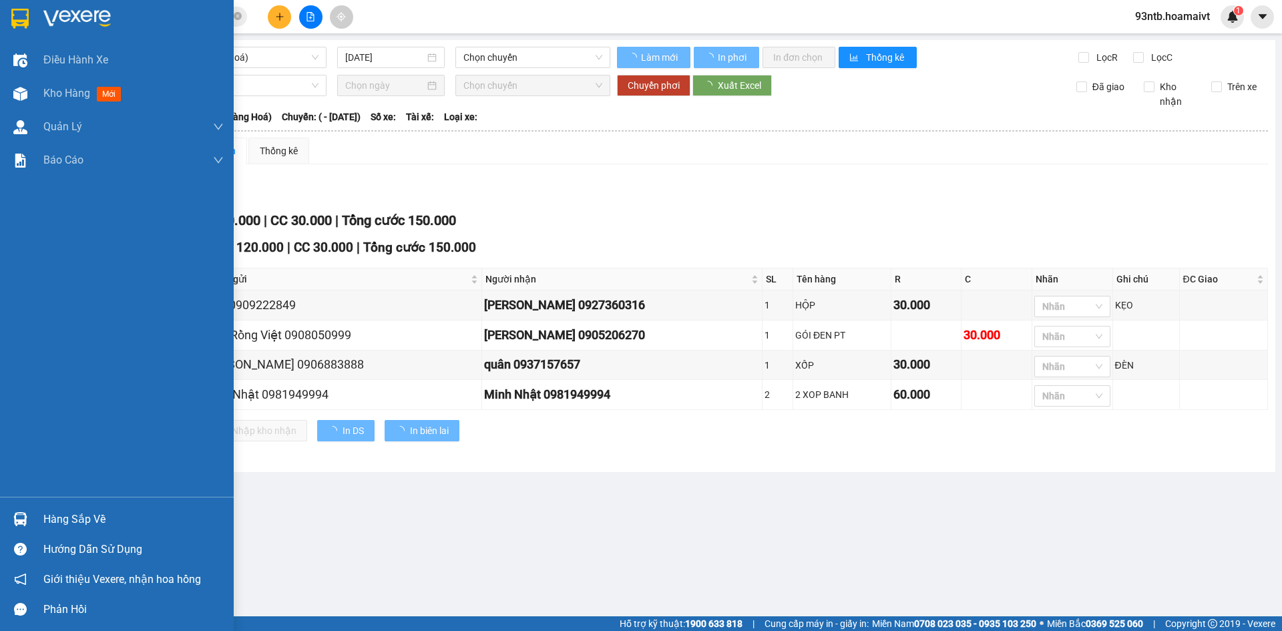
click at [79, 515] on div "Hàng sắp về" at bounding box center [133, 519] width 180 height 20
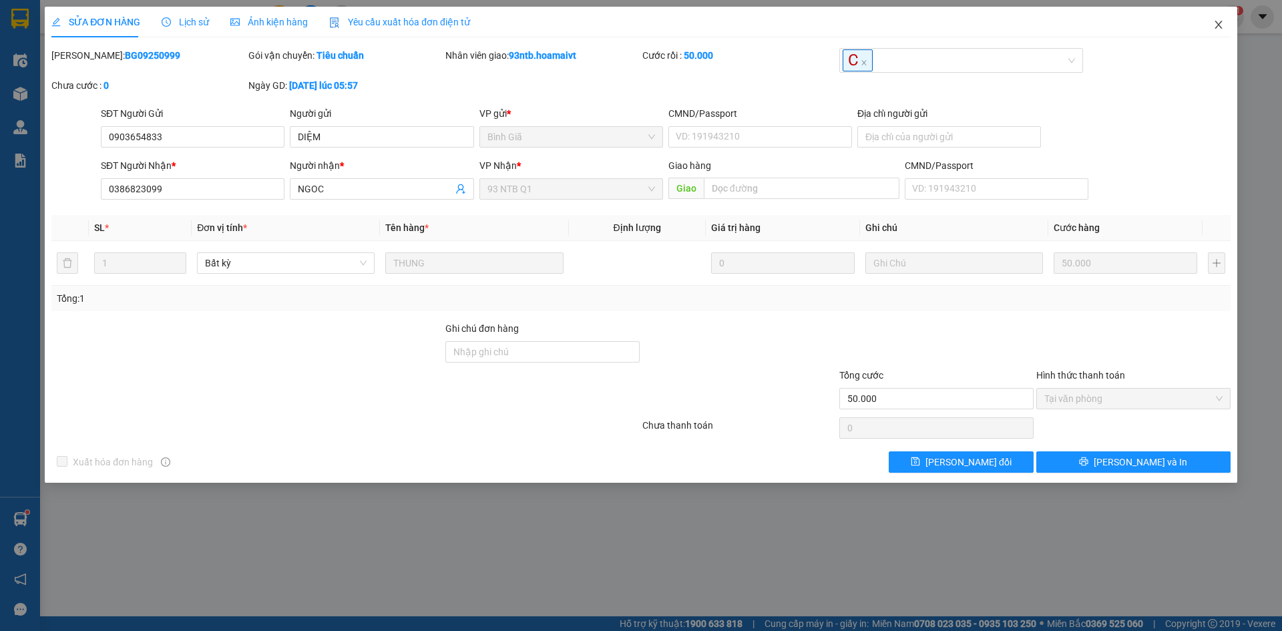
click at [1220, 27] on icon "close" at bounding box center [1218, 24] width 11 height 11
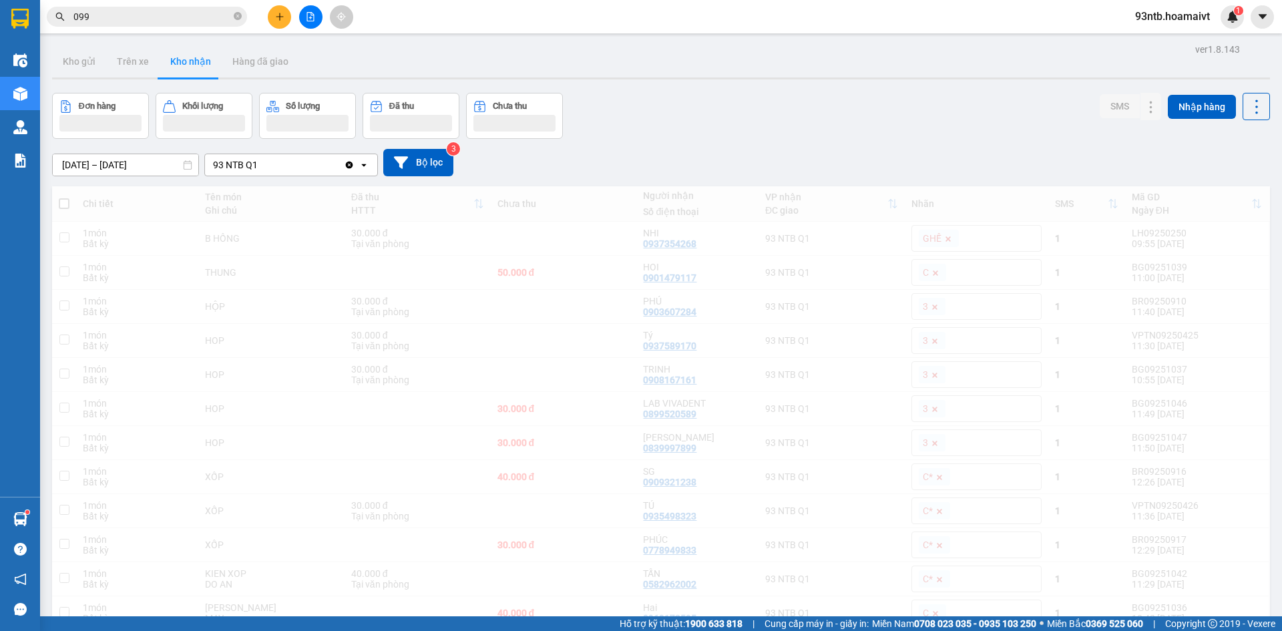
click at [1219, 26] on div "93ntb.hoamaivt 1" at bounding box center [1183, 16] width 119 height 23
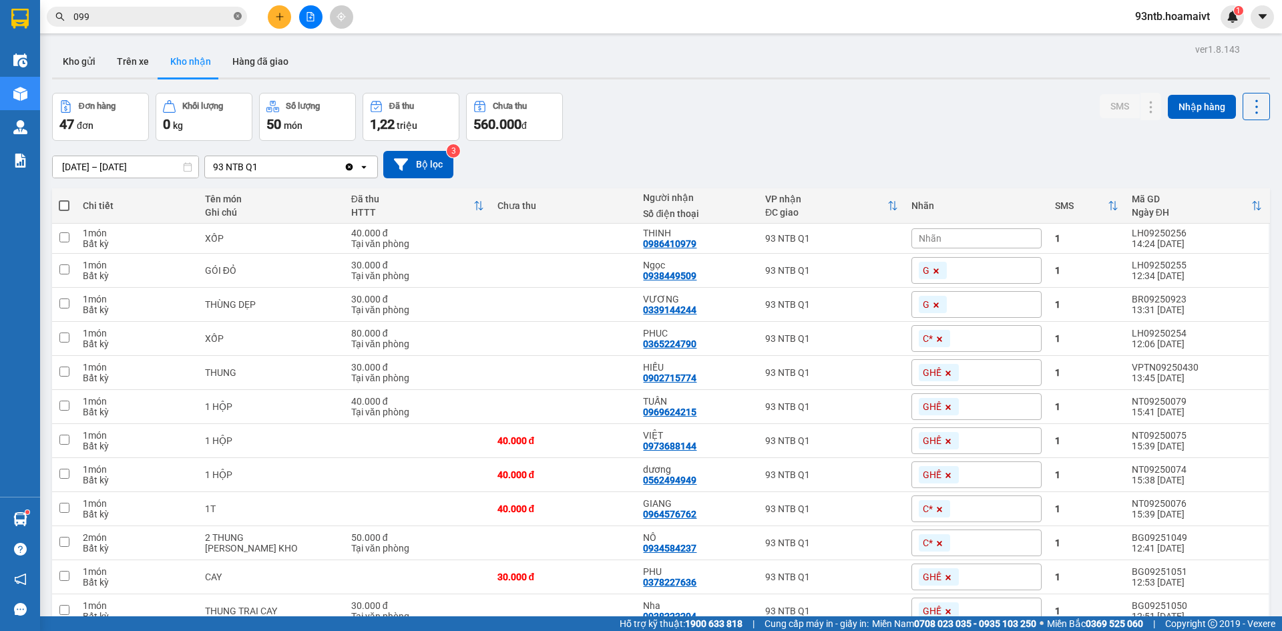
click at [236, 17] on icon "close-circle" at bounding box center [238, 16] width 8 height 8
click at [234, 16] on span at bounding box center [238, 16] width 8 height 15
click at [69, 13] on span at bounding box center [147, 17] width 200 height 20
click at [116, 19] on input "text" at bounding box center [152, 16] width 158 height 15
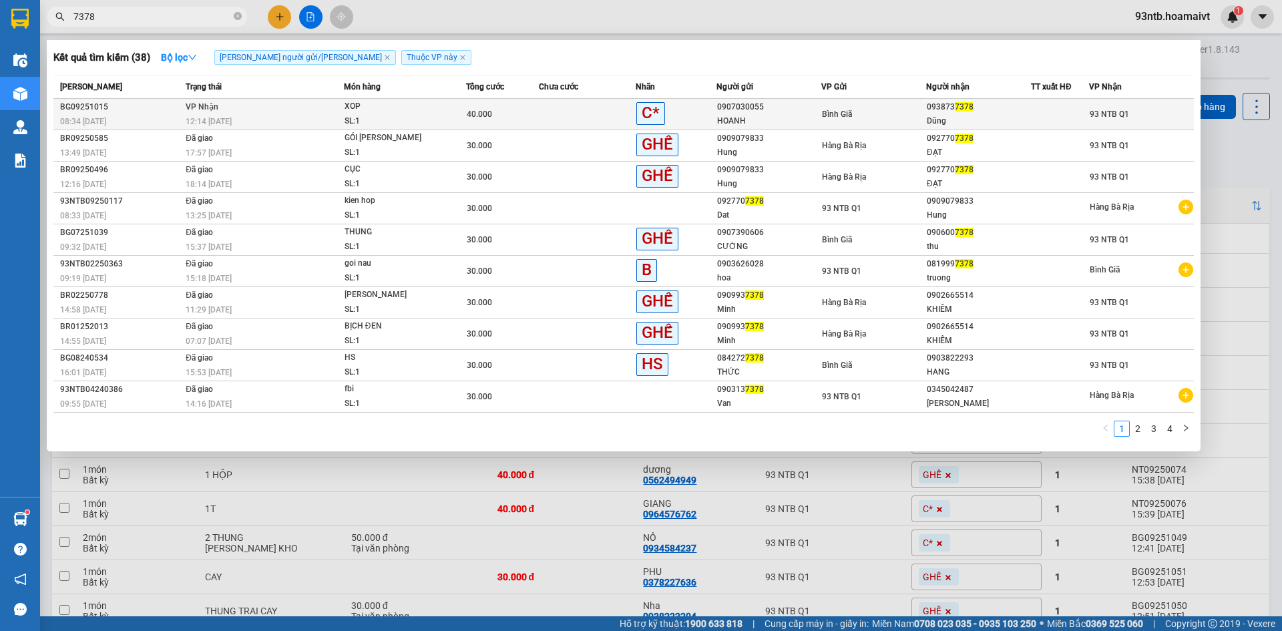
type input "7378"
click at [240, 111] on td "VP Nhận 12:14 - 13/09" at bounding box center [263, 114] width 162 height 31
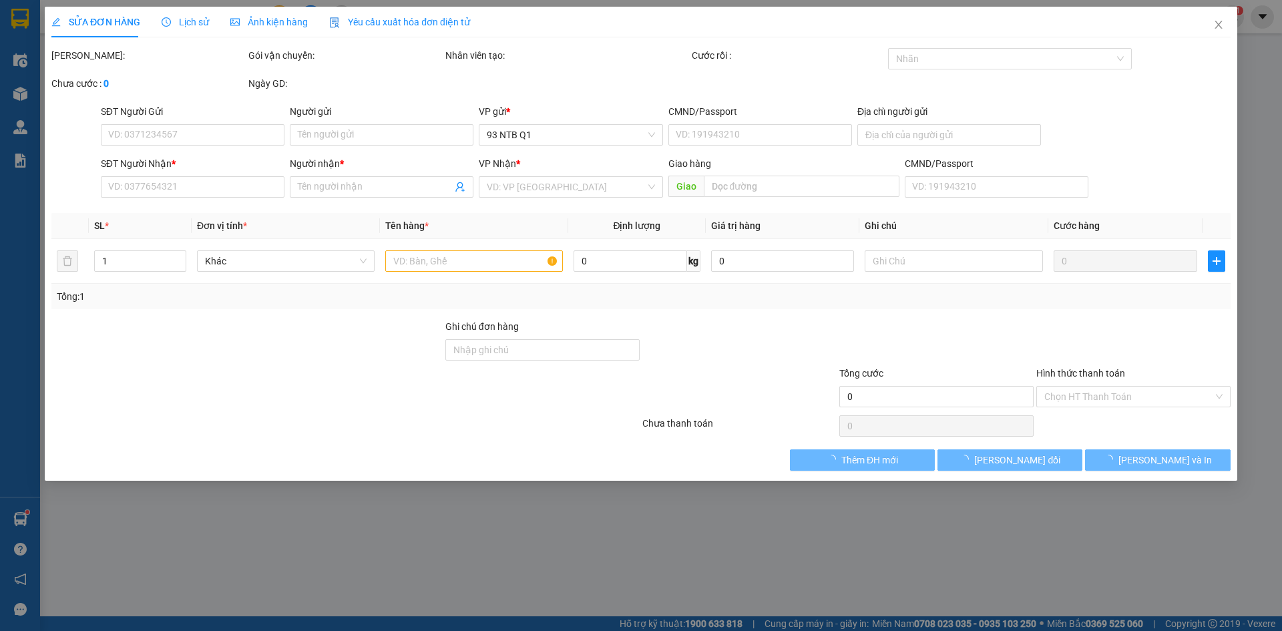
type input "0907030055"
type input "HOANH"
type input "0938737378"
type input "Dũng"
type input "40.000"
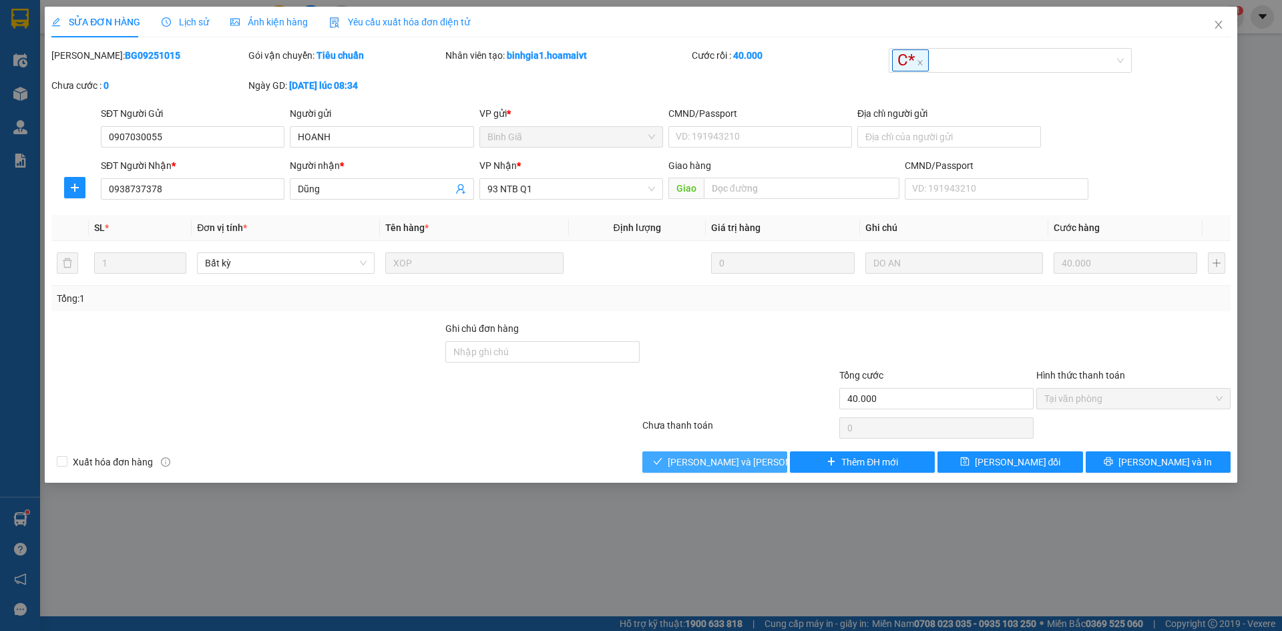
click at [704, 458] on span "[PERSON_NAME] và [PERSON_NAME] hàng" at bounding box center [758, 462] width 180 height 15
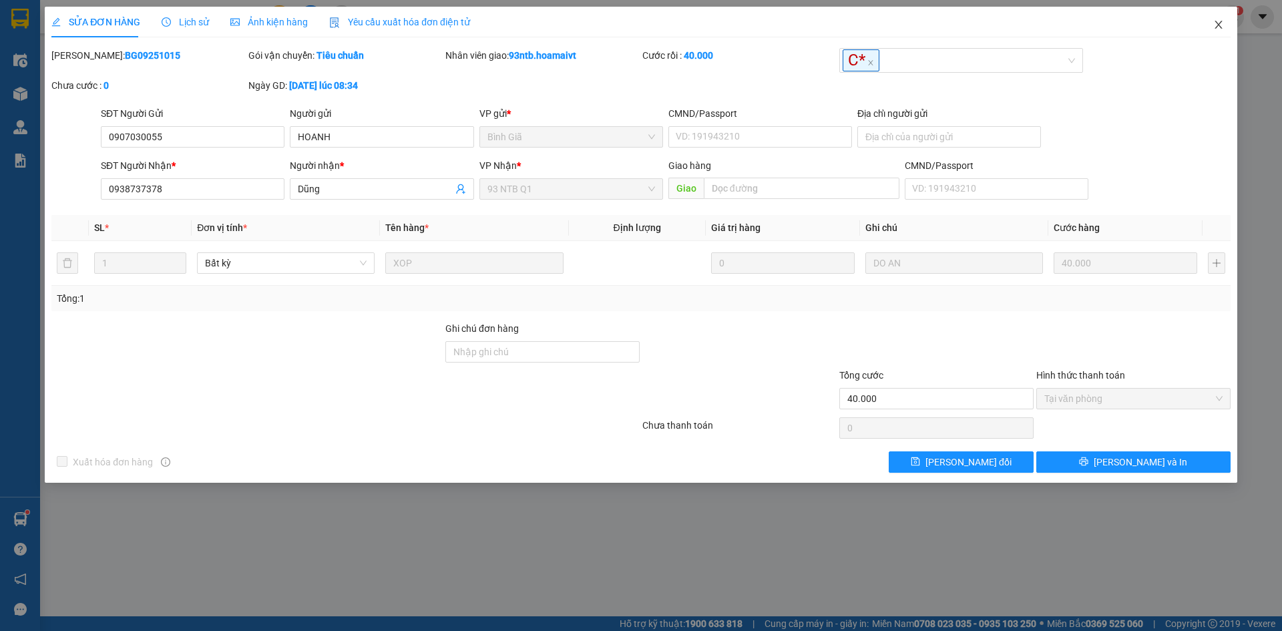
click at [1220, 25] on icon "close" at bounding box center [1218, 24] width 11 height 11
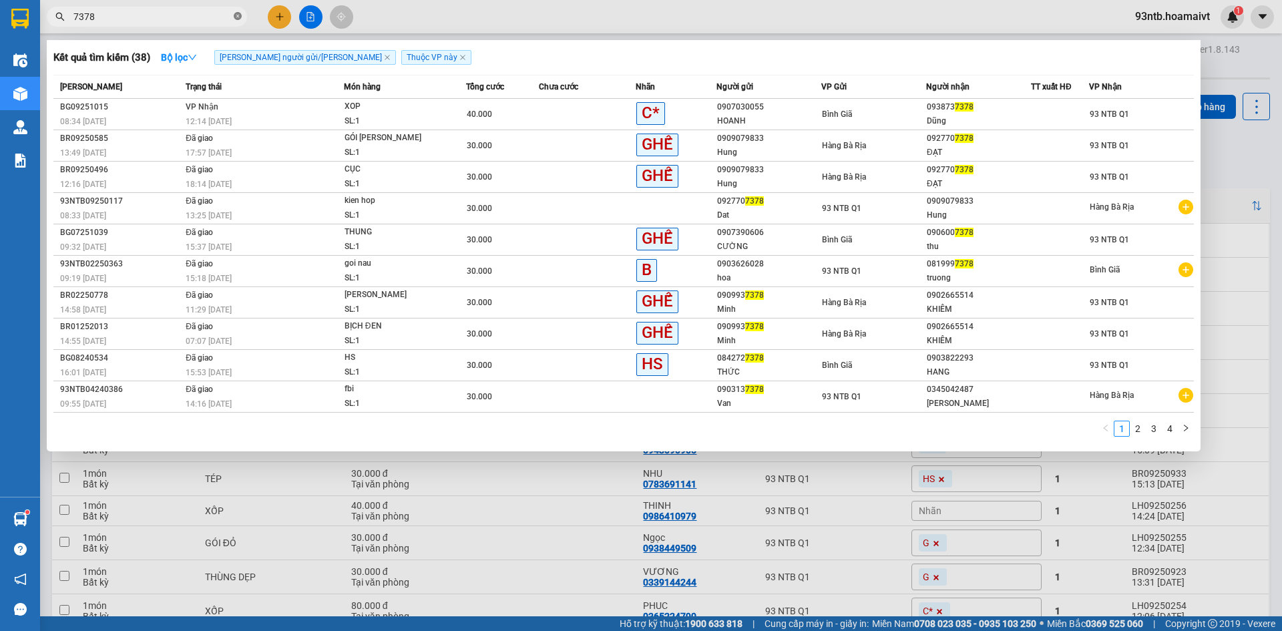
click at [238, 15] on icon "close-circle" at bounding box center [238, 16] width 8 height 8
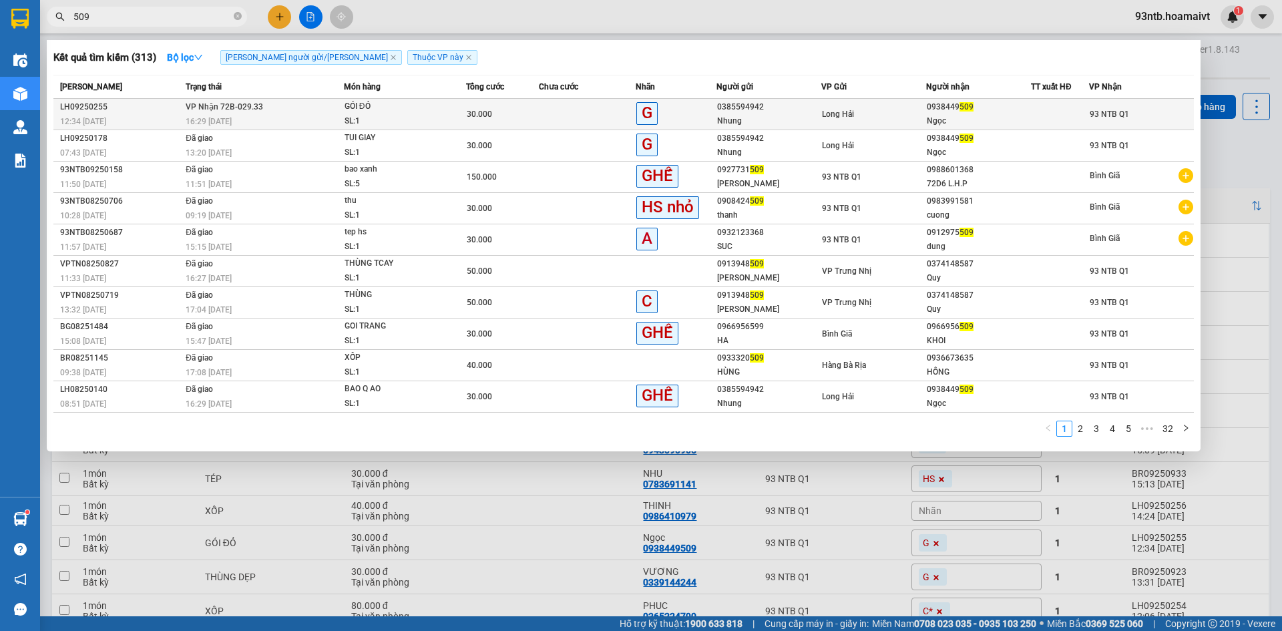
type input "509"
click at [244, 108] on span "VP Nhận 72B-029.33" at bounding box center [224, 106] width 77 height 9
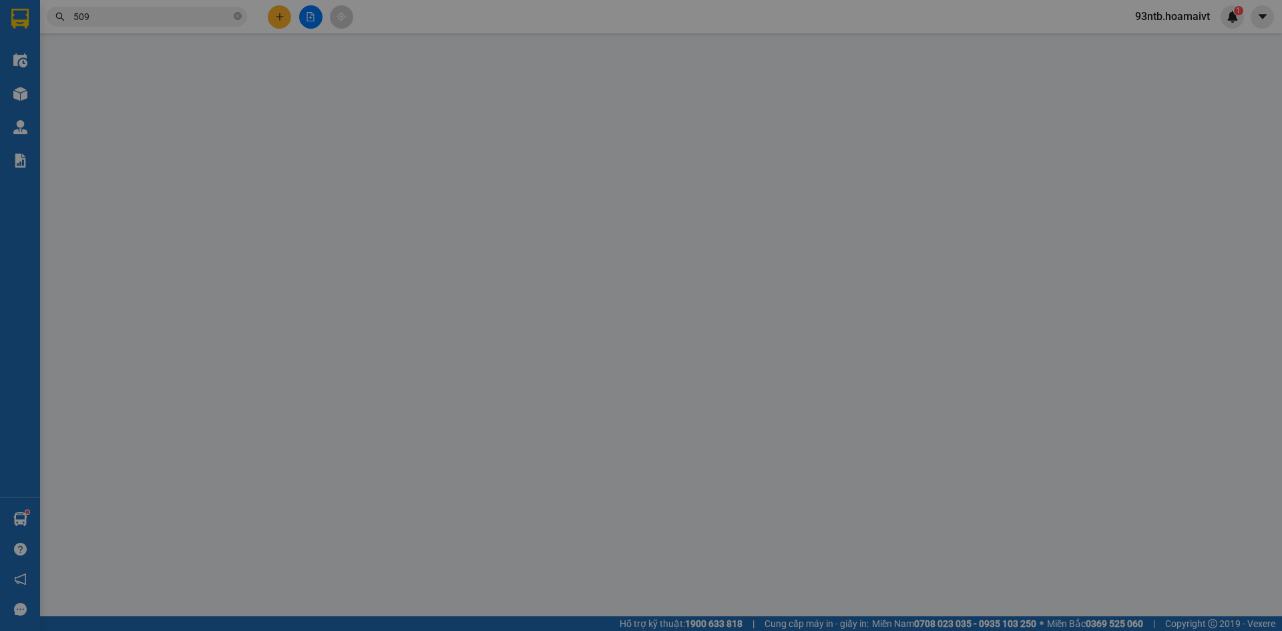
type input "0385594942"
type input "Nhung"
type input "036183023008"
type input "P HUNG"
type input "0938449509"
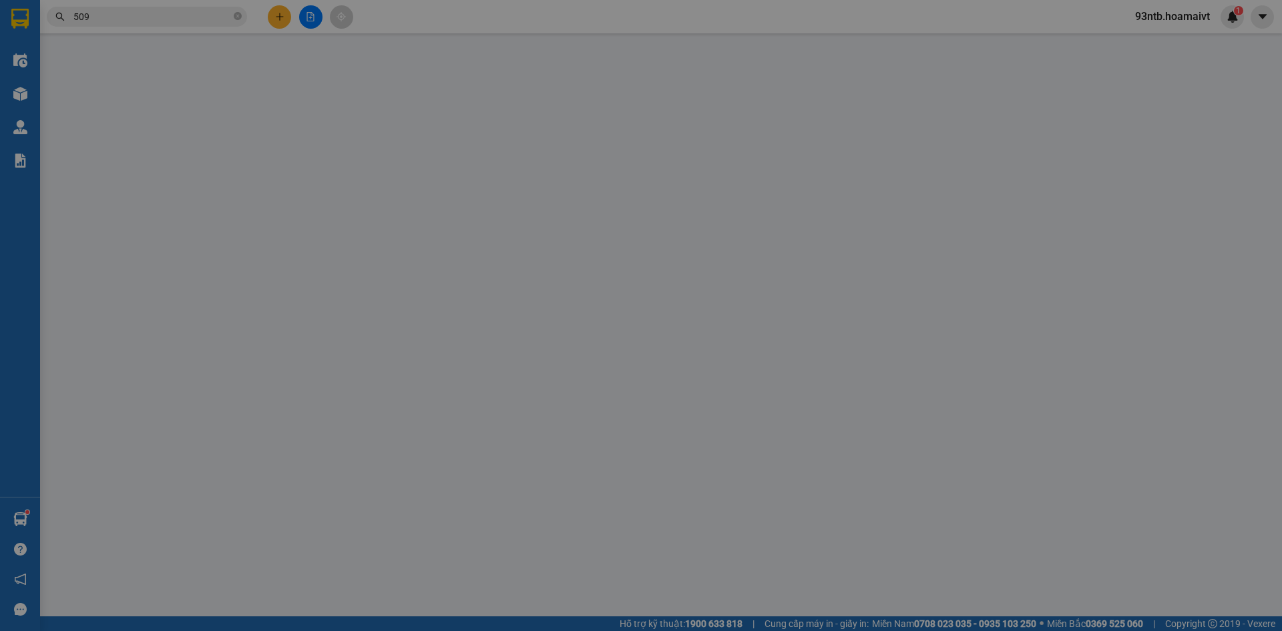
type input "Ngọc"
type input "30.000"
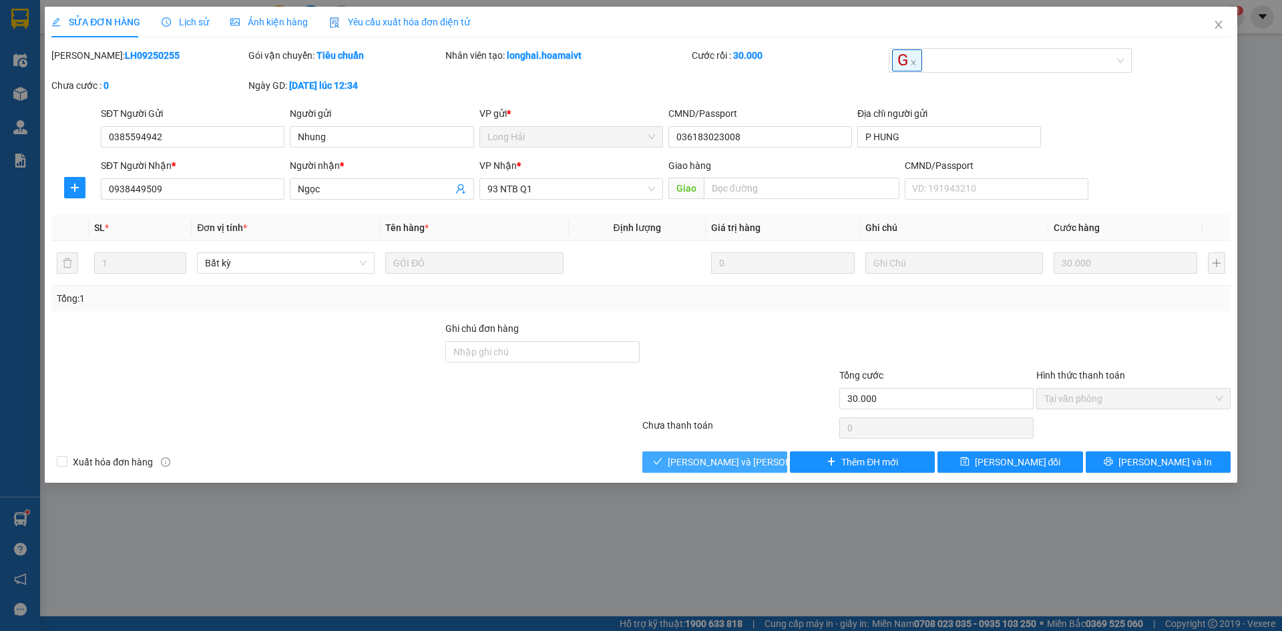
click at [708, 453] on button "[PERSON_NAME] và [PERSON_NAME] hàng" at bounding box center [714, 461] width 145 height 21
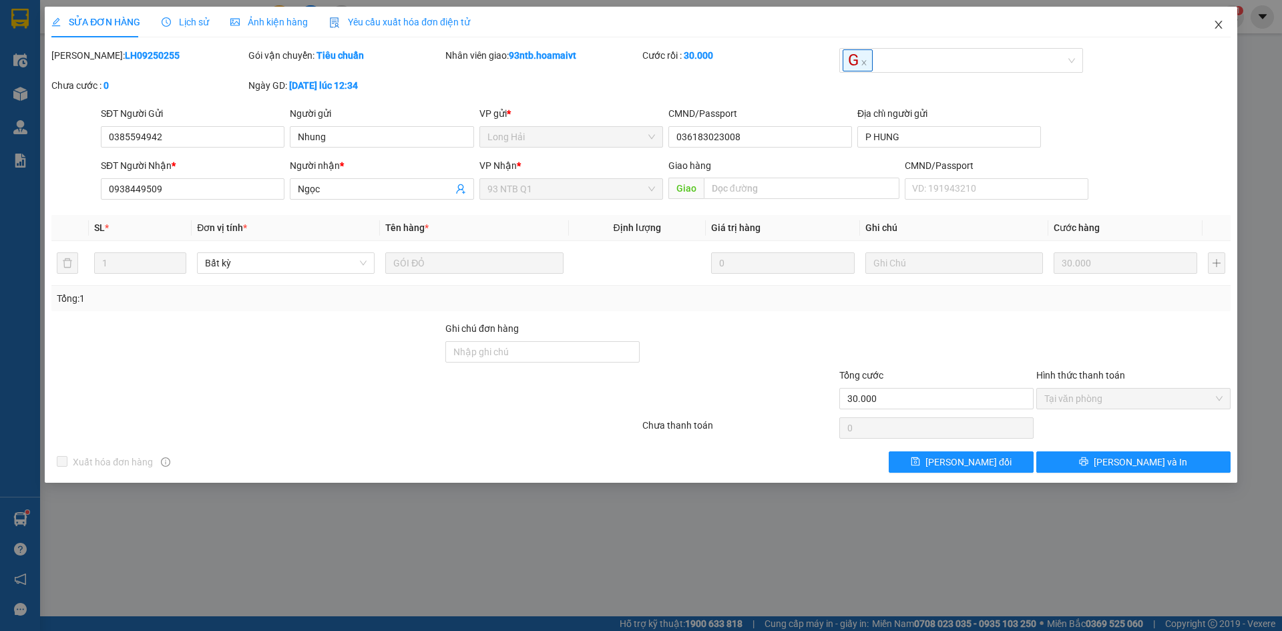
click at [1219, 19] on span "Close" at bounding box center [1218, 25] width 37 height 37
click at [1218, 24] on span "93ntb.hoamaivt" at bounding box center [1172, 16] width 96 height 17
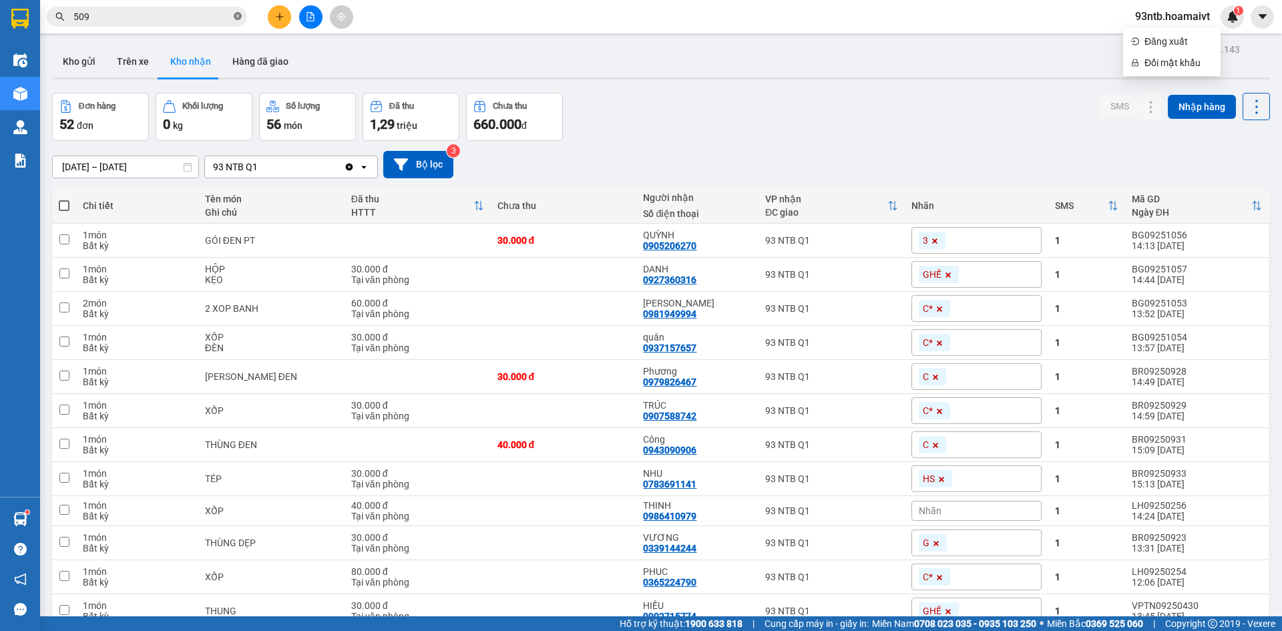
click at [236, 17] on icon "close-circle" at bounding box center [238, 16] width 8 height 8
click at [150, 16] on input "text" at bounding box center [152, 16] width 158 height 15
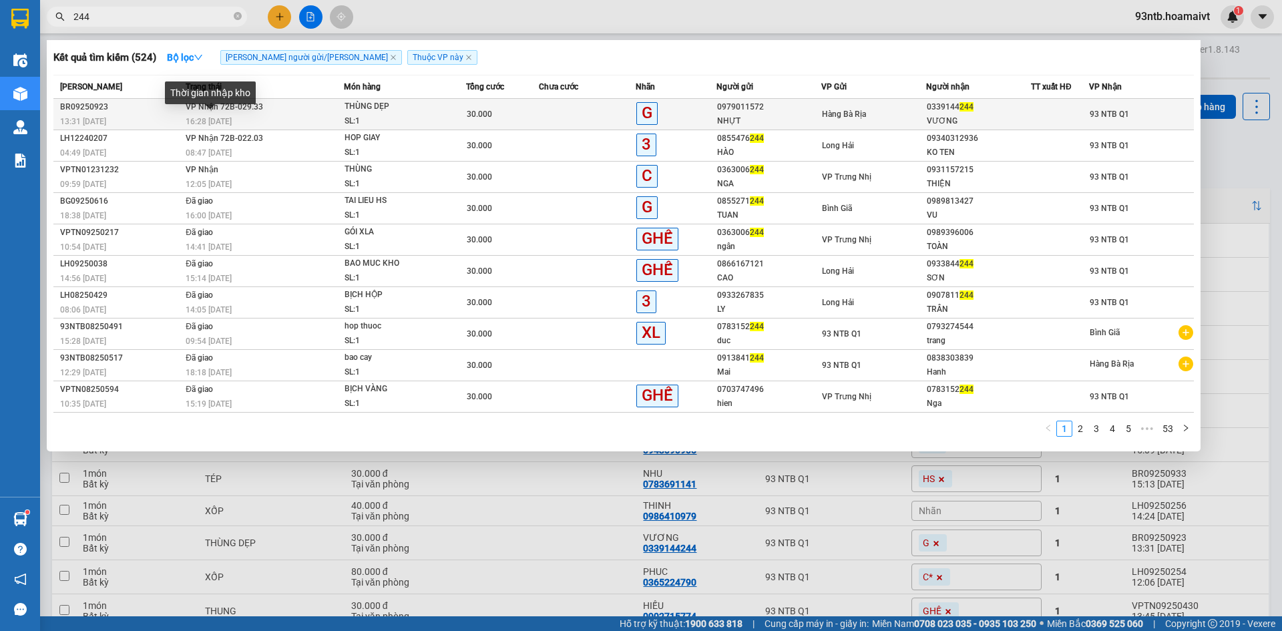
type input "244"
click at [218, 118] on span "16:28 [DATE]" at bounding box center [209, 121] width 46 height 9
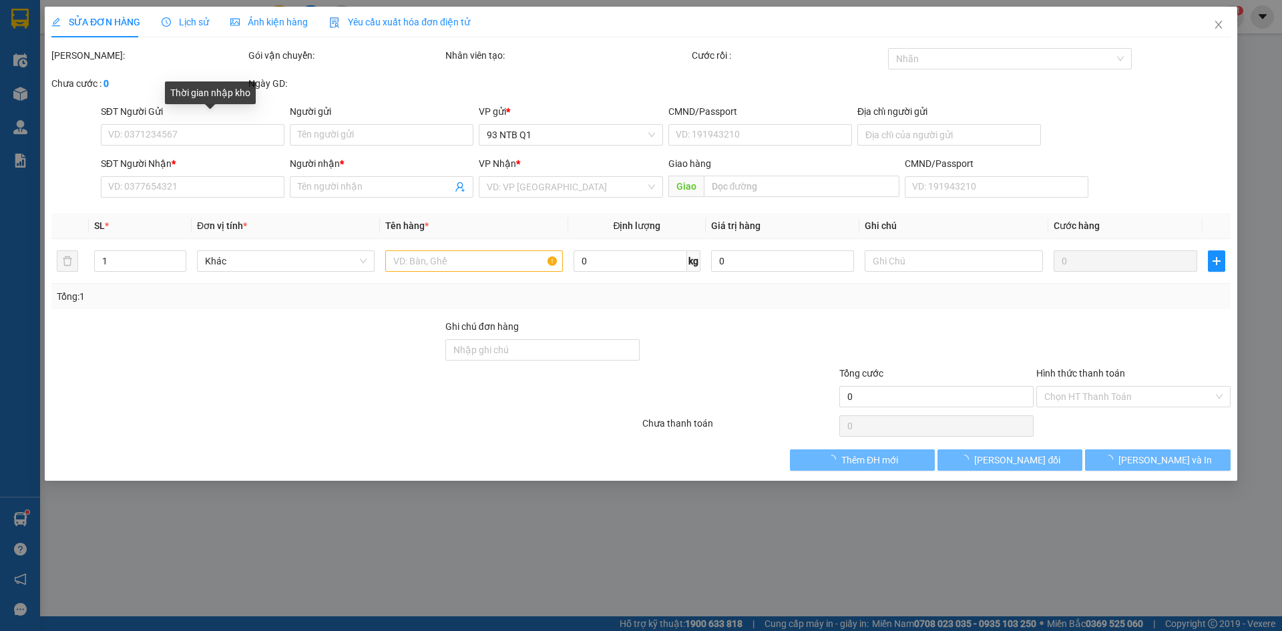
type input "0979011572"
type input "NHỰT"
type input "086095003484"
type input "0339144244"
type input "VƯƠNG"
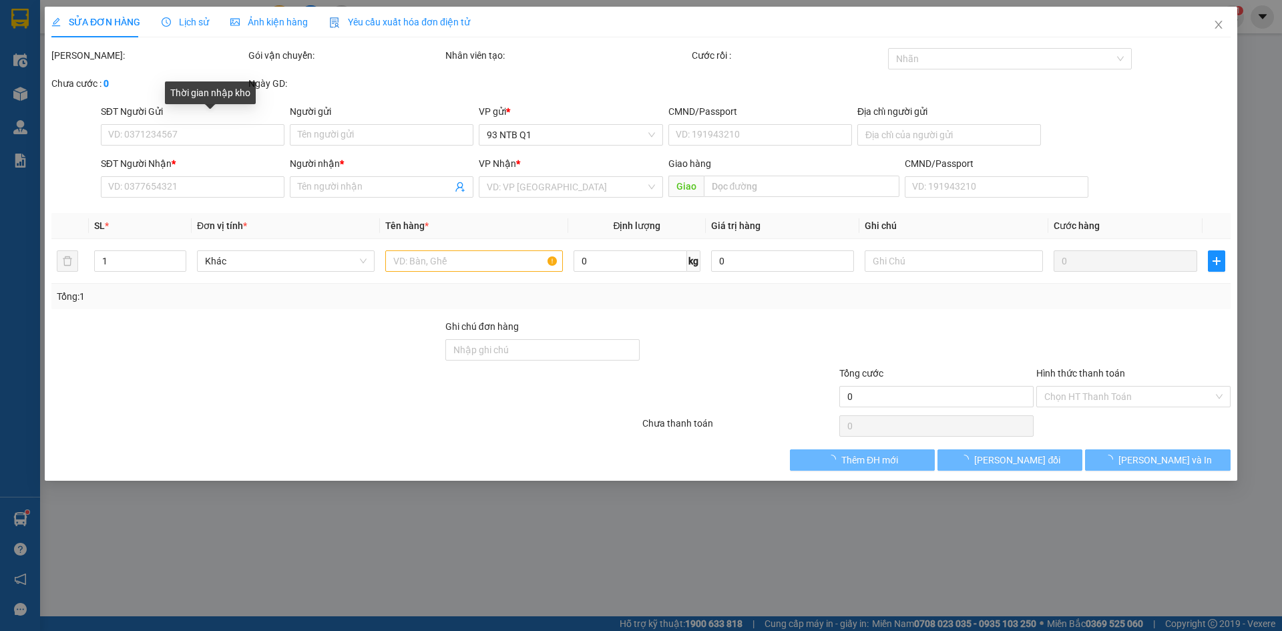
type input "30.000"
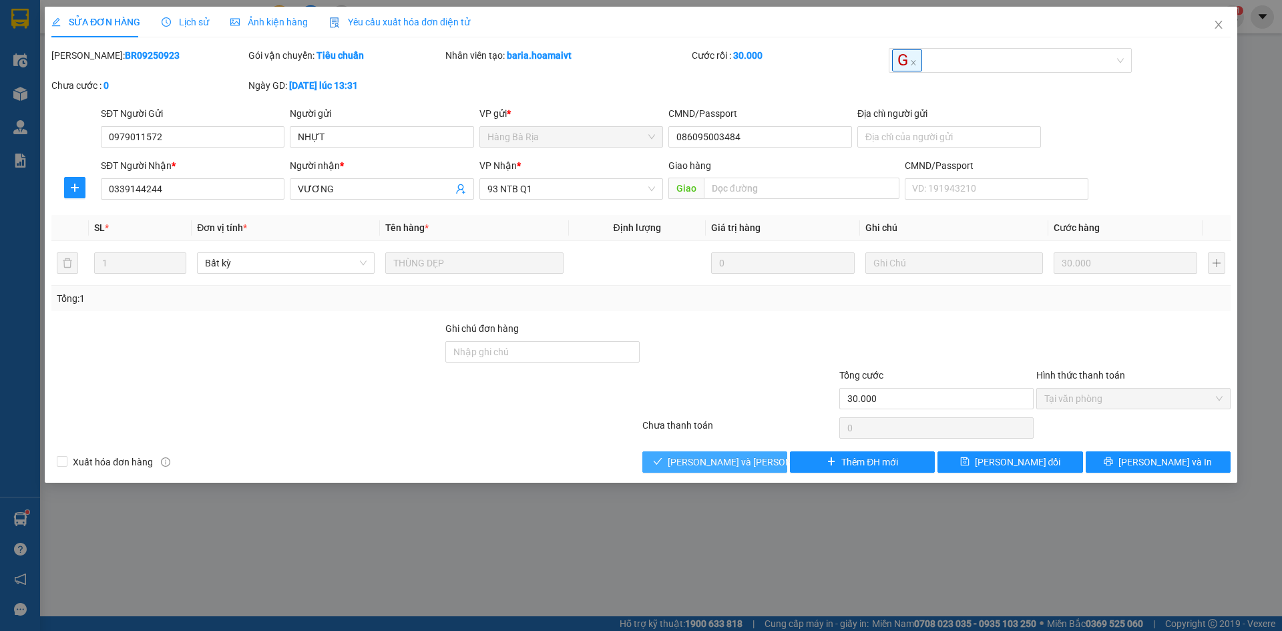
click at [681, 467] on button "[PERSON_NAME] và [PERSON_NAME] hàng" at bounding box center [714, 461] width 145 height 21
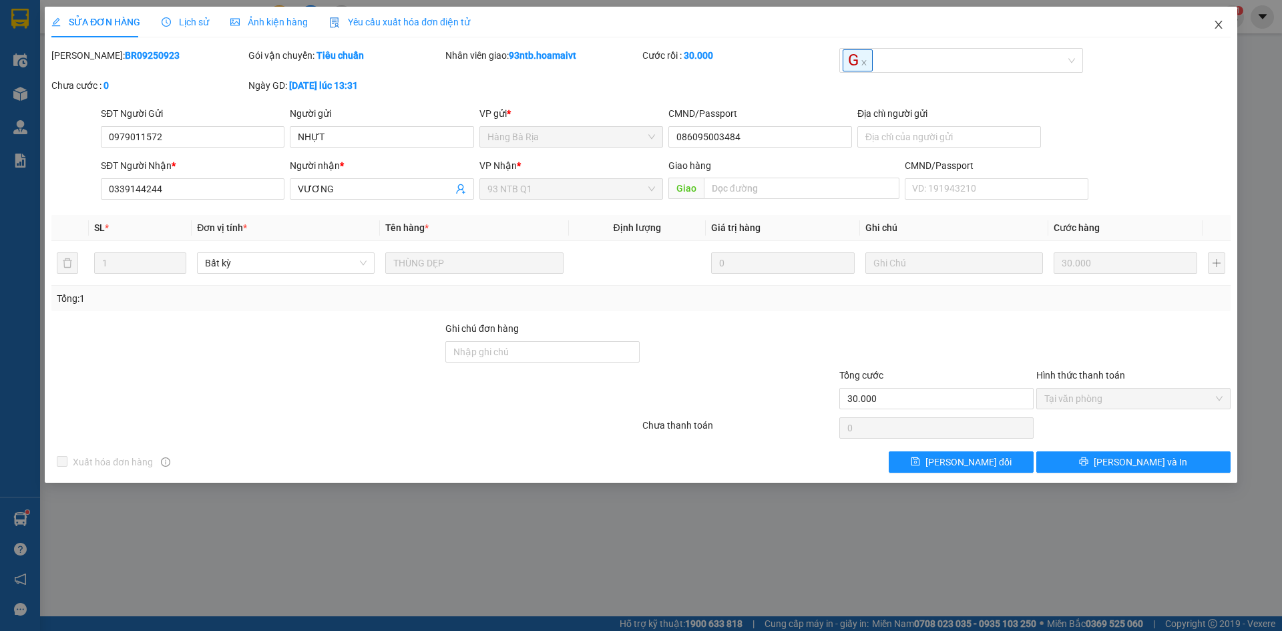
click at [1220, 25] on icon "close" at bounding box center [1218, 24] width 11 height 11
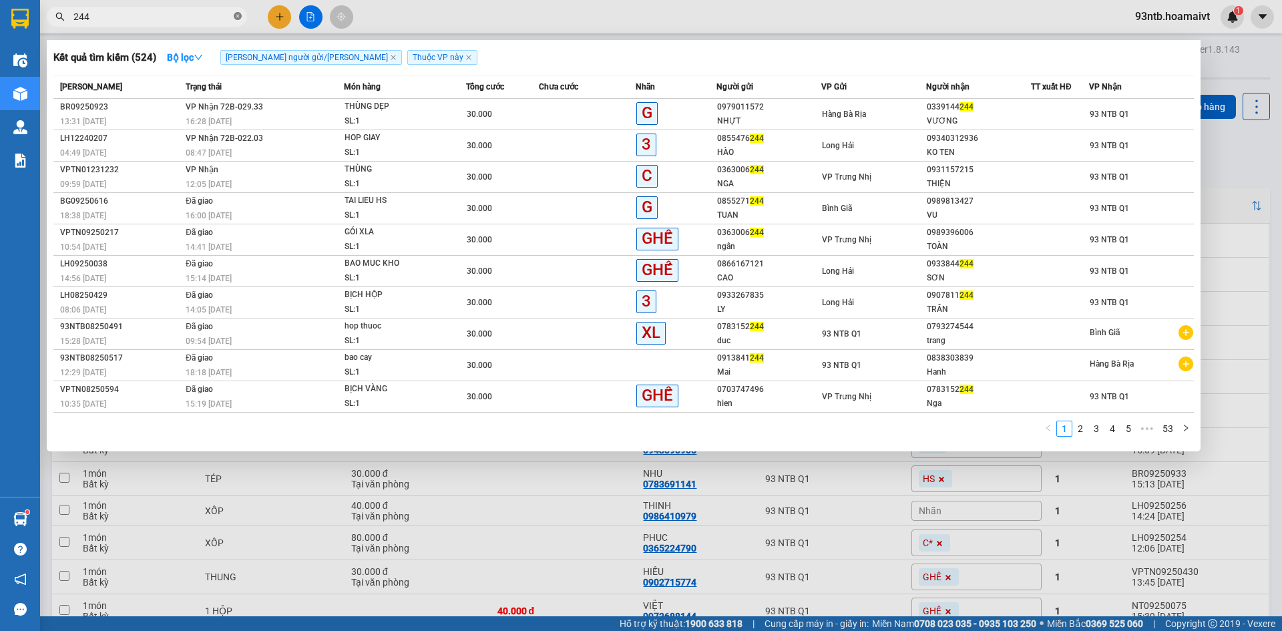
click at [237, 16] on icon "close-circle" at bounding box center [238, 16] width 8 height 8
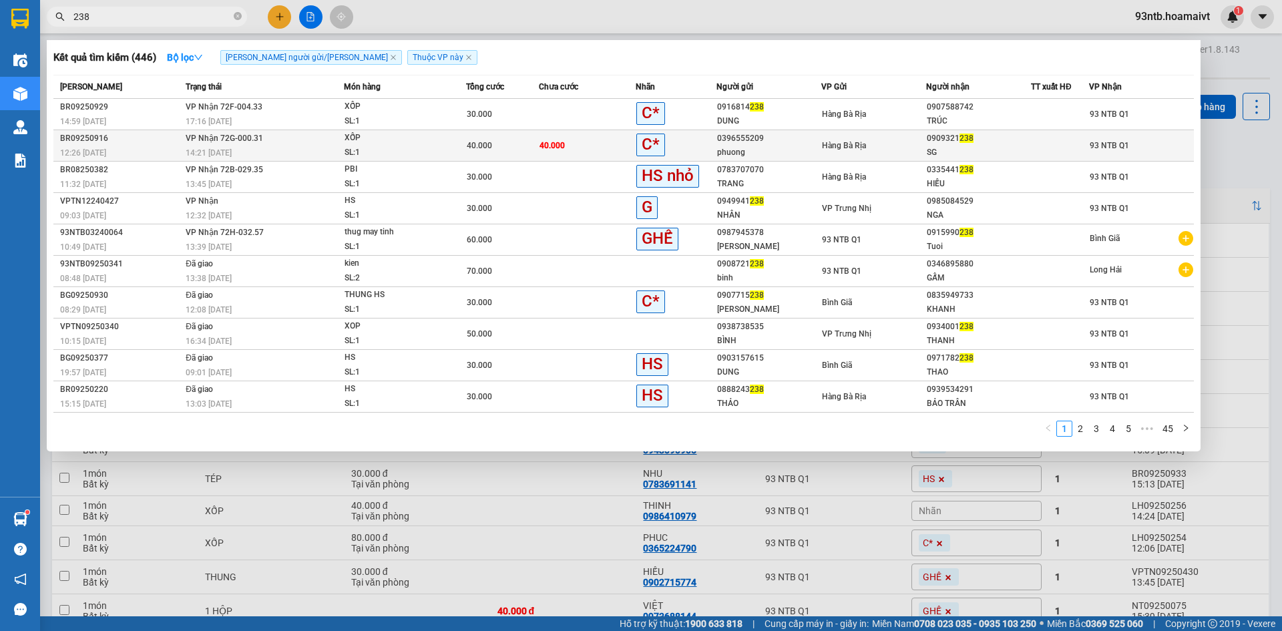
type input "238"
click at [290, 140] on td "VP Nhận 72G-000.31 14:21 - 13/09" at bounding box center [263, 145] width 162 height 31
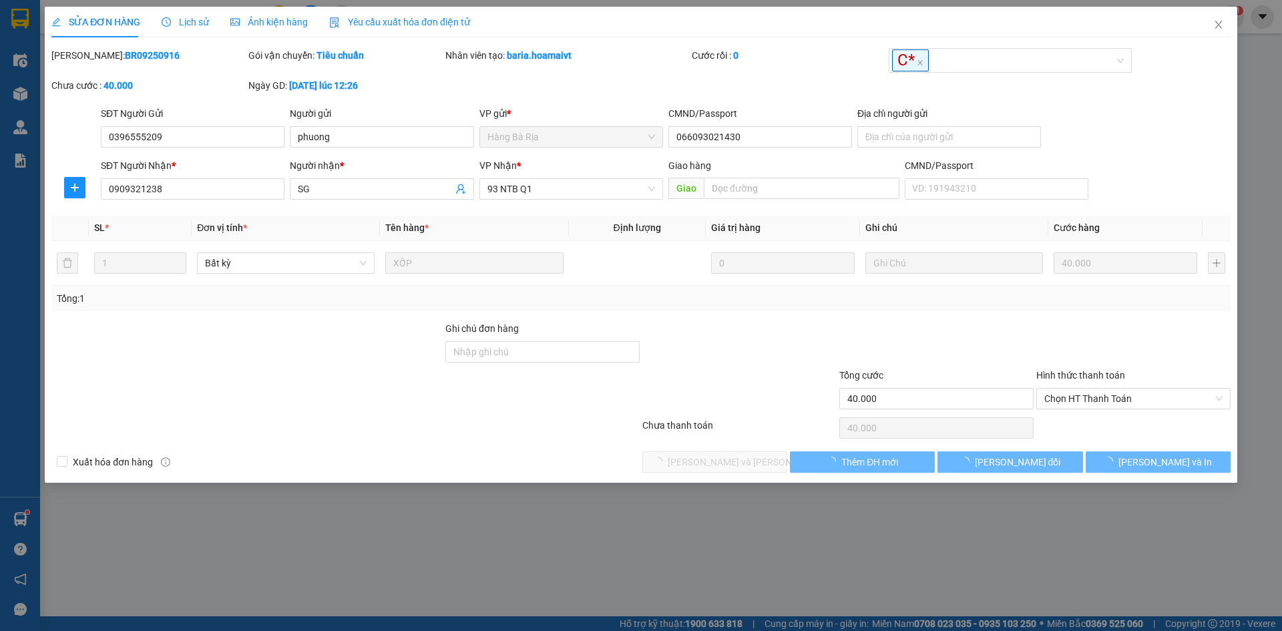
type input "0396555209"
type input "phuong"
type input "066093021430"
type input "0909321238"
type input "SG"
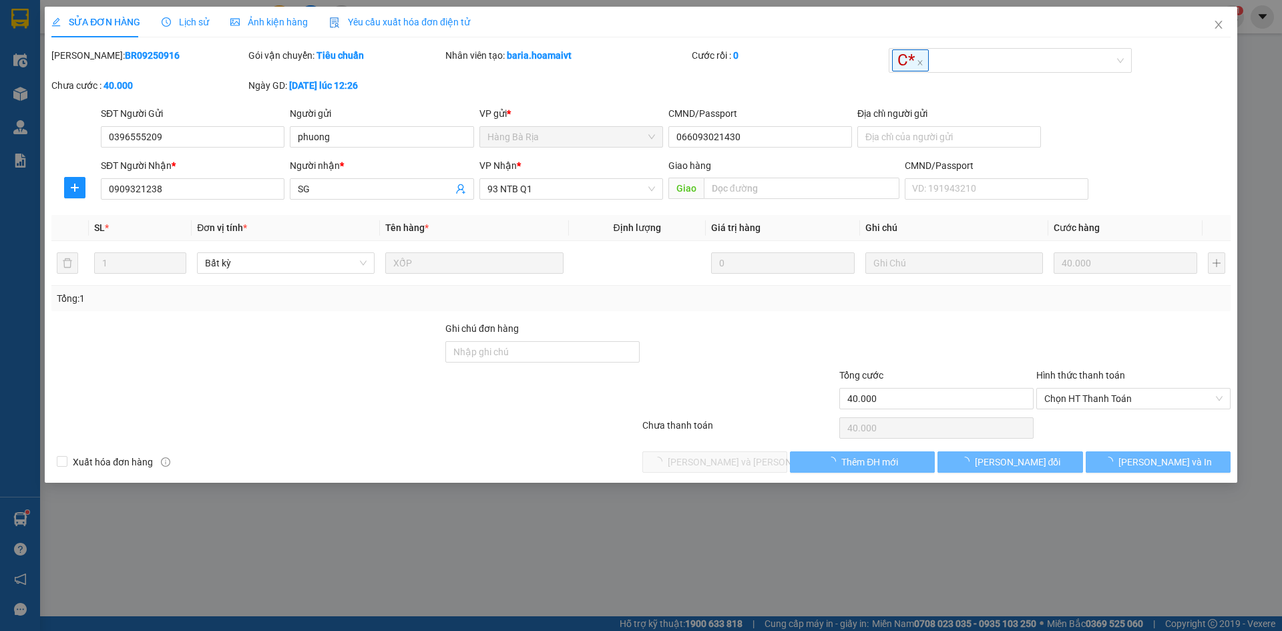
type input "40.000"
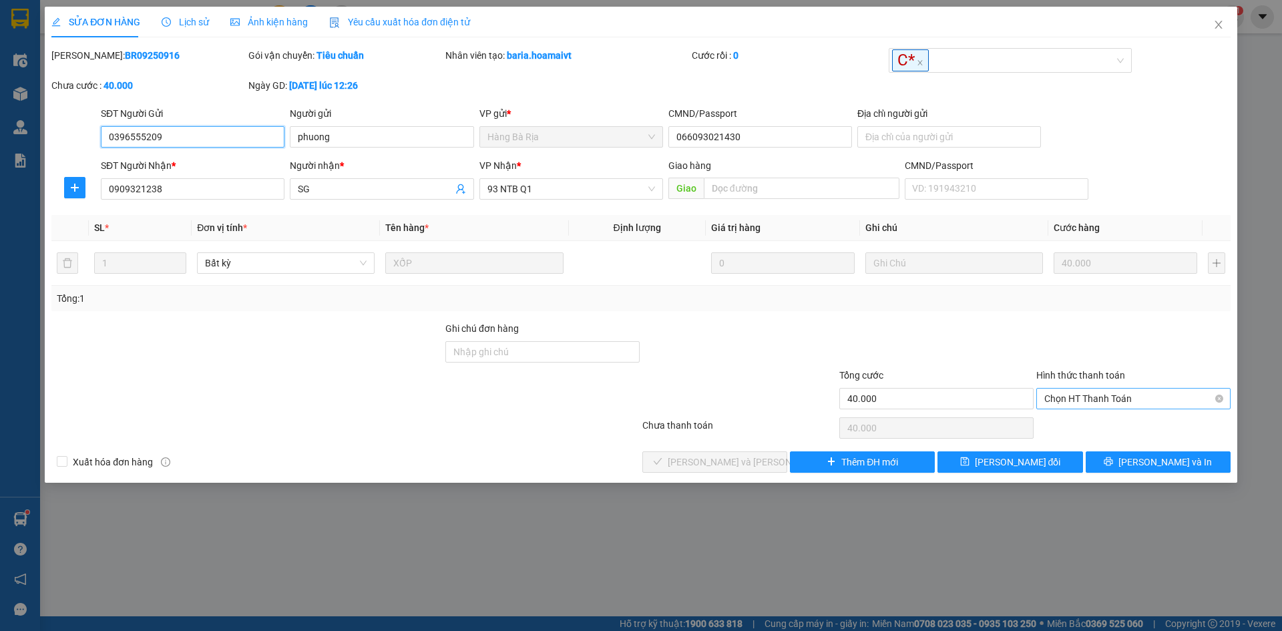
click at [1089, 395] on span "Chọn HT Thanh Toán" at bounding box center [1133, 398] width 178 height 20
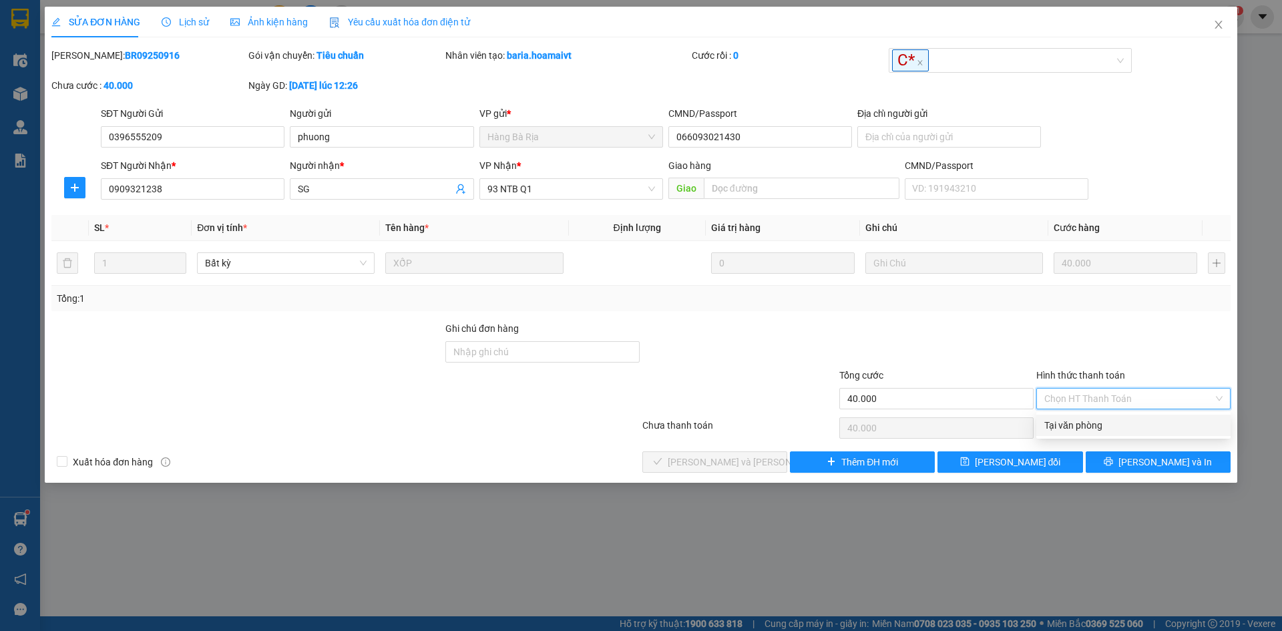
click at [1094, 419] on div "Tại văn phòng" at bounding box center [1133, 425] width 178 height 15
type input "0"
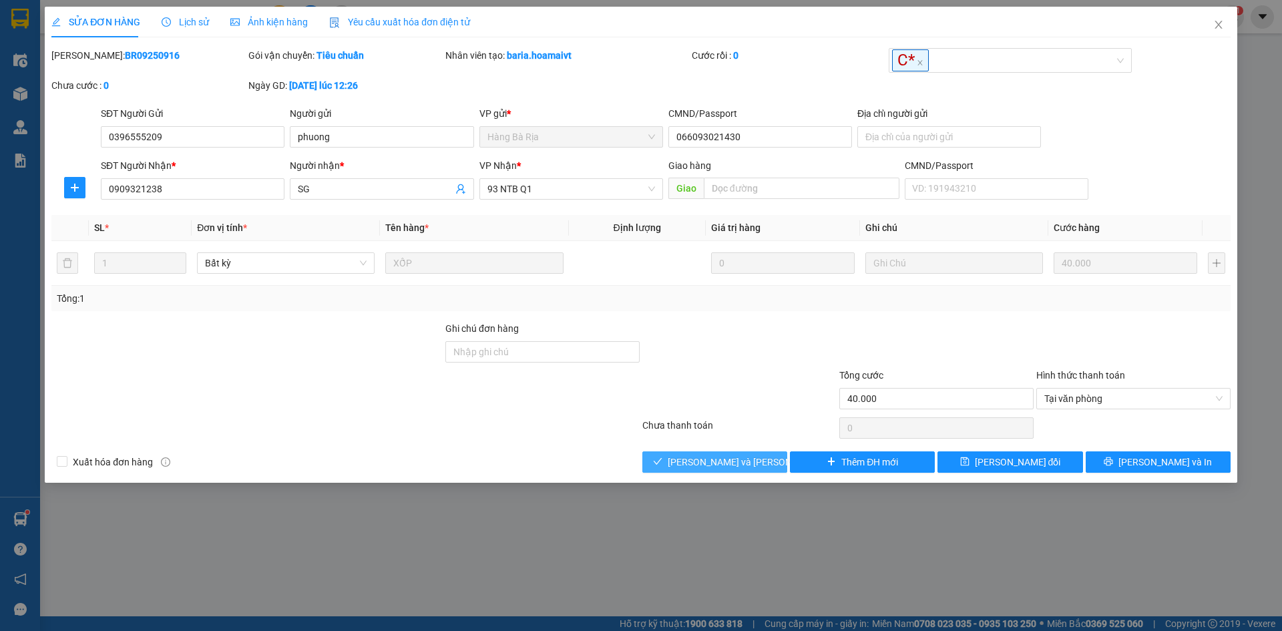
click at [682, 464] on button "[PERSON_NAME] và [PERSON_NAME] hàng" at bounding box center [714, 461] width 145 height 21
